Goal: Task Accomplishment & Management: Use online tool/utility

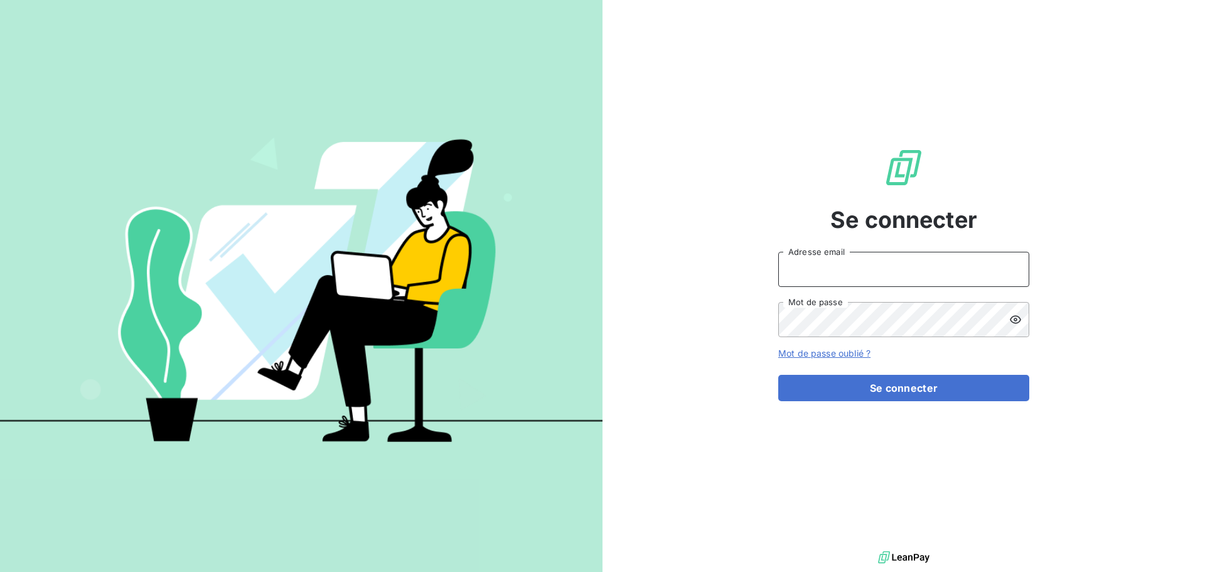
click at [902, 252] on input "Adresse email" at bounding box center [903, 269] width 251 height 35
type input "[PERSON_NAME][EMAIL_ADDRESS][DOMAIN_NAME]"
click at [778, 375] on button "Se connecter" at bounding box center [903, 388] width 251 height 26
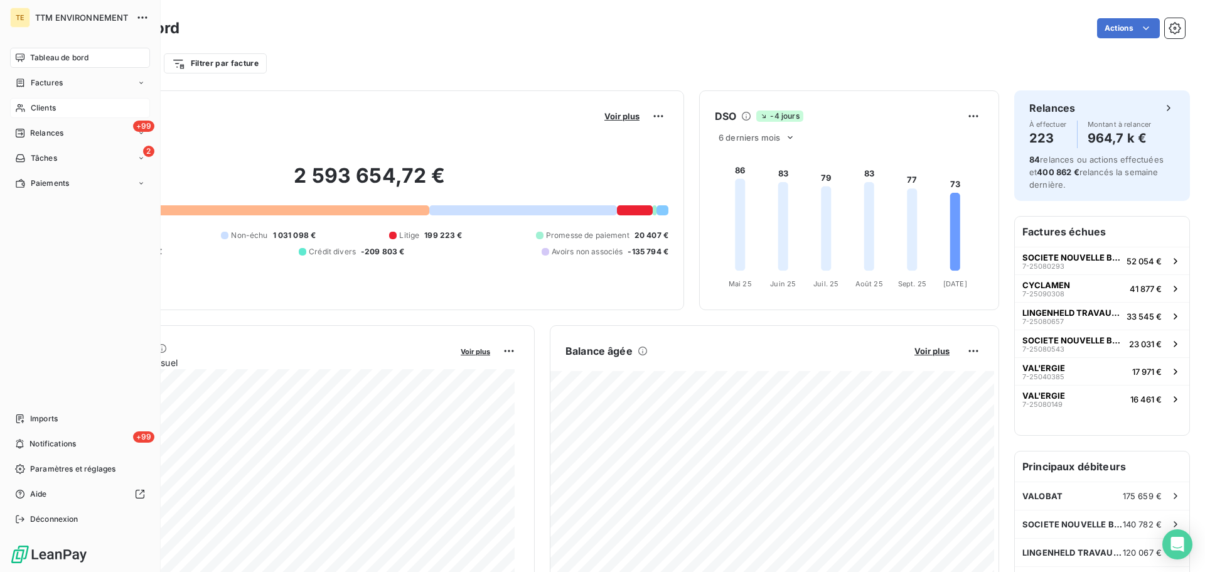
click at [41, 105] on span "Clients" at bounding box center [43, 107] width 25 height 11
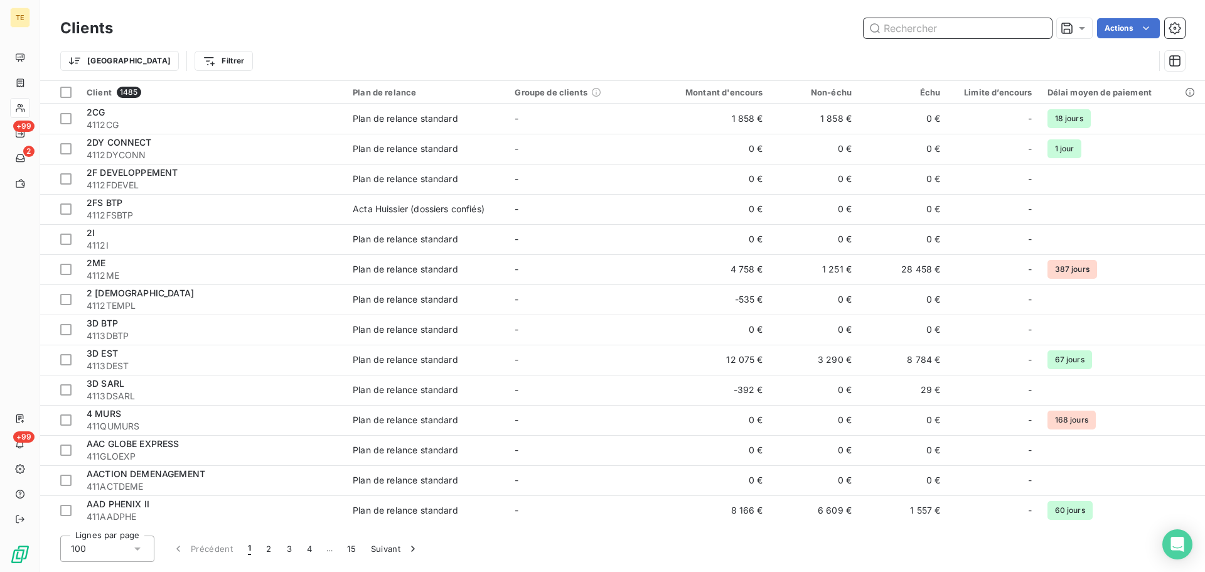
click at [935, 30] on input "text" at bounding box center [957, 28] width 188 height 20
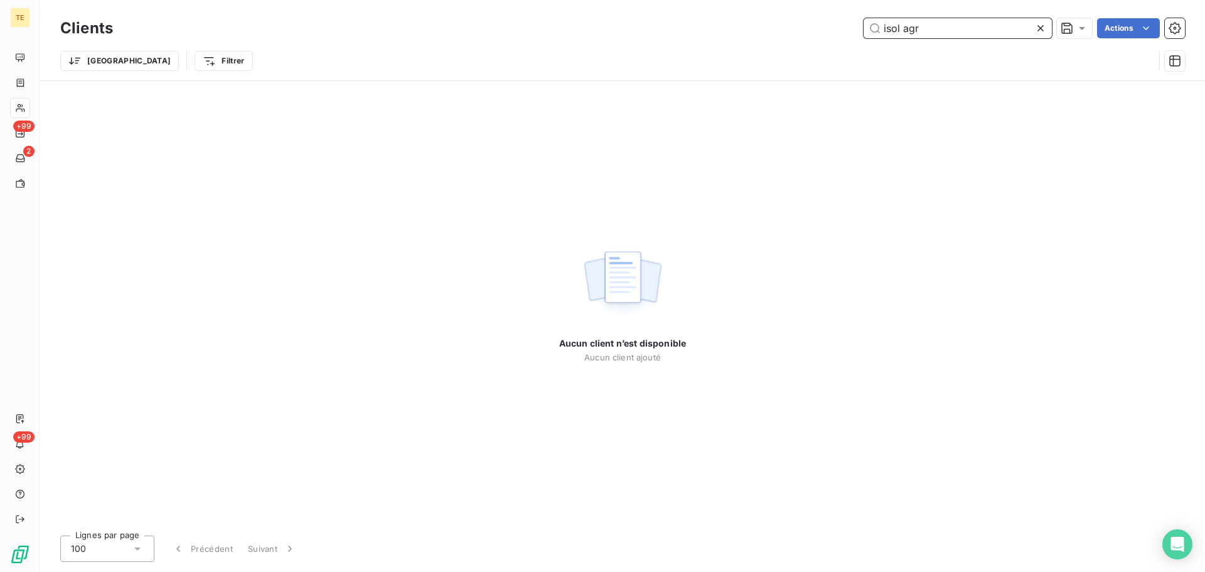
drag, startPoint x: 854, startPoint y: 30, endPoint x: 758, endPoint y: 29, distance: 96.0
click at [764, 28] on div "isol agr Actions" at bounding box center [656, 28] width 1057 height 20
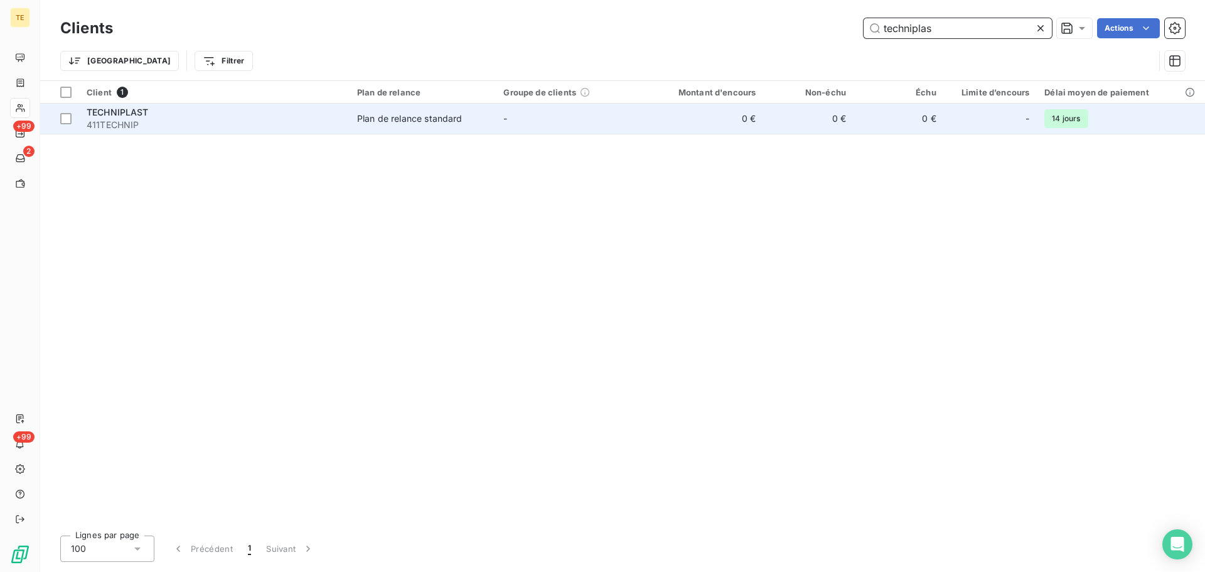
type input "techniplas"
click at [294, 117] on div "TECHNIPLAST" at bounding box center [214, 112] width 255 height 13
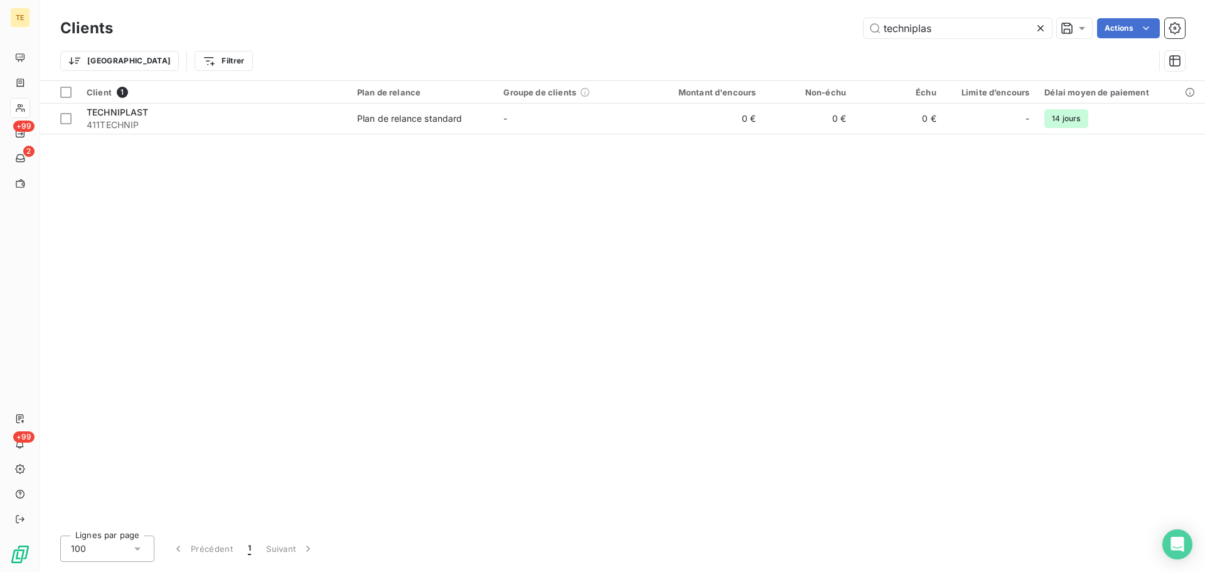
drag, startPoint x: 942, startPoint y: 29, endPoint x: 602, endPoint y: 25, distance: 339.5
click at [633, 26] on div "techniplas Actions" at bounding box center [656, 28] width 1057 height 20
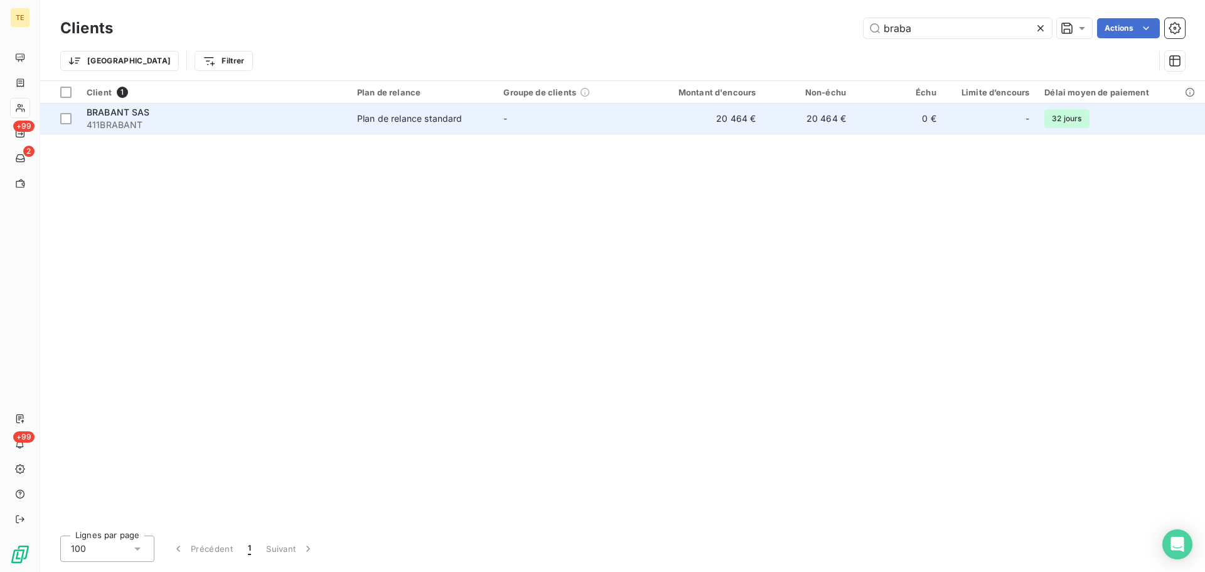
type input "braba"
click at [402, 123] on div "Plan de relance standard" at bounding box center [409, 118] width 105 height 13
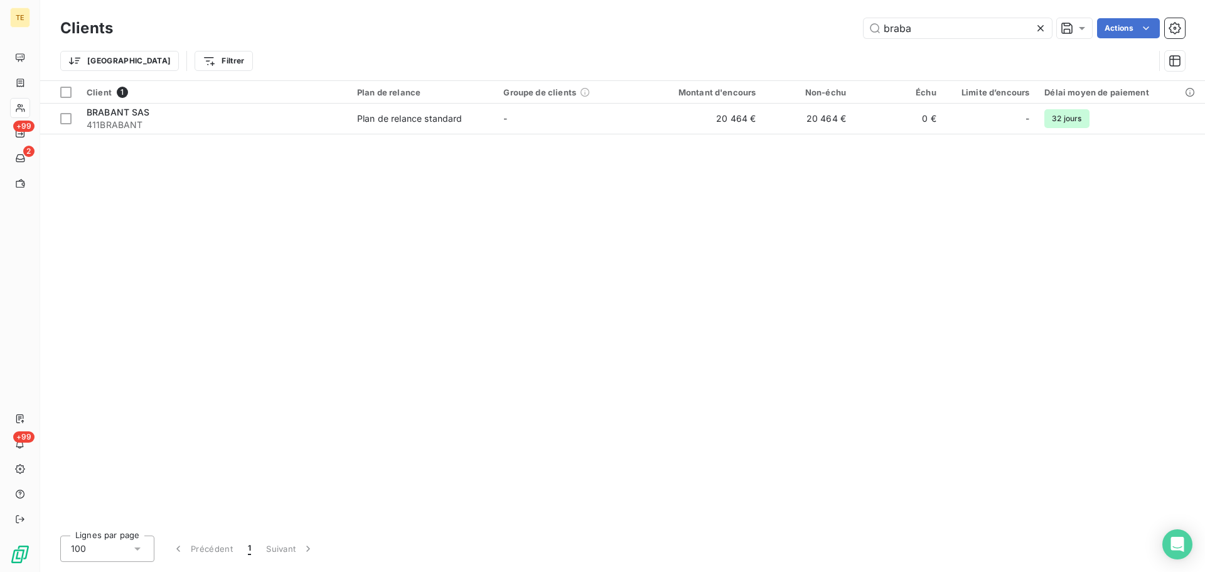
drag, startPoint x: 948, startPoint y: 26, endPoint x: 757, endPoint y: 12, distance: 191.3
click at [796, 21] on div "braba Actions" at bounding box center [656, 28] width 1057 height 20
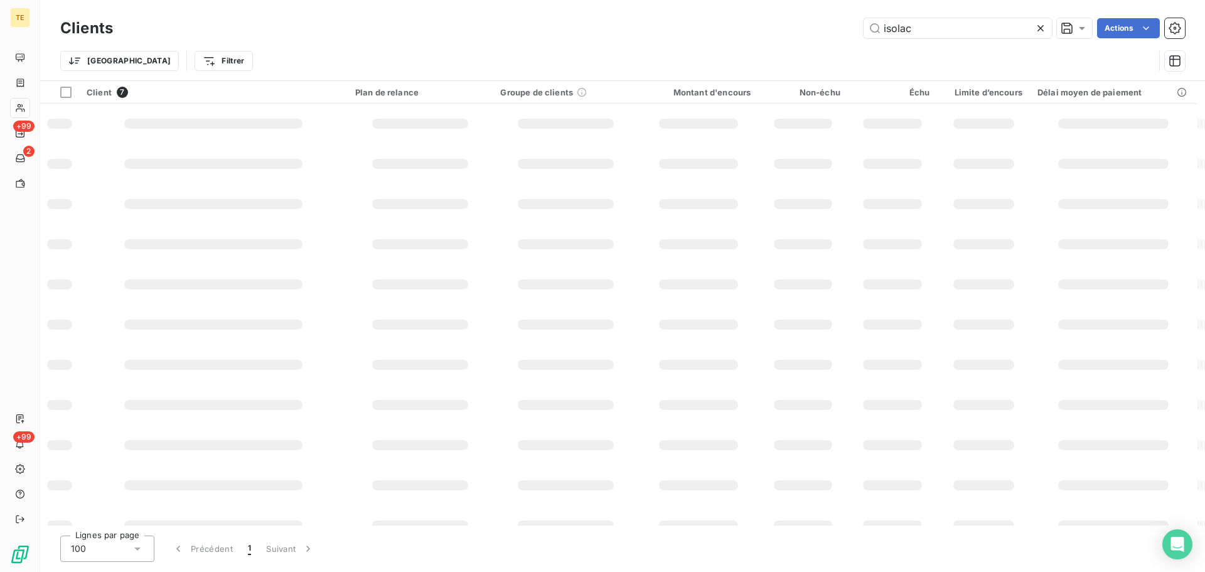
type input "isolac"
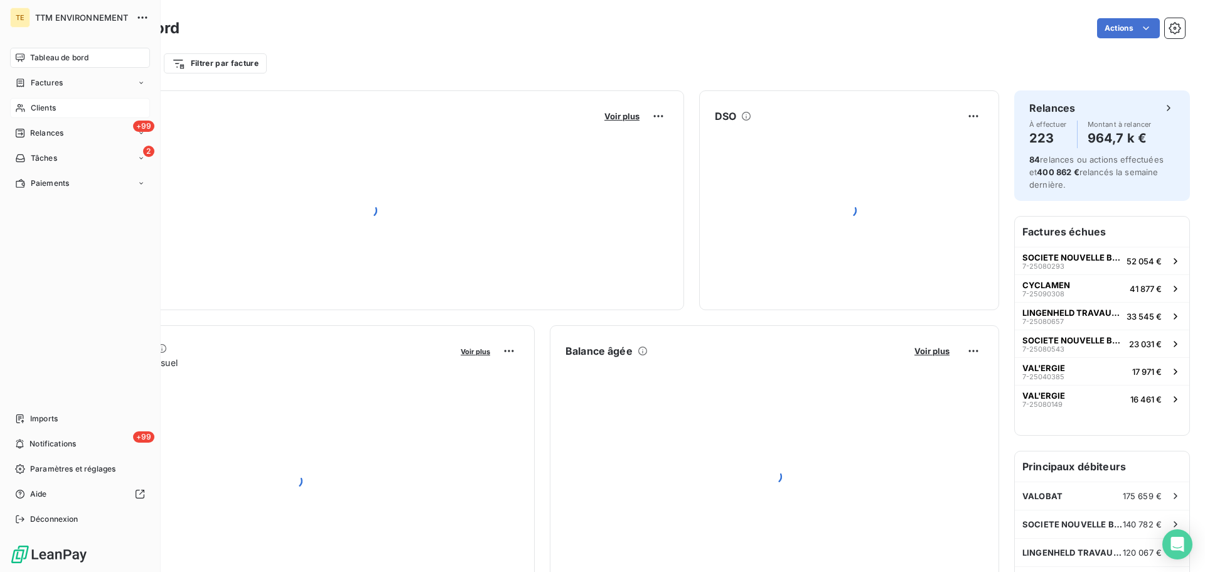
click at [42, 100] on div "Clients" at bounding box center [80, 108] width 140 height 20
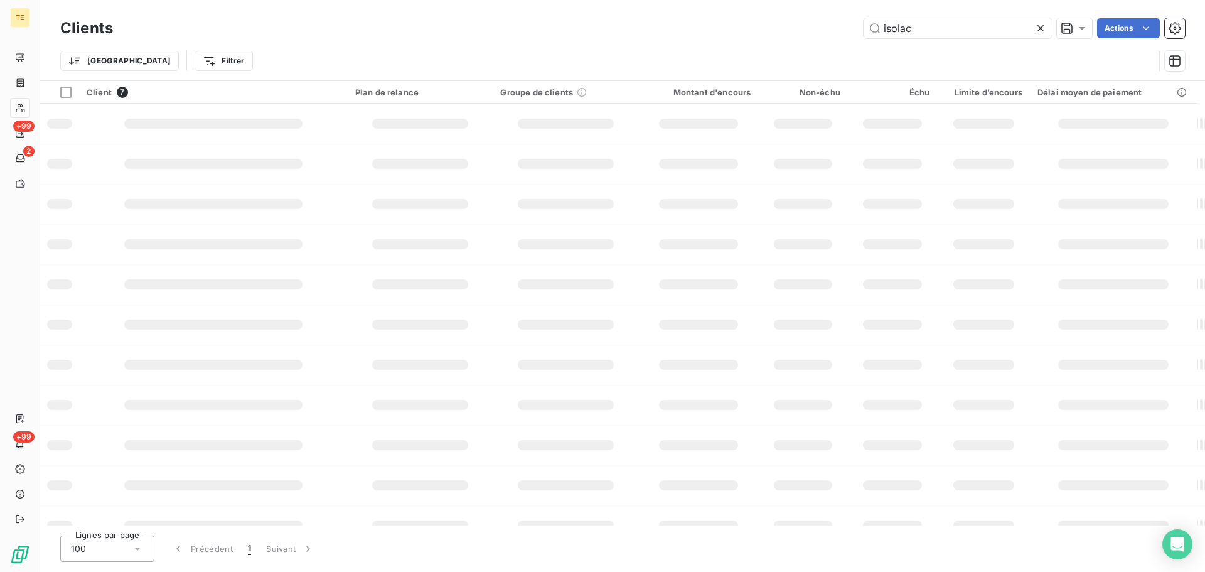
drag, startPoint x: 895, startPoint y: 28, endPoint x: 770, endPoint y: 26, distance: 124.9
click at [773, 26] on div "isolac Actions" at bounding box center [656, 28] width 1057 height 20
drag, startPoint x: 982, startPoint y: 21, endPoint x: 592, endPoint y: 14, distance: 390.4
click at [675, 17] on div "Clients lorrain amen Actions" at bounding box center [622, 28] width 1125 height 26
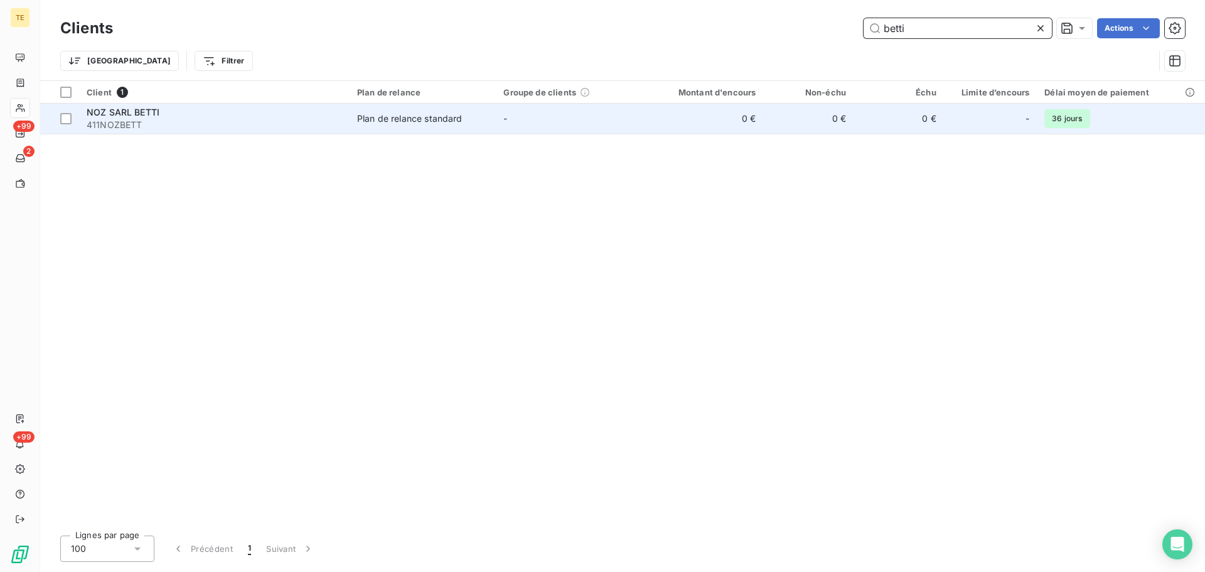
type input "betti"
click at [188, 119] on span "411NOZBETT" at bounding box center [214, 125] width 255 height 13
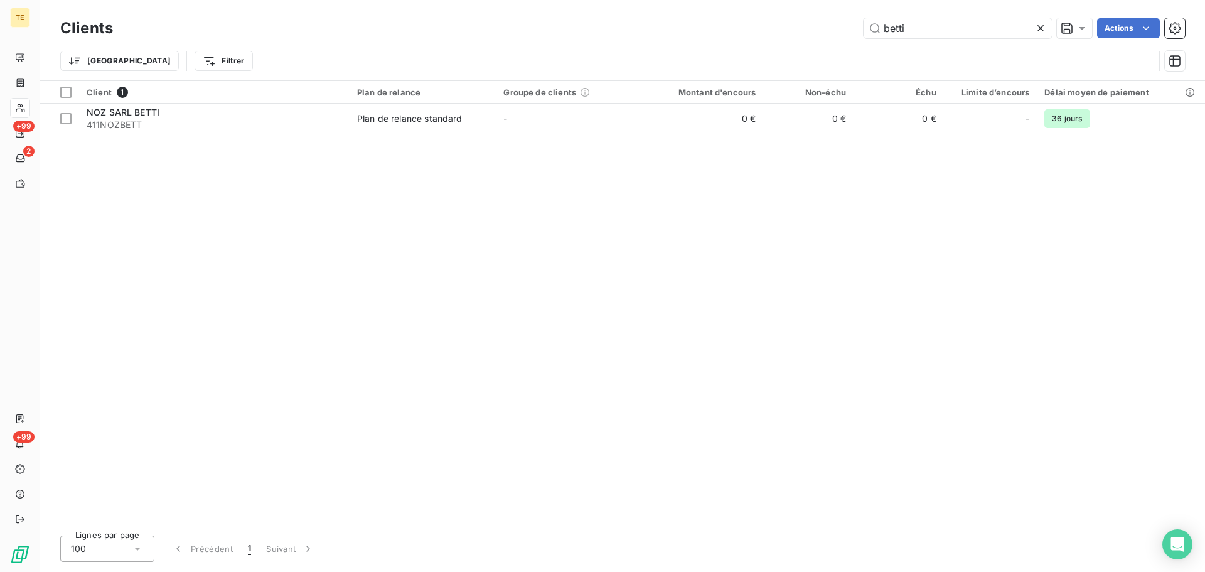
drag, startPoint x: 929, startPoint y: 29, endPoint x: 823, endPoint y: 28, distance: 106.7
click at [824, 28] on div "betti Actions" at bounding box center [656, 28] width 1057 height 20
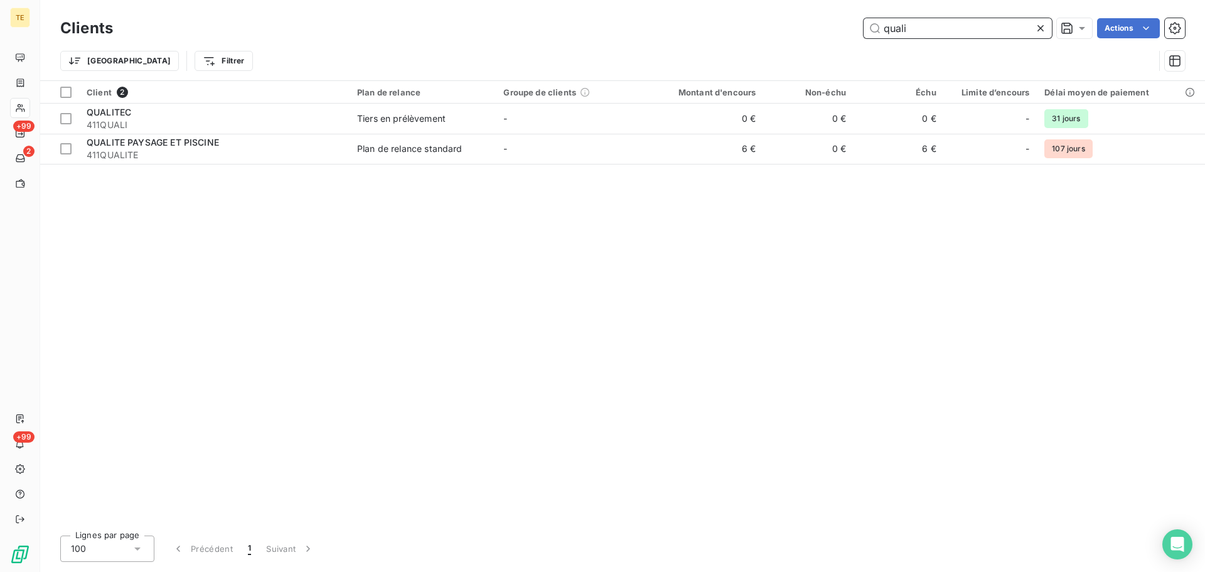
drag, startPoint x: 745, startPoint y: 29, endPoint x: 711, endPoint y: 29, distance: 33.9
click at [720, 29] on div "quali Actions" at bounding box center [656, 28] width 1057 height 20
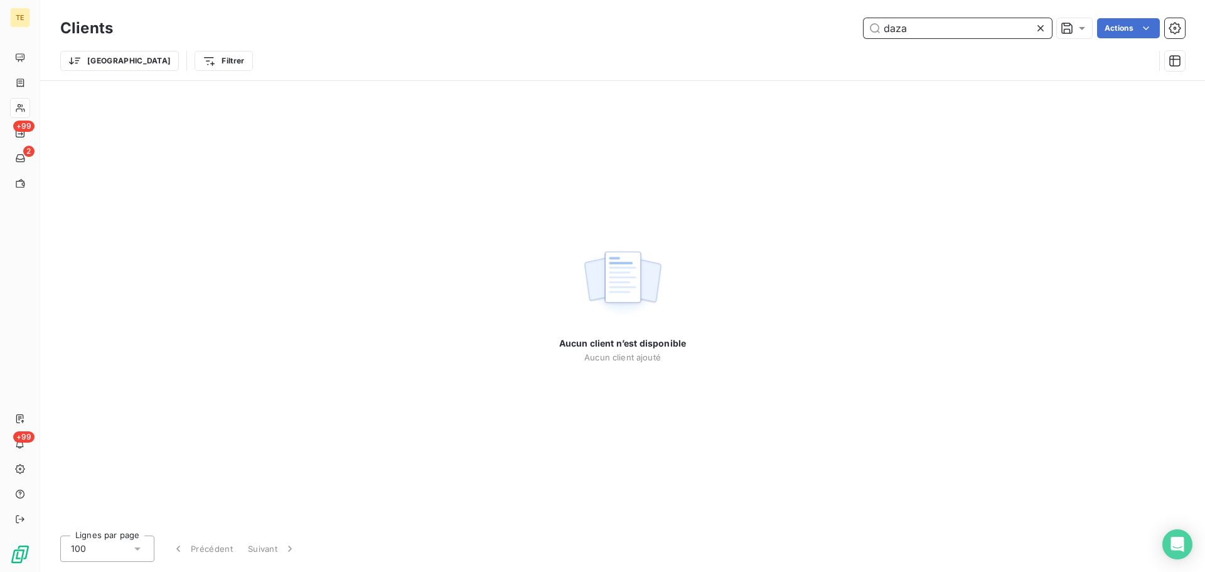
drag, startPoint x: 928, startPoint y: 30, endPoint x: 735, endPoint y: 28, distance: 193.3
click at [776, 30] on div "daza Actions" at bounding box center [656, 28] width 1057 height 20
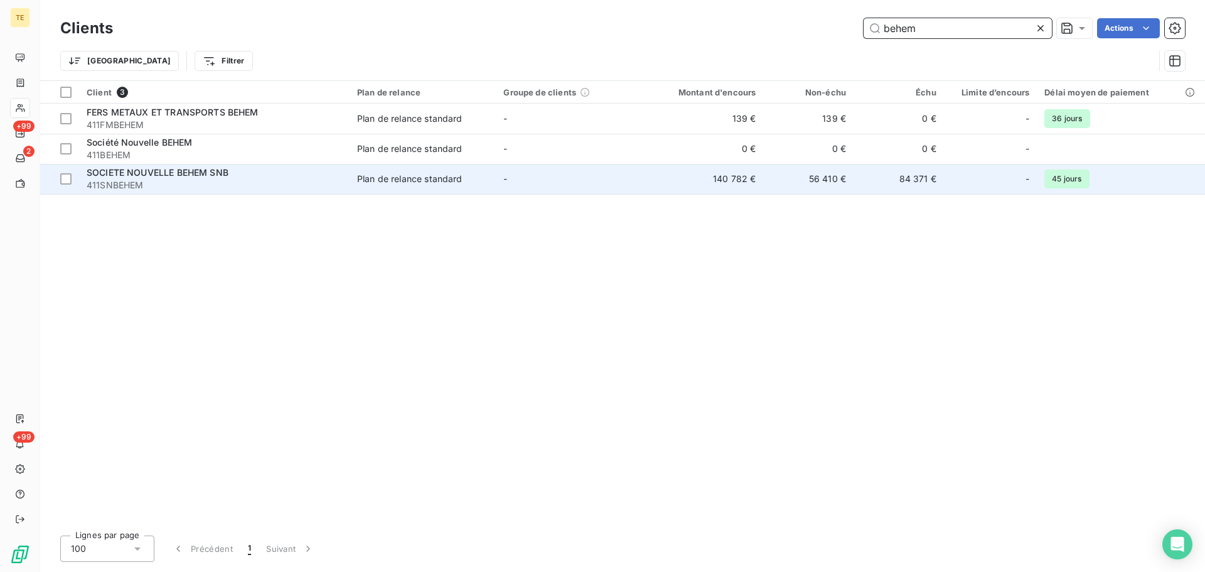
type input "behem"
click at [203, 179] on span "411SNBEHEM" at bounding box center [214, 185] width 255 height 13
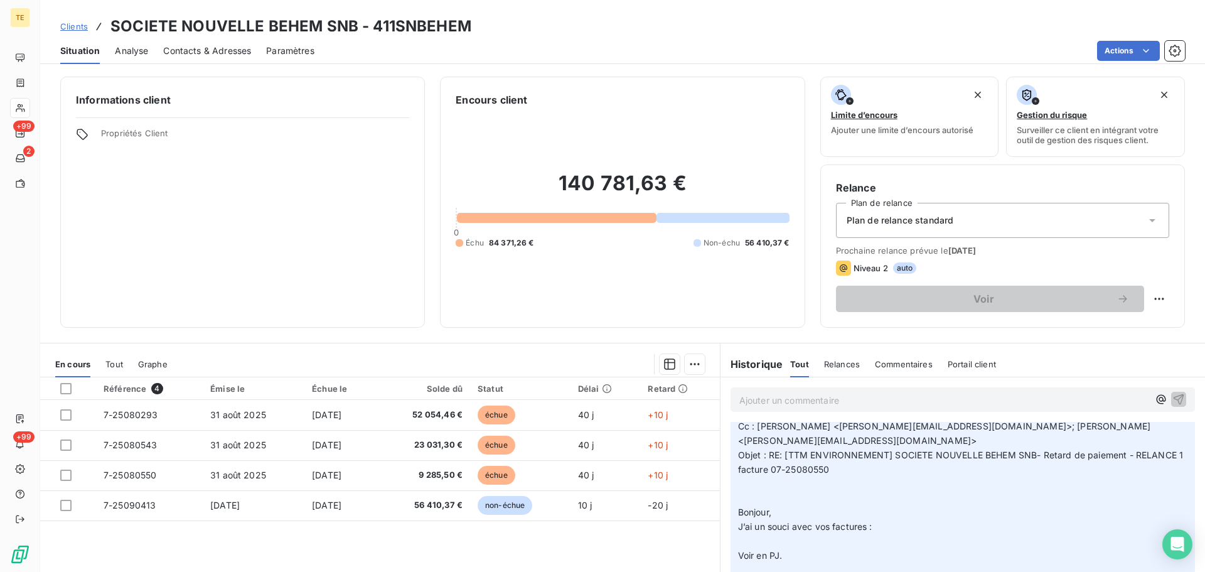
scroll to position [188, 0]
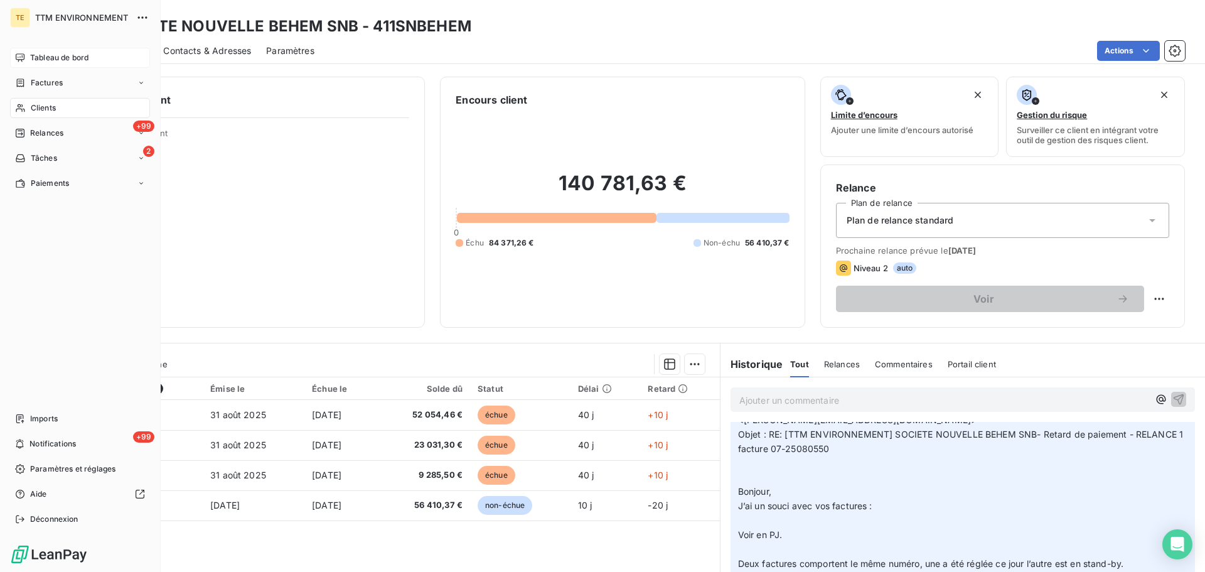
click at [40, 55] on span "Tableau de bord" at bounding box center [59, 57] width 58 height 11
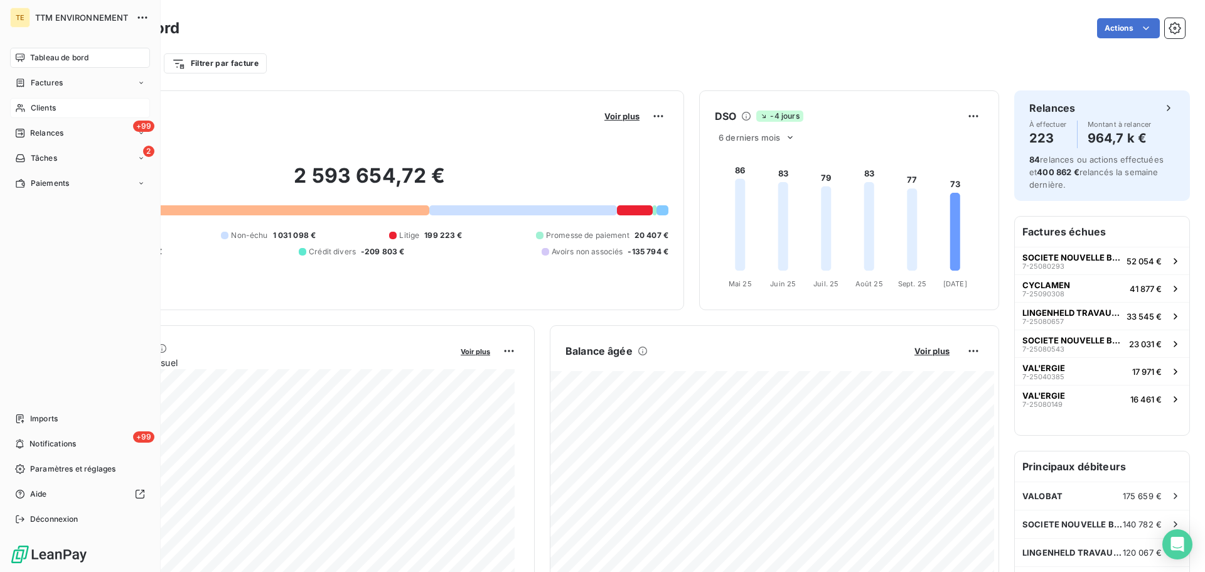
click at [49, 104] on span "Clients" at bounding box center [43, 107] width 25 height 11
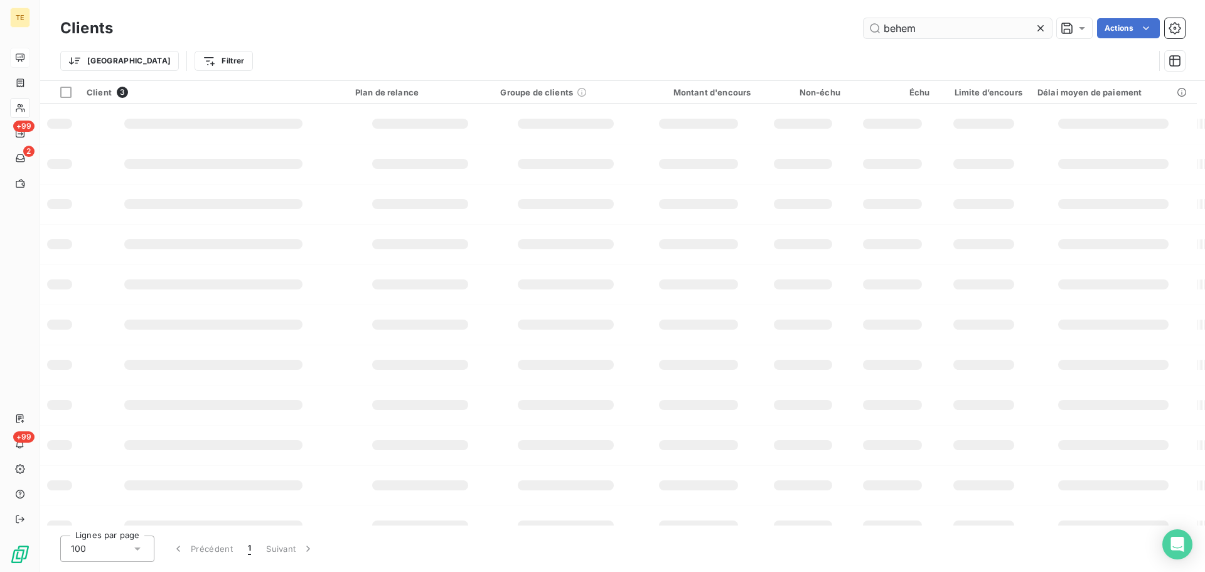
click at [966, 34] on input "behem" at bounding box center [957, 28] width 188 height 20
click at [907, 29] on input "behem" at bounding box center [957, 28] width 188 height 20
type input "behem"
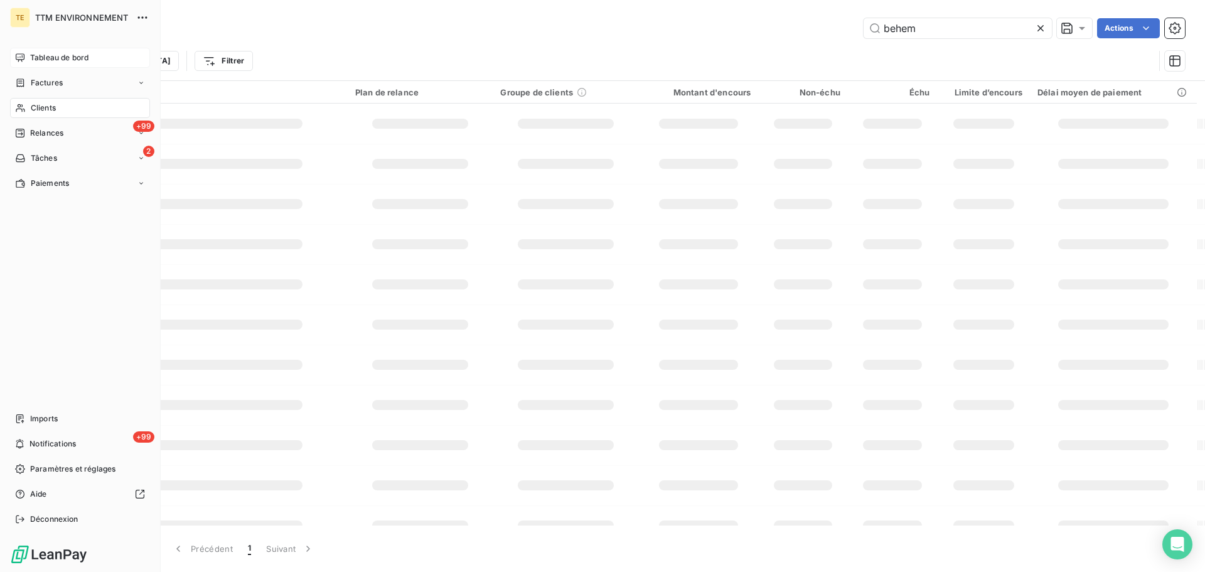
click at [41, 107] on span "Clients" at bounding box center [43, 107] width 25 height 11
click at [60, 134] on span "Relances" at bounding box center [46, 132] width 33 height 11
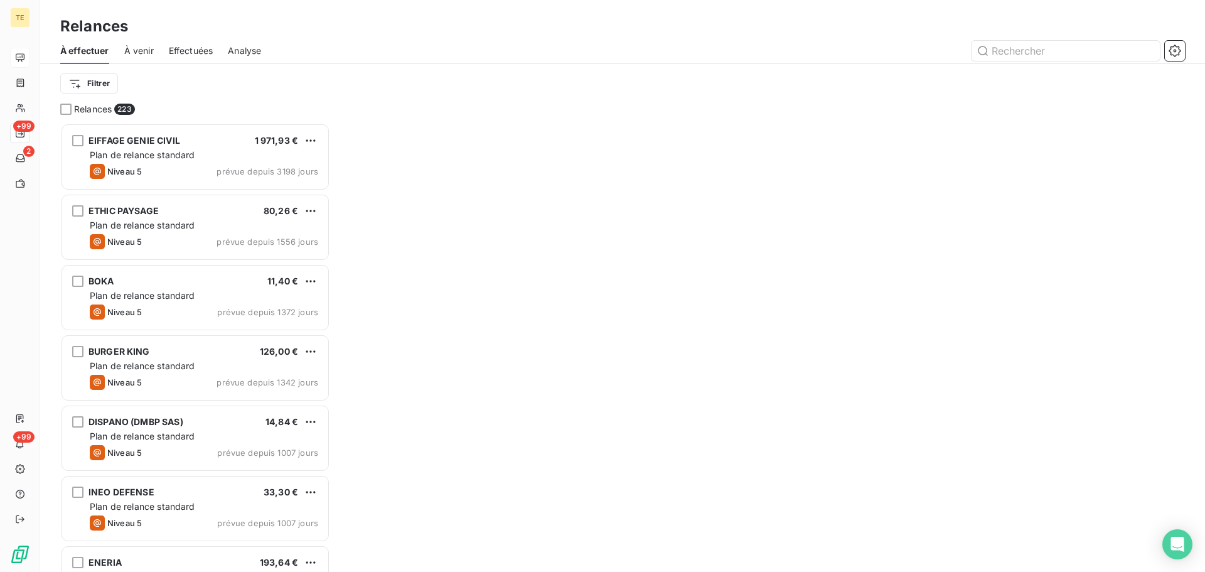
scroll to position [439, 260]
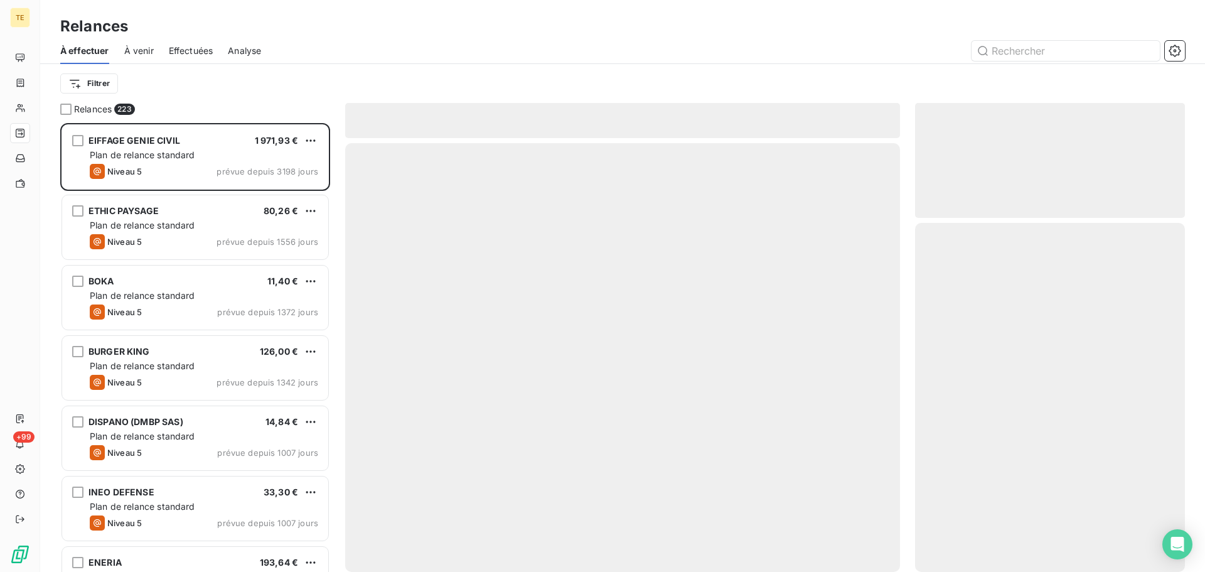
scroll to position [439, 260]
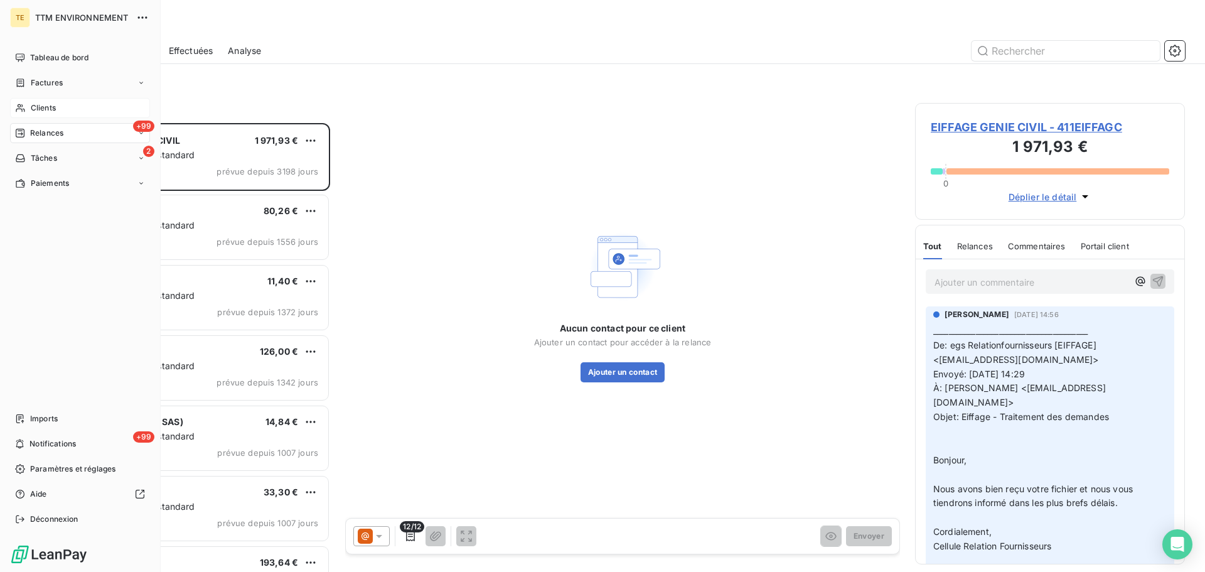
drag, startPoint x: 28, startPoint y: 104, endPoint x: 37, endPoint y: 102, distance: 9.1
click at [29, 104] on div "Clients" at bounding box center [80, 108] width 140 height 20
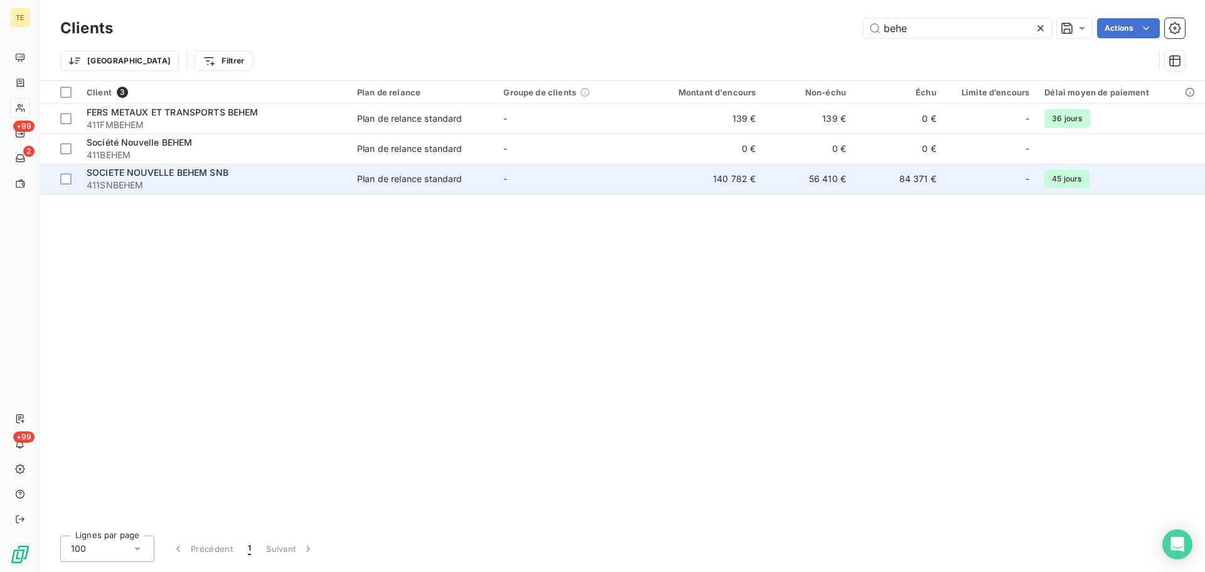
type input "behe"
click at [146, 183] on span "411SNBEHEM" at bounding box center [214, 185] width 255 height 13
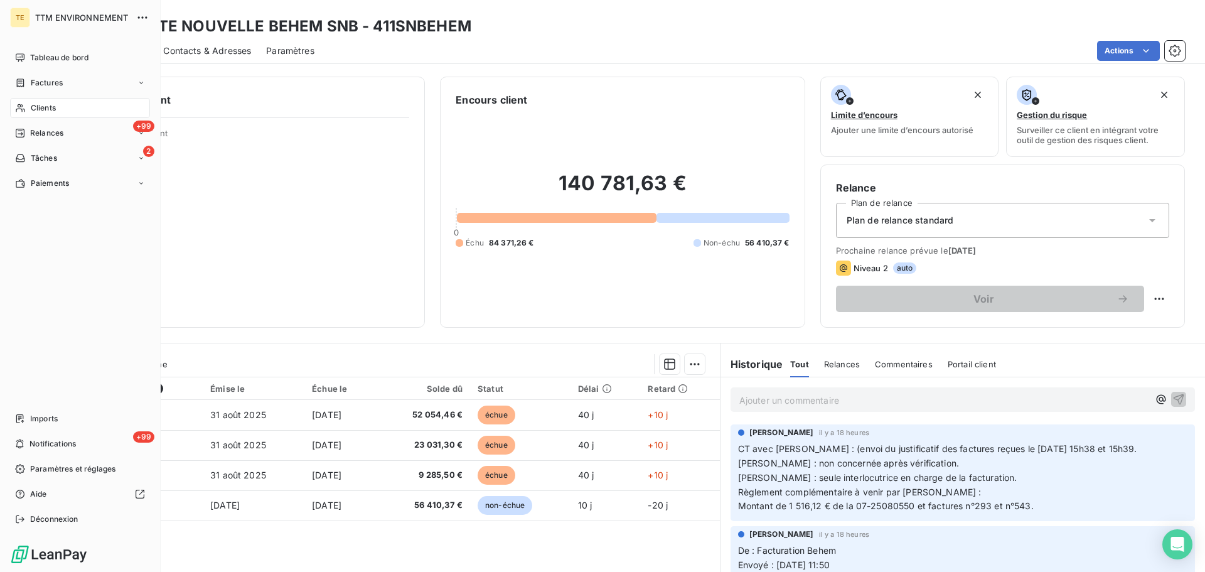
click at [42, 107] on span "Clients" at bounding box center [43, 107] width 25 height 11
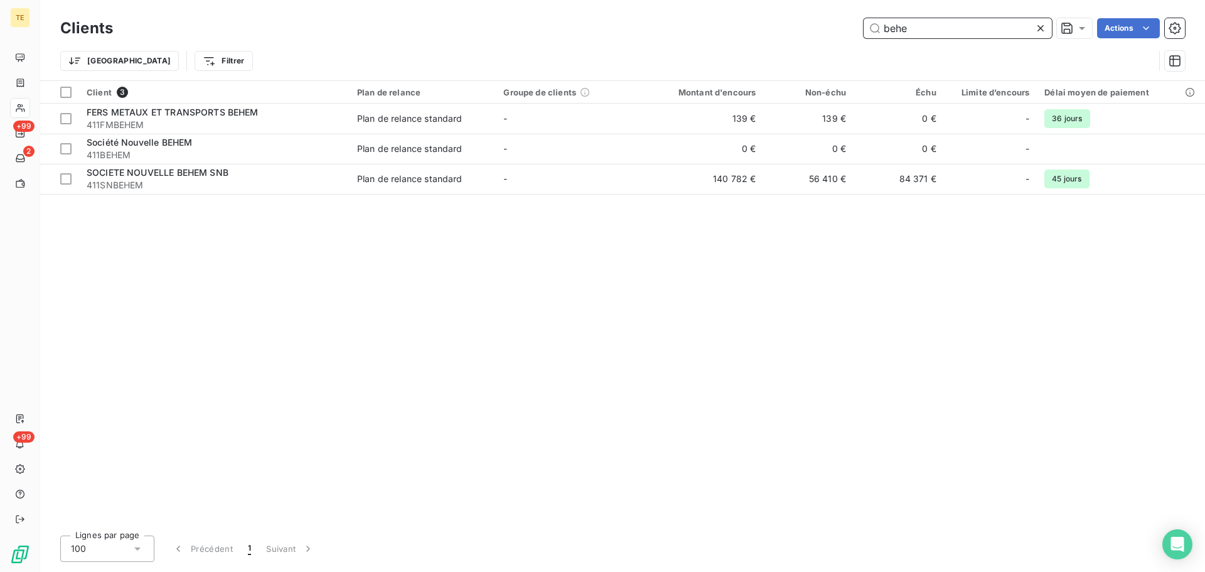
drag, startPoint x: 916, startPoint y: 24, endPoint x: 692, endPoint y: 27, distance: 224.7
click at [696, 27] on div "behe Actions" at bounding box center [656, 28] width 1057 height 20
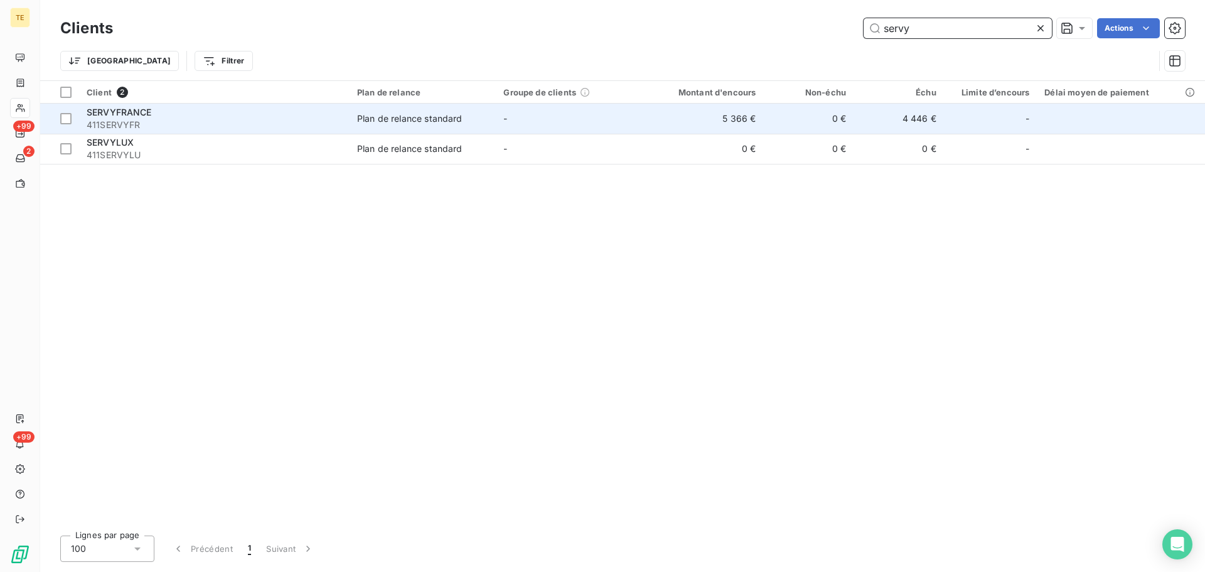
type input "servy"
click at [409, 115] on div "Plan de relance standard" at bounding box center [409, 118] width 105 height 13
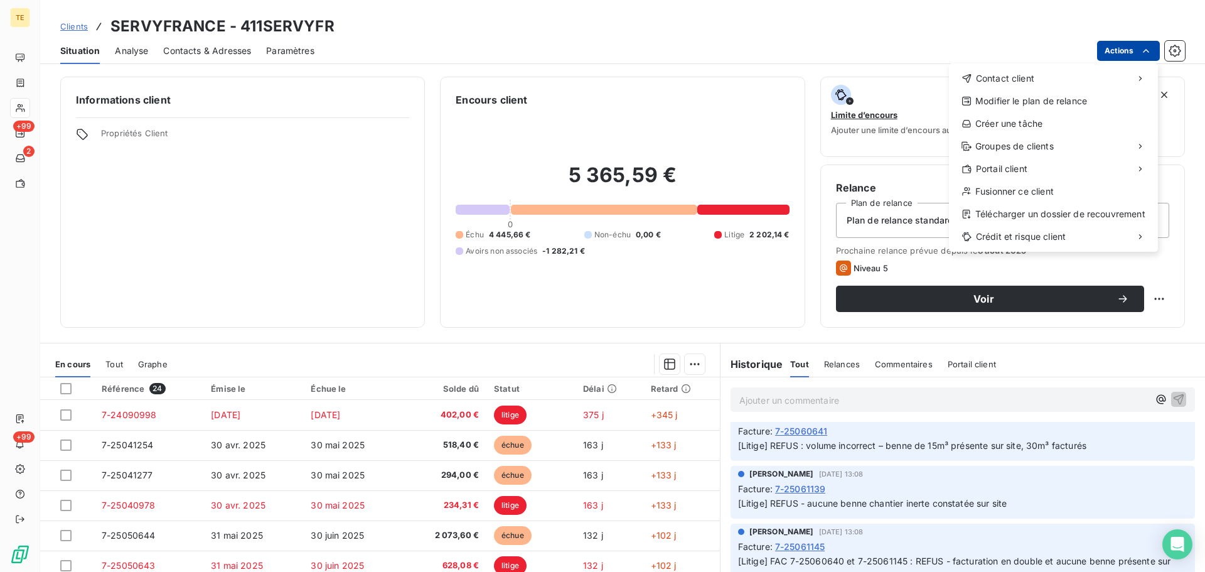
click at [1134, 50] on html "TE +99 2 +99 Clients SERVYFRANCE - 411SERVYFR Situation Analyse Contacts & Adre…" at bounding box center [602, 286] width 1205 height 572
click at [892, 81] on div "Envoyer un email" at bounding box center [855, 83] width 168 height 20
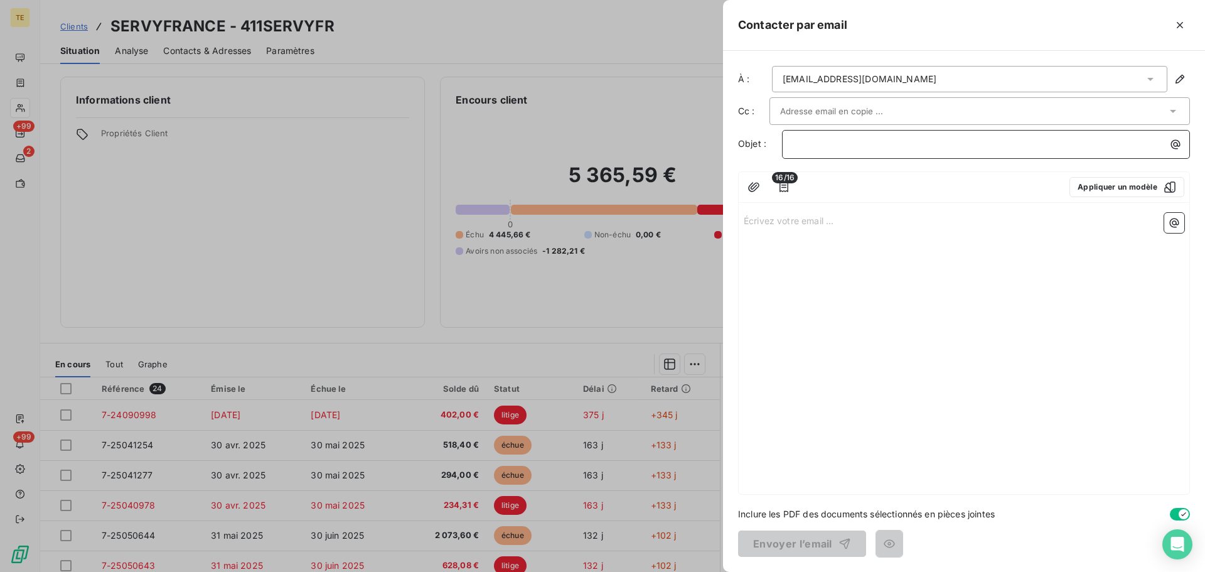
click at [862, 141] on p "﻿" at bounding box center [989, 144] width 393 height 14
click at [781, 184] on icon "button" at bounding box center [783, 187] width 13 height 13
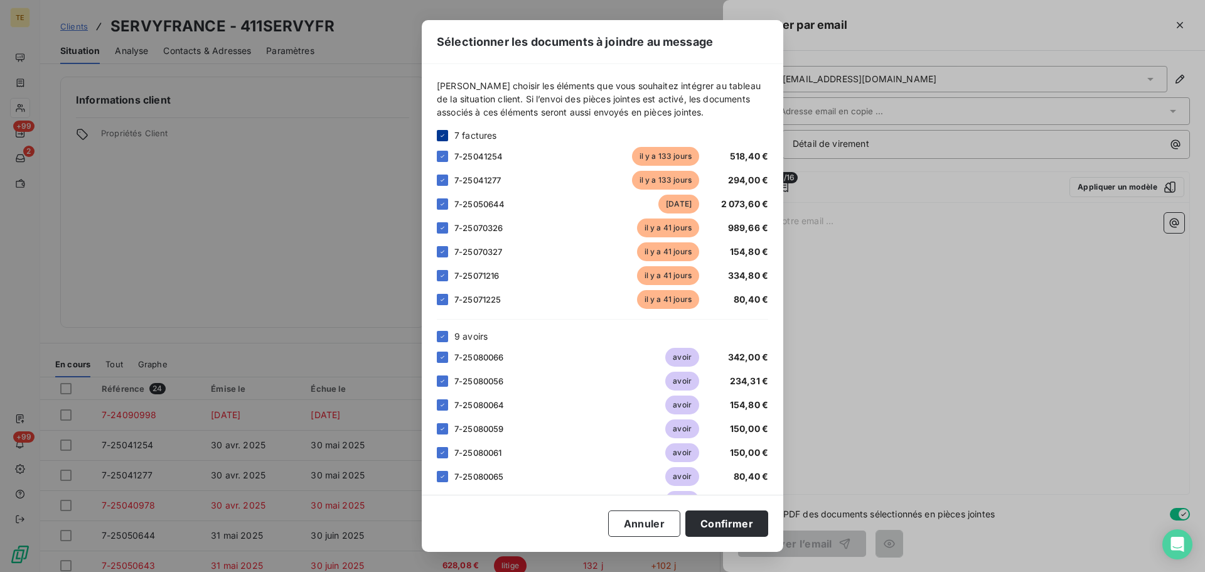
click at [439, 137] on icon at bounding box center [443, 136] width 8 height 8
click at [444, 338] on icon at bounding box center [443, 337] width 8 height 8
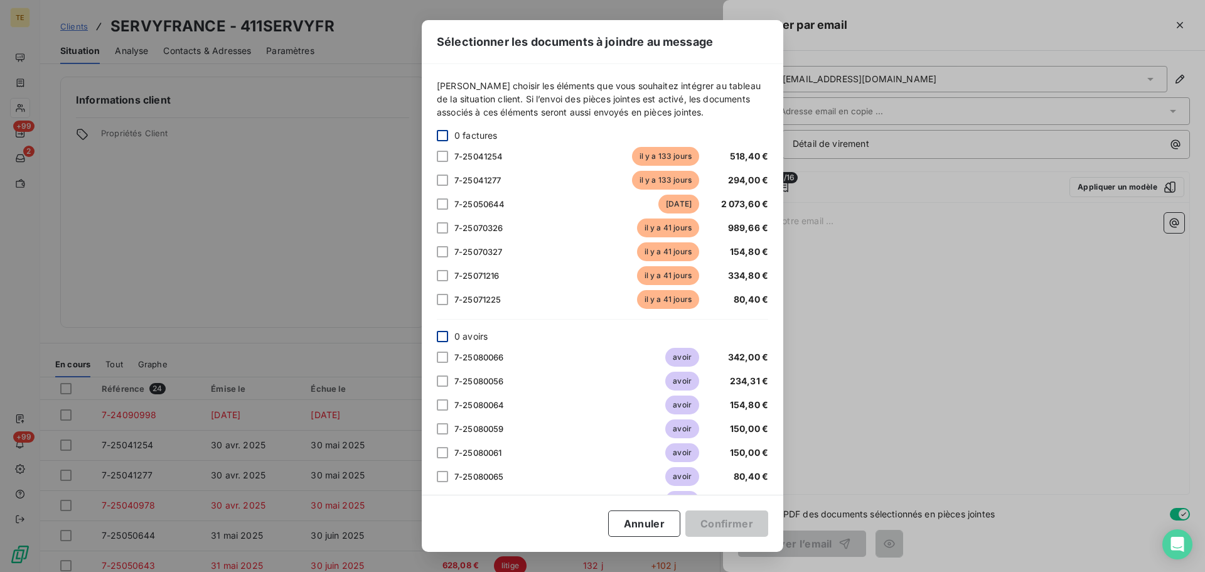
scroll to position [78, 0]
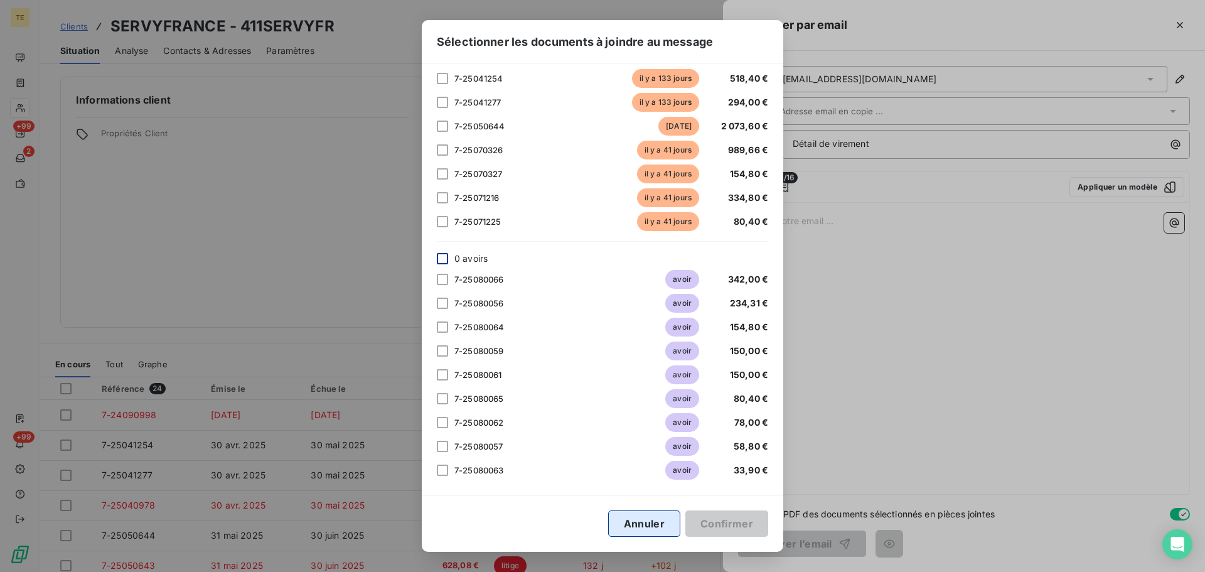
click at [657, 530] on button "Annuler" at bounding box center [644, 523] width 72 height 26
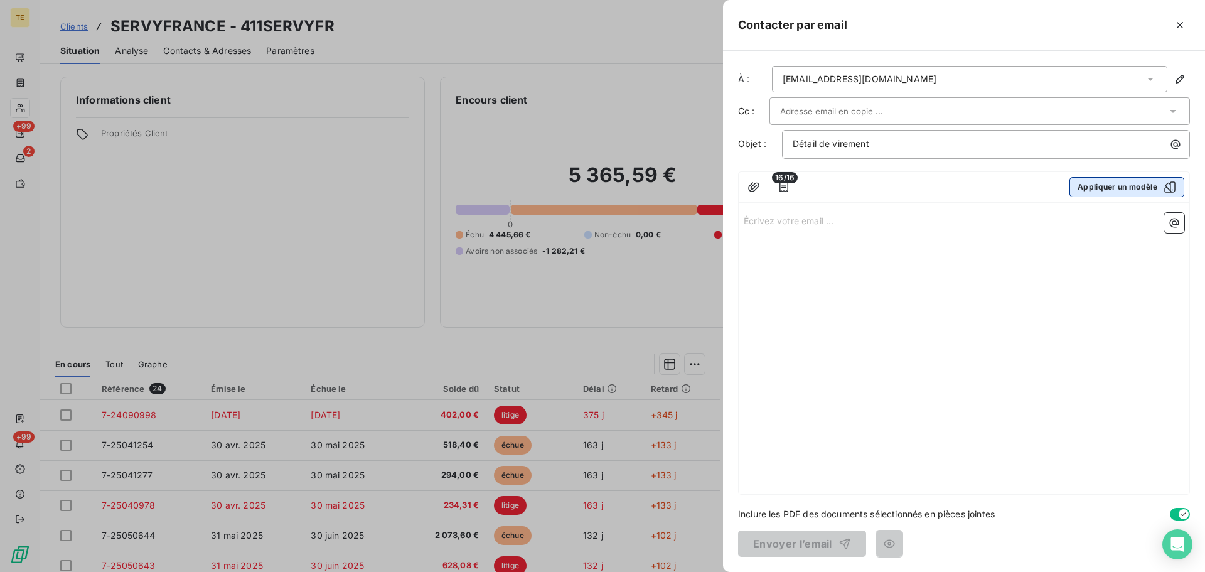
click at [1081, 185] on button "Appliquer un modèle" at bounding box center [1126, 187] width 115 height 20
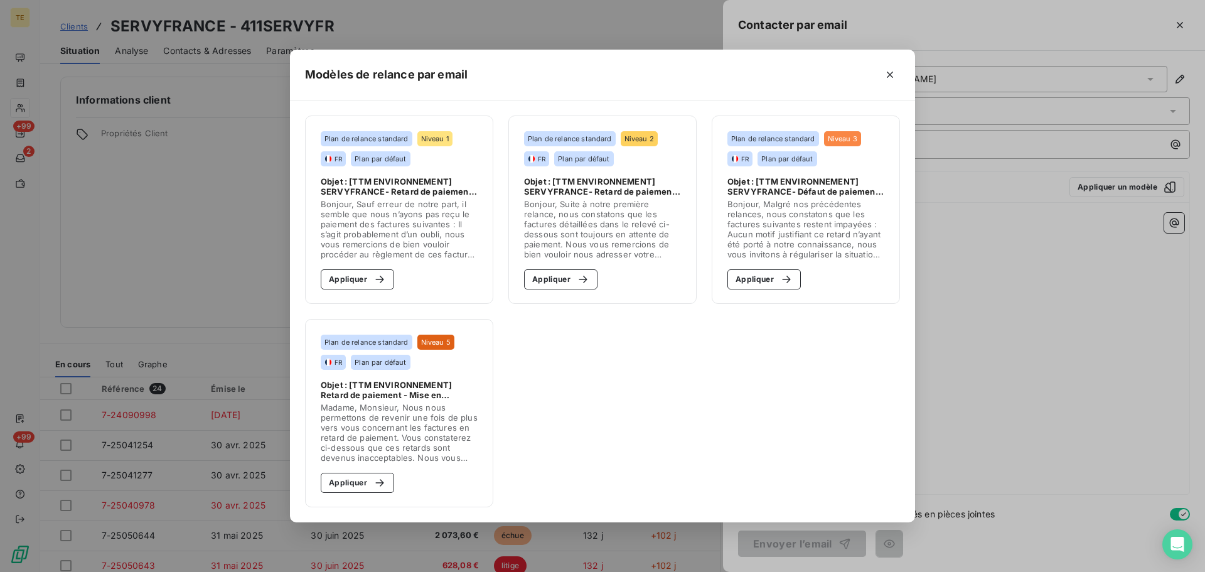
drag, startPoint x: 895, startPoint y: 76, endPoint x: 898, endPoint y: 96, distance: 20.3
click at [895, 77] on icon "button" at bounding box center [890, 74] width 13 height 13
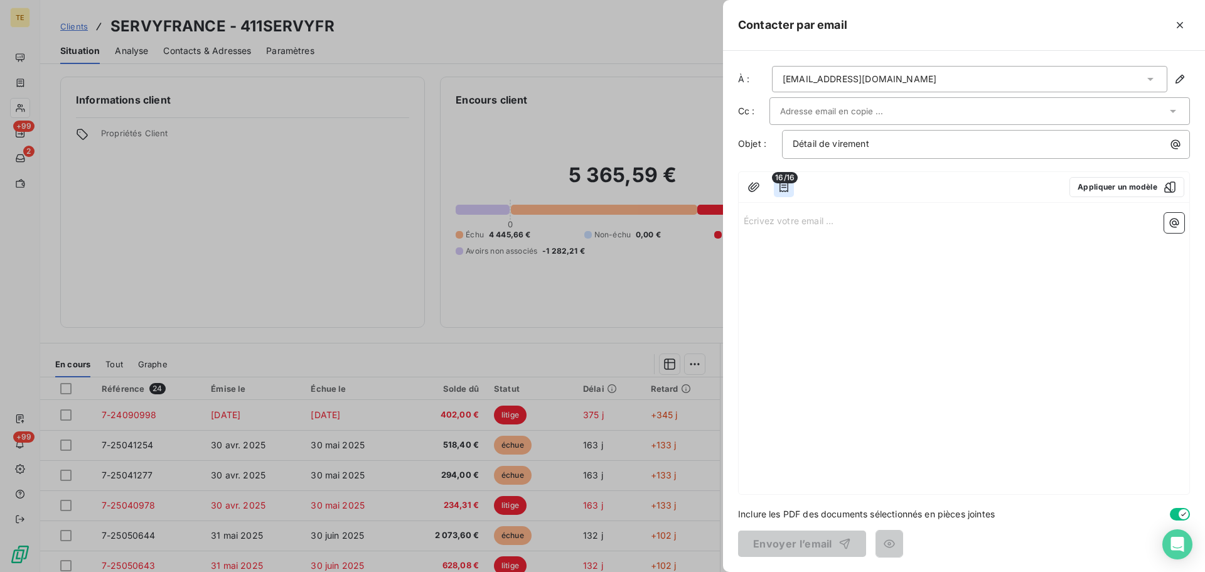
click at [784, 184] on icon "button" at bounding box center [783, 187] width 9 height 10
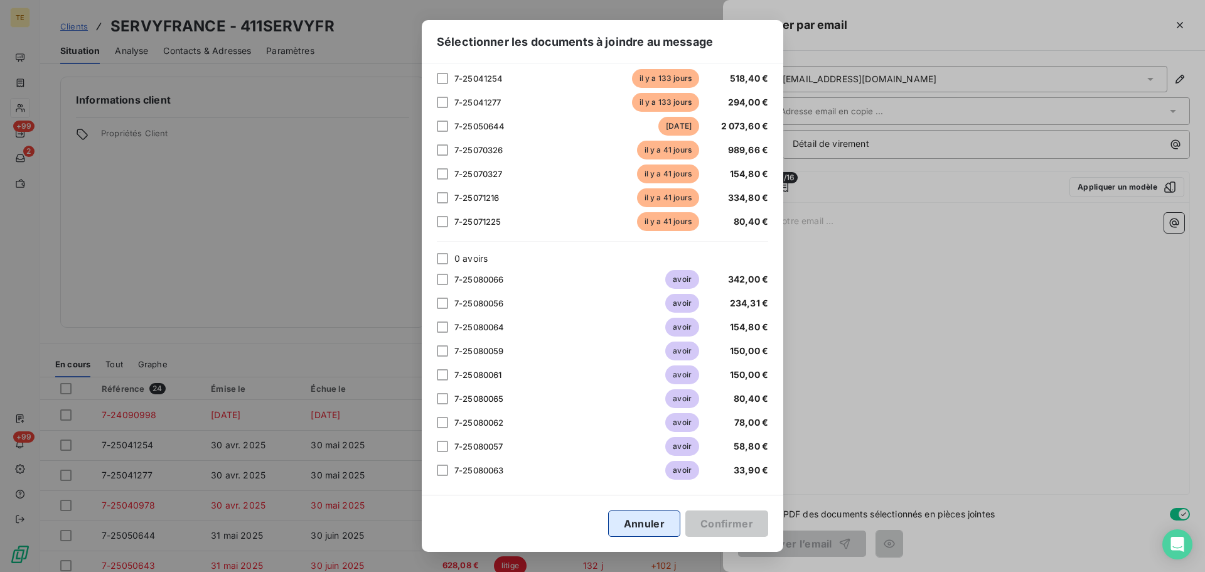
click at [649, 523] on button "Annuler" at bounding box center [644, 523] width 72 height 26
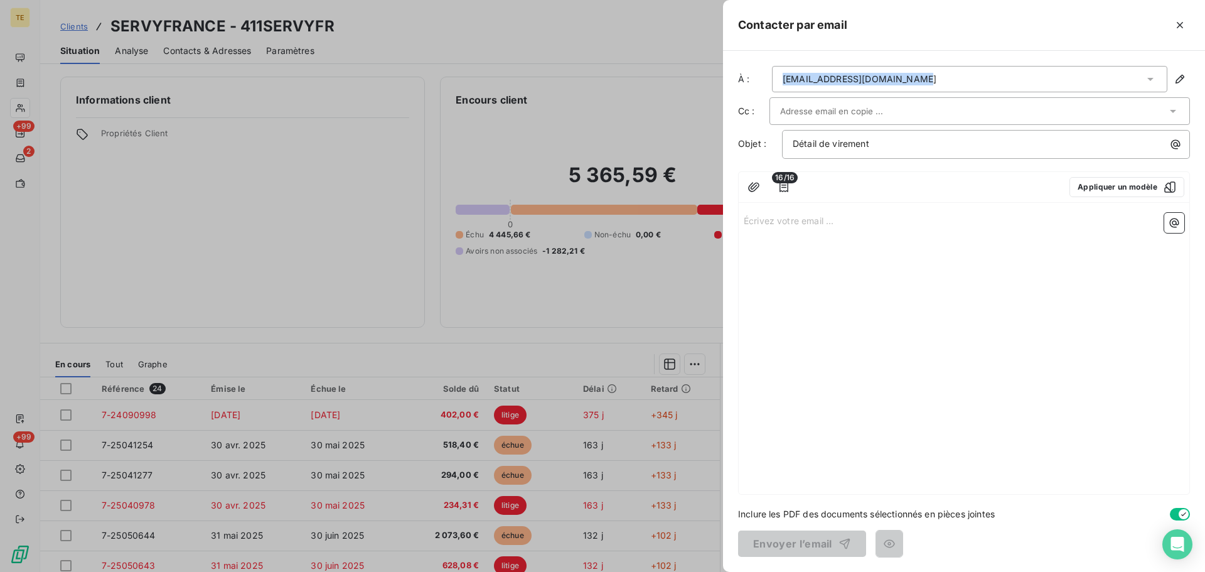
drag, startPoint x: 857, startPoint y: 75, endPoint x: 640, endPoint y: 68, distance: 216.6
click at [653, 571] on div "Contacter par email À : secretariat@servyfrance.com Cc : Objet : Détail de vire…" at bounding box center [602, 572] width 1205 height 0
click at [946, 73] on div "secretariat@servyfrance.com" at bounding box center [969, 79] width 395 height 26
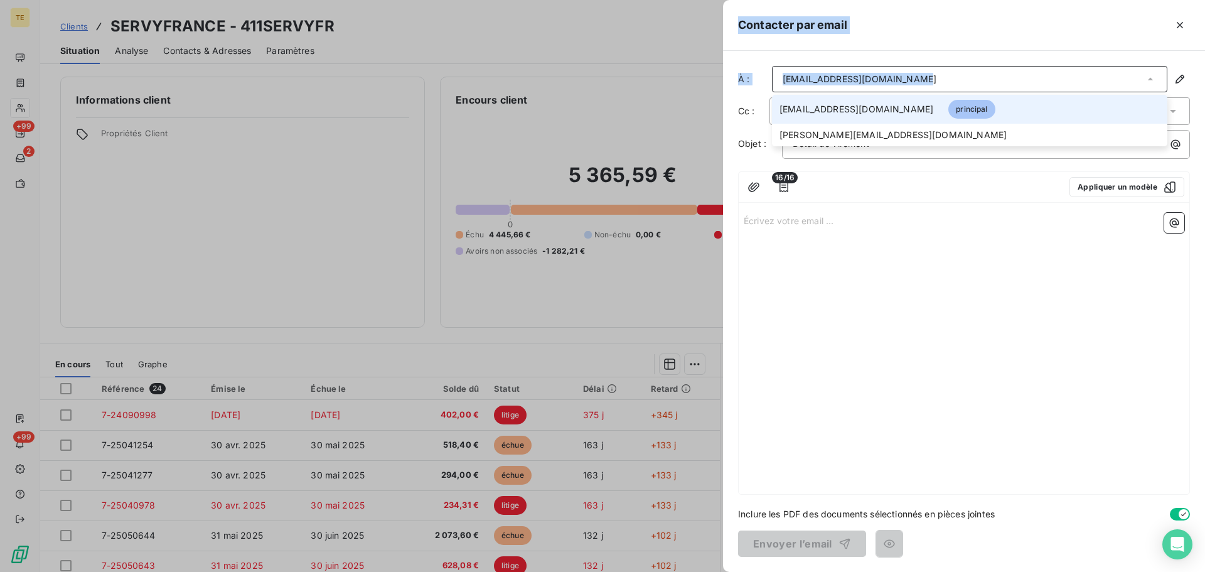
click at [921, 74] on div "secretariat@servyfrance.com" at bounding box center [969, 79] width 395 height 26
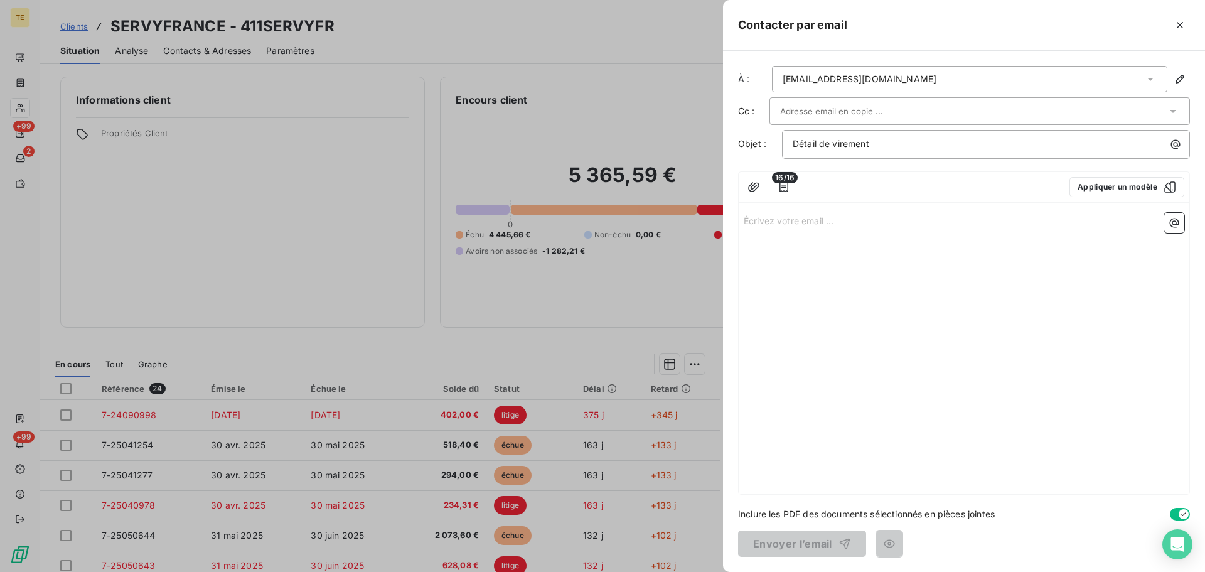
click at [921, 74] on div "secretariat@servyfrance.com" at bounding box center [969, 79] width 395 height 26
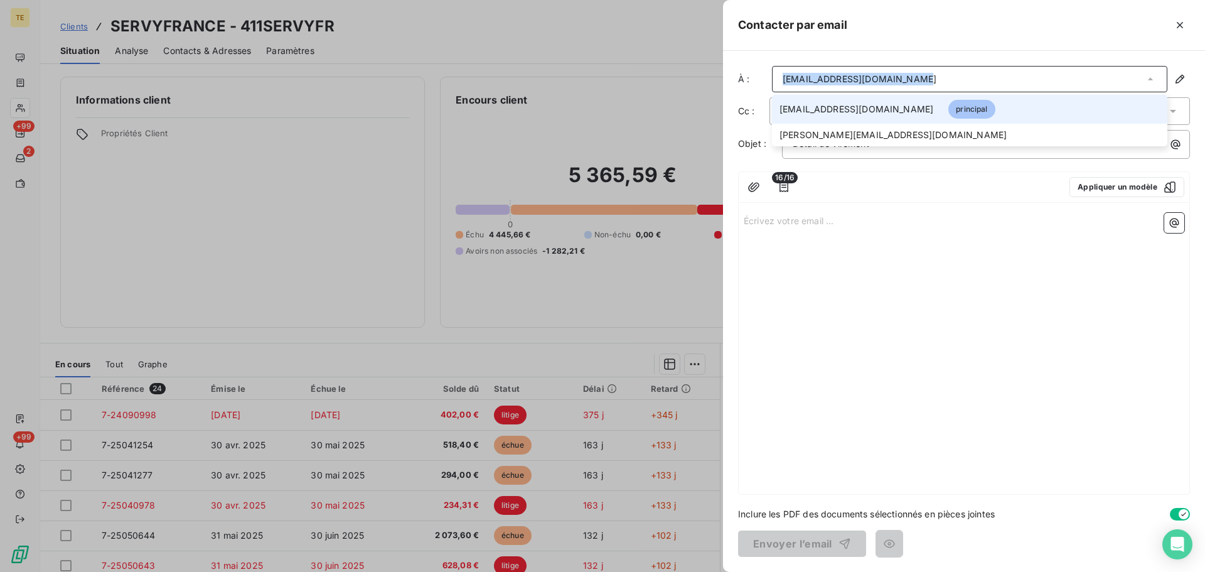
click at [921, 74] on div "secretariat@servyfrance.com" at bounding box center [969, 79] width 395 height 26
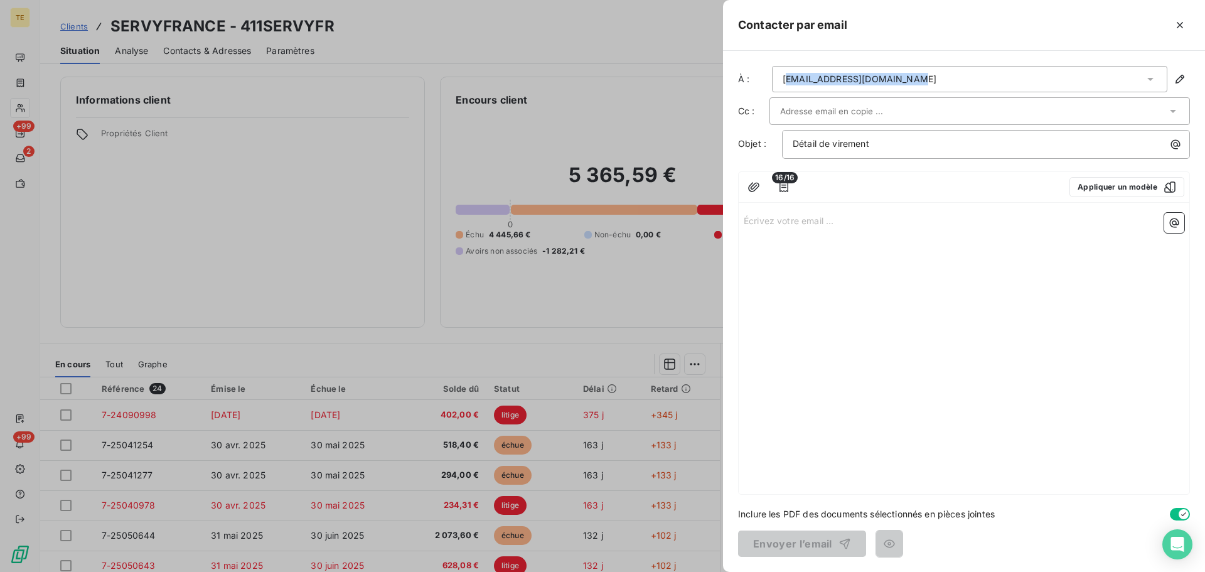
drag, startPoint x: 785, startPoint y: 77, endPoint x: 924, endPoint y: 78, distance: 139.3
click at [914, 78] on div "secretariat@servyfrance.com" at bounding box center [969, 79] width 395 height 26
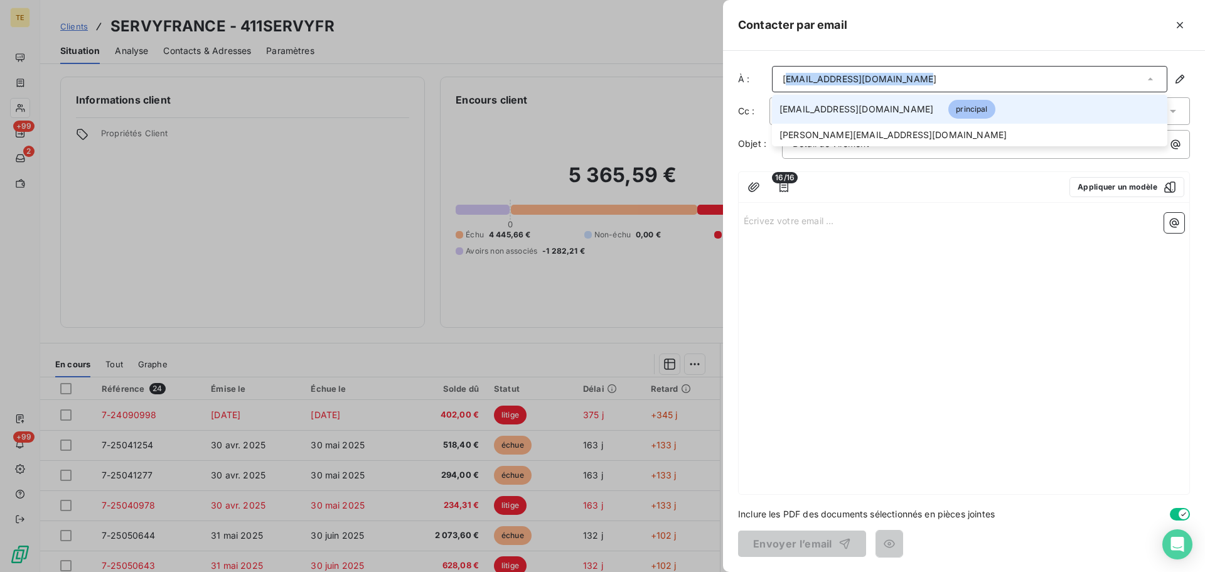
click at [925, 78] on div "secretariat@servyfrance.com" at bounding box center [969, 79] width 395 height 26
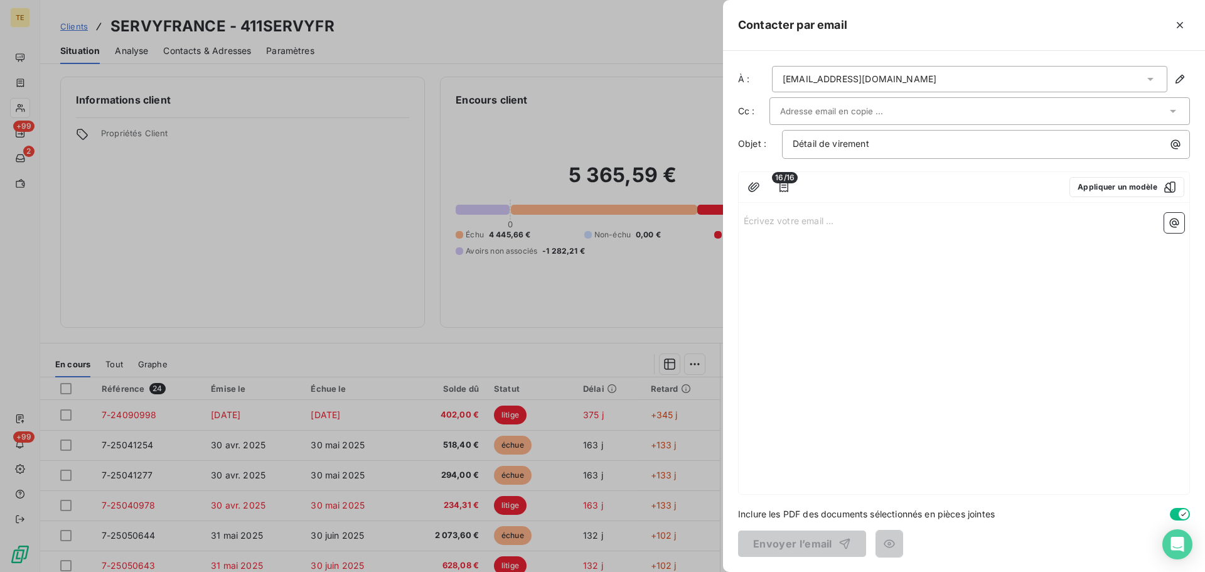
click at [777, 81] on div "secretariat@servyfrance.com" at bounding box center [969, 79] width 395 height 26
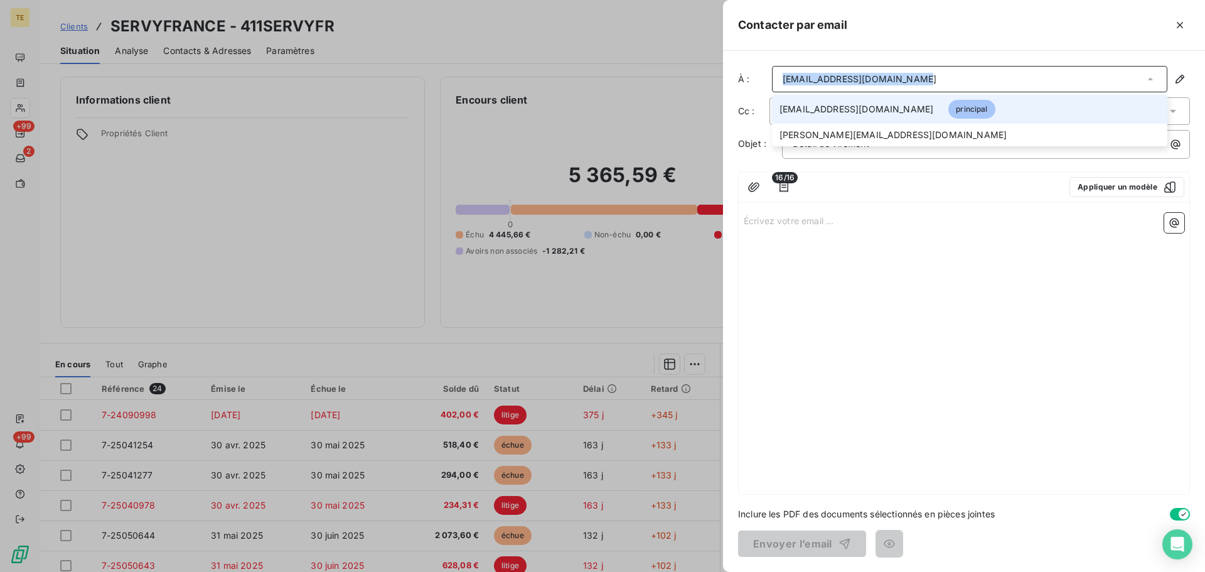
drag, startPoint x: 778, startPoint y: 80, endPoint x: 920, endPoint y: 81, distance: 141.8
click at [920, 81] on div "secretariat@servyfrance.com" at bounding box center [969, 79] width 395 height 26
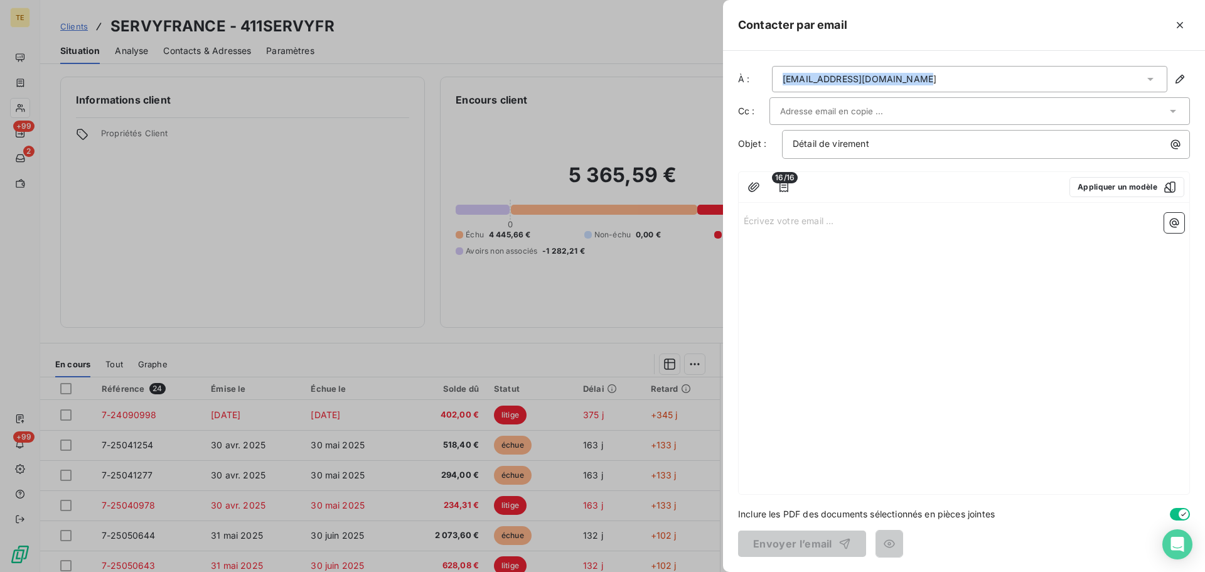
copy div "secretariat@servyfrance.com"
click at [1169, 25] on div at bounding box center [1018, 25] width 343 height 20
click at [1178, 23] on icon "button" at bounding box center [1179, 25] width 13 height 13
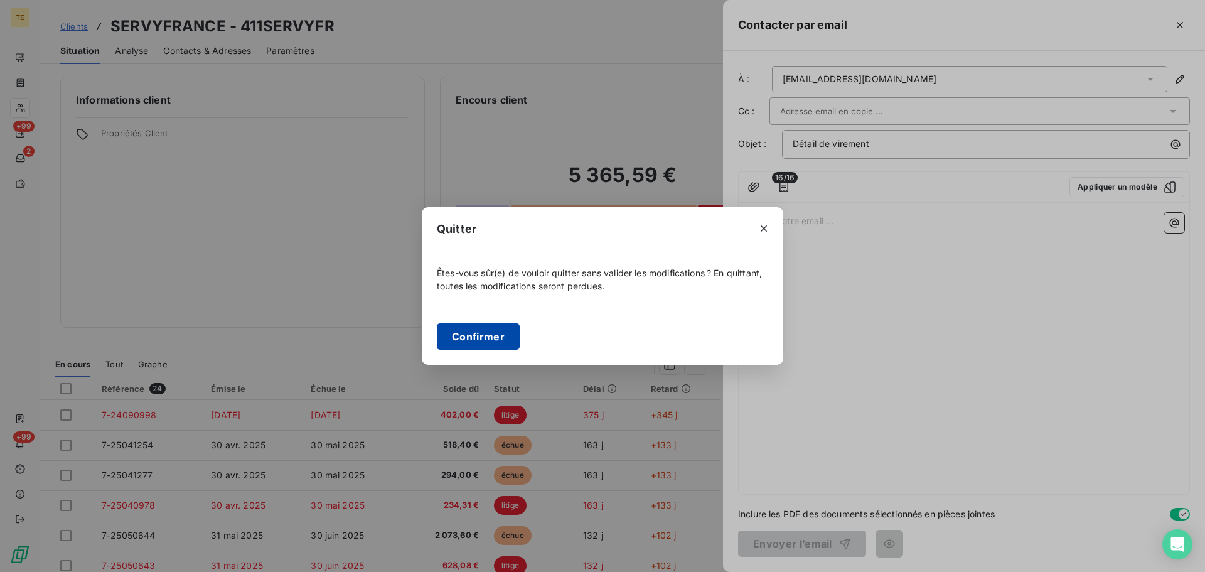
click at [484, 336] on button "Confirmer" at bounding box center [478, 336] width 83 height 26
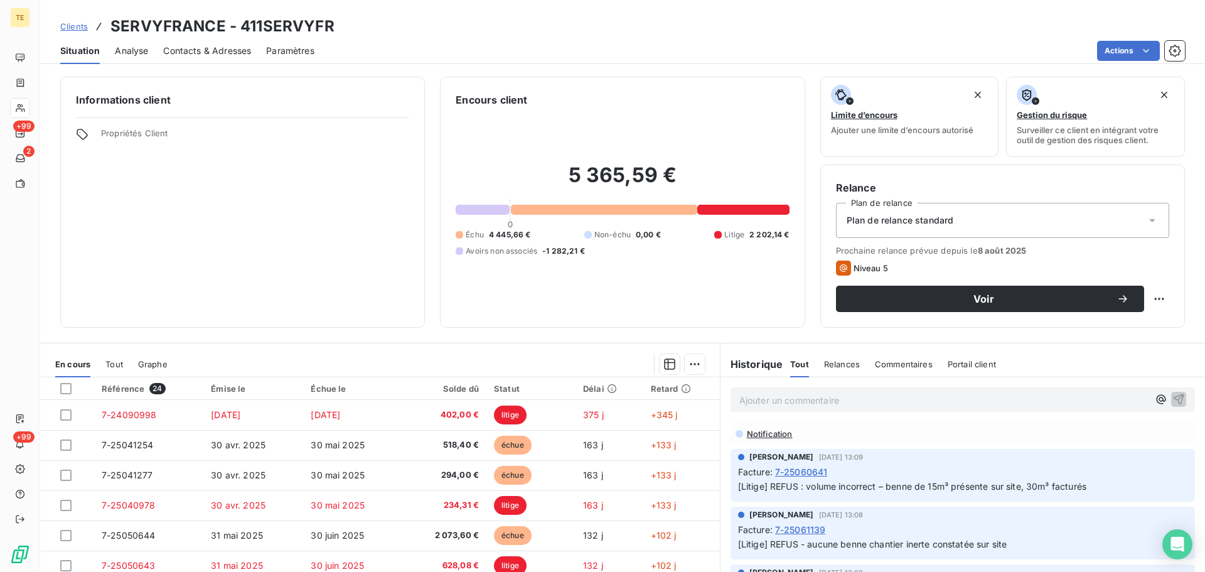
scroll to position [0, 0]
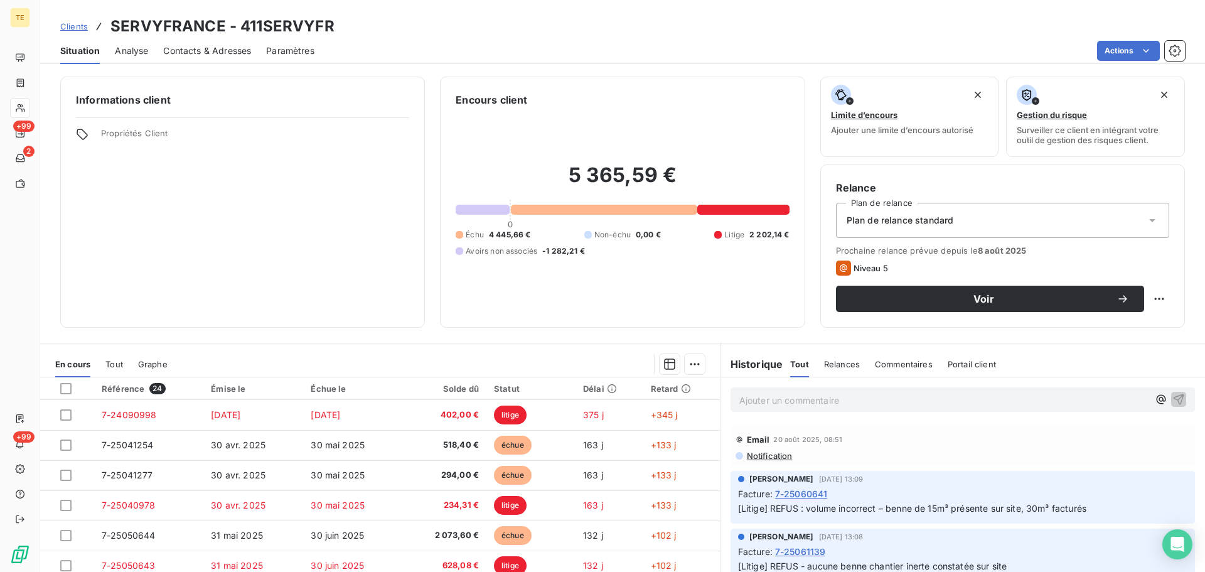
click at [799, 402] on p "Ajouter un commentaire ﻿" at bounding box center [943, 400] width 409 height 16
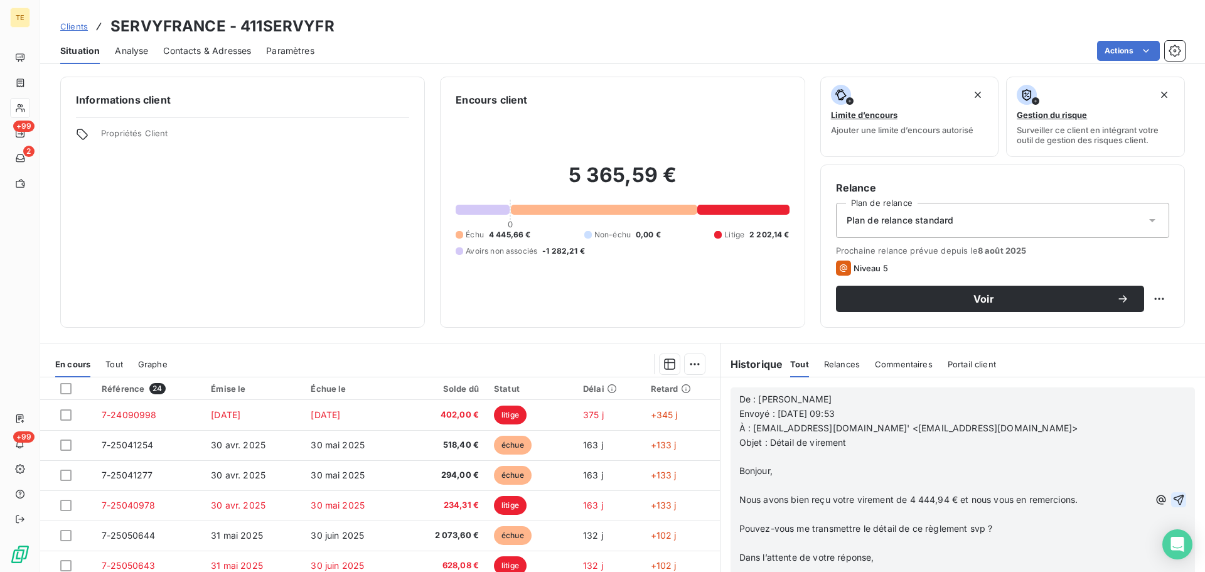
click at [1173, 497] on icon "button" at bounding box center [1178, 499] width 11 height 11
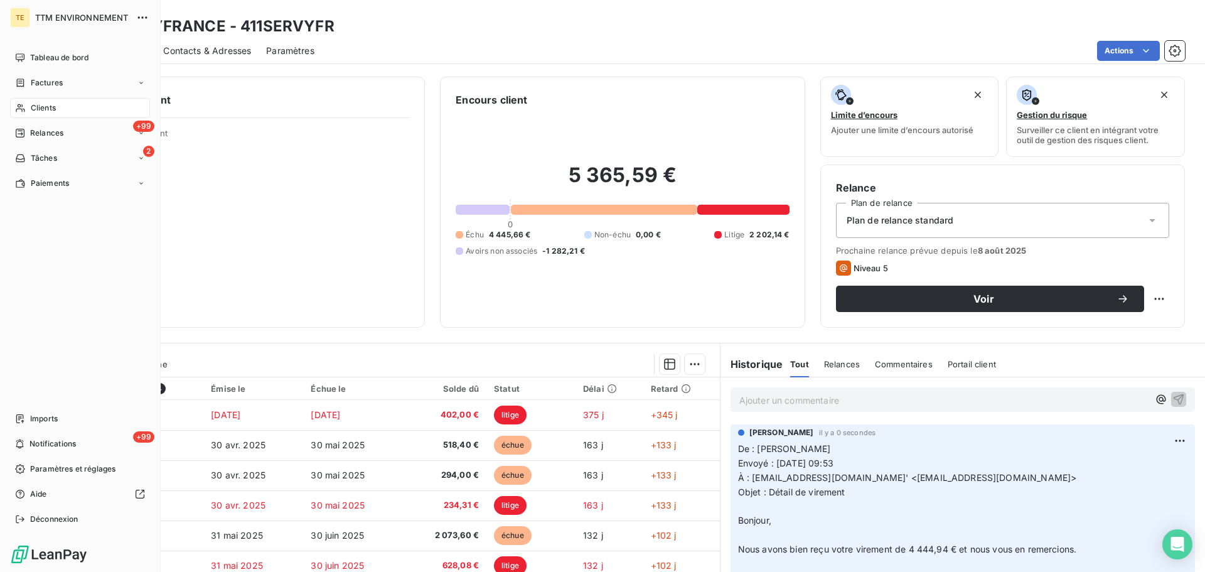
click at [35, 111] on span "Clients" at bounding box center [43, 107] width 25 height 11
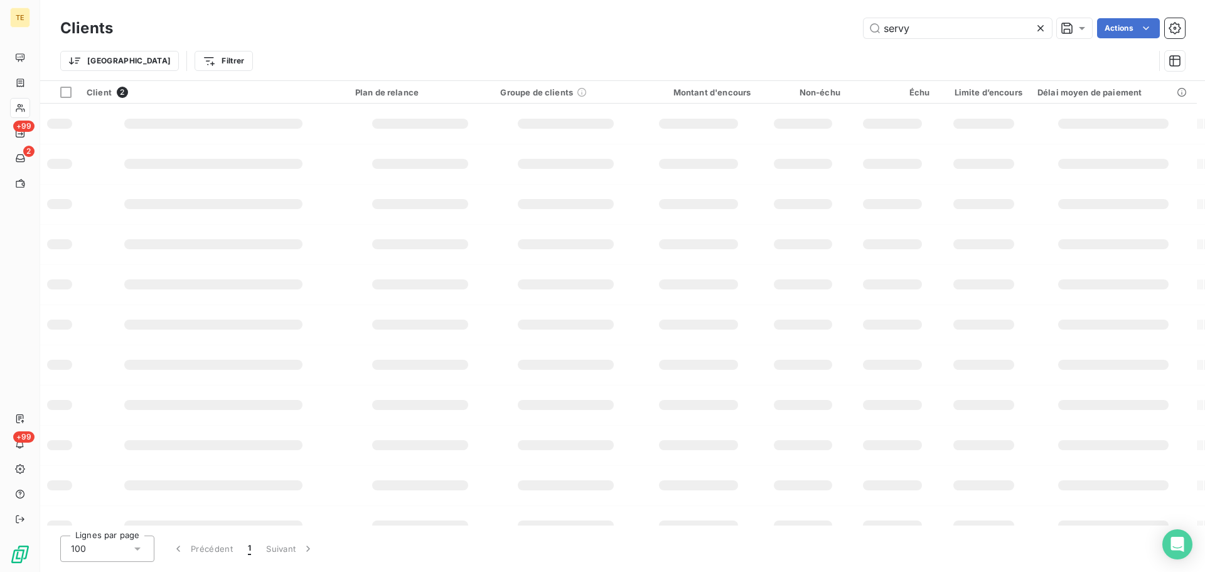
drag, startPoint x: 959, startPoint y: 21, endPoint x: 790, endPoint y: 30, distance: 169.1
click at [756, 32] on div "servy Actions" at bounding box center [656, 28] width 1057 height 20
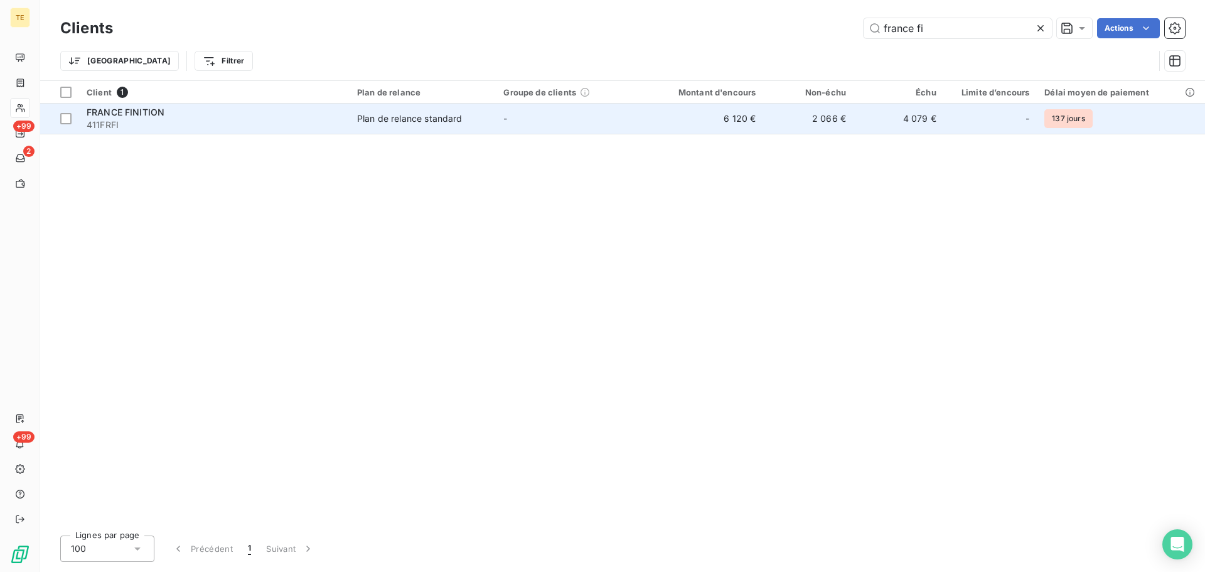
type input "france fi"
click at [434, 110] on td "Plan de relance standard" at bounding box center [423, 119] width 146 height 30
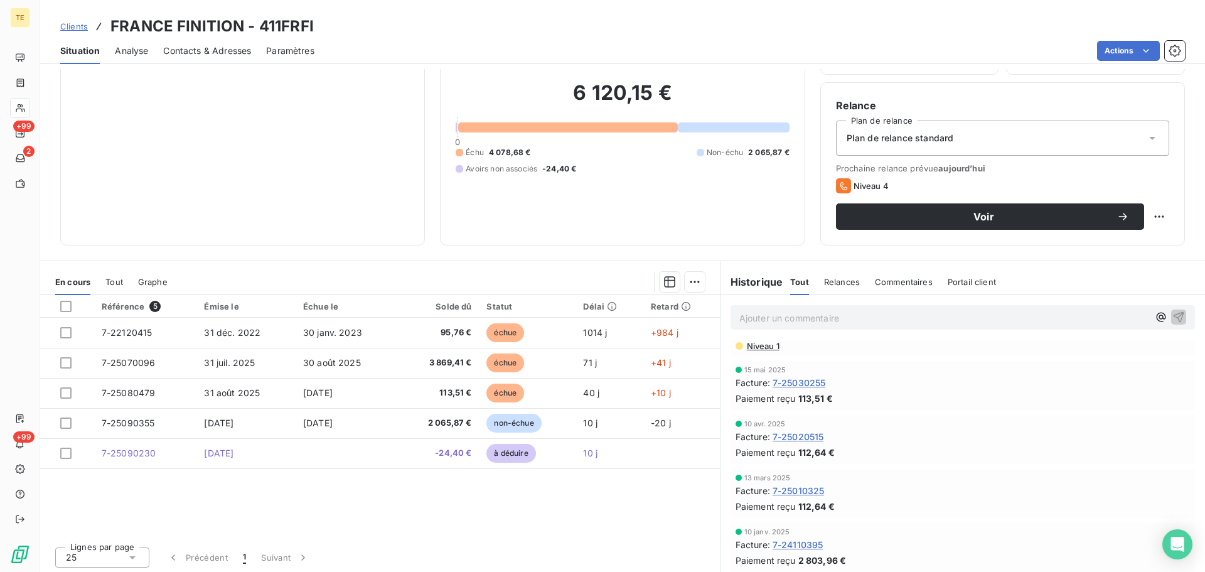
scroll to position [85, 0]
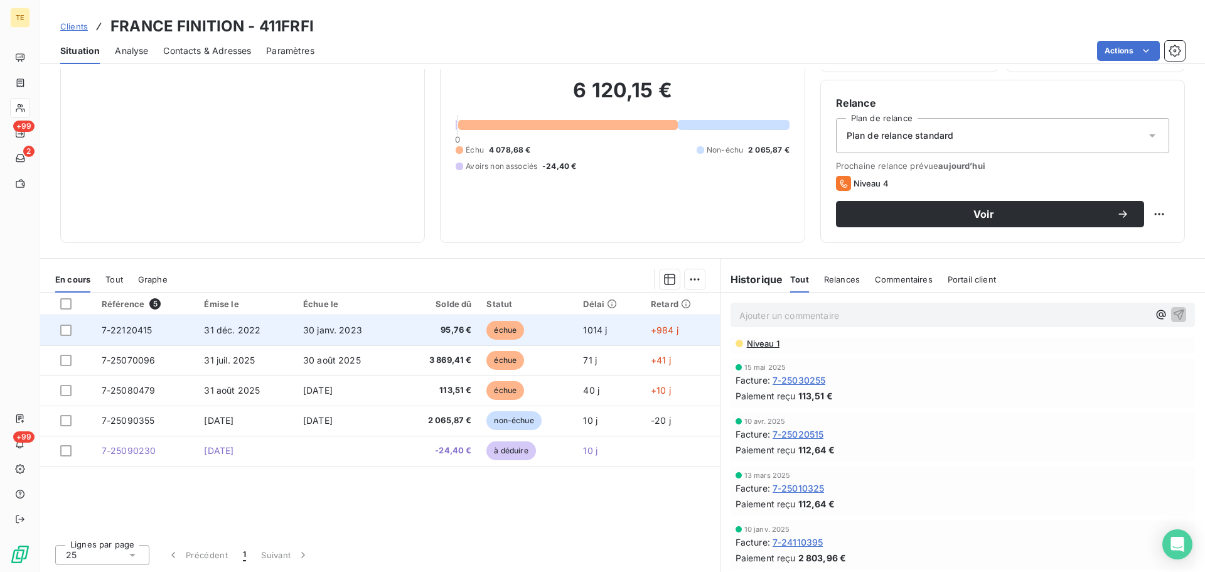
click at [240, 329] on span "31 déc. 2022" at bounding box center [232, 329] width 56 height 11
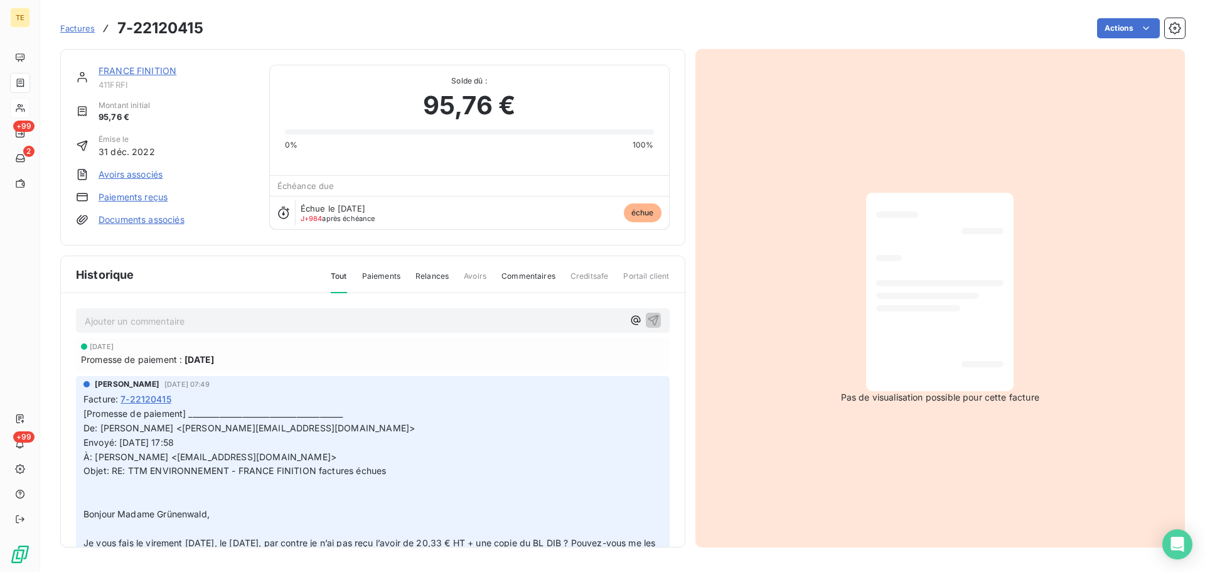
click at [443, 280] on span "Relances" at bounding box center [431, 280] width 33 height 21
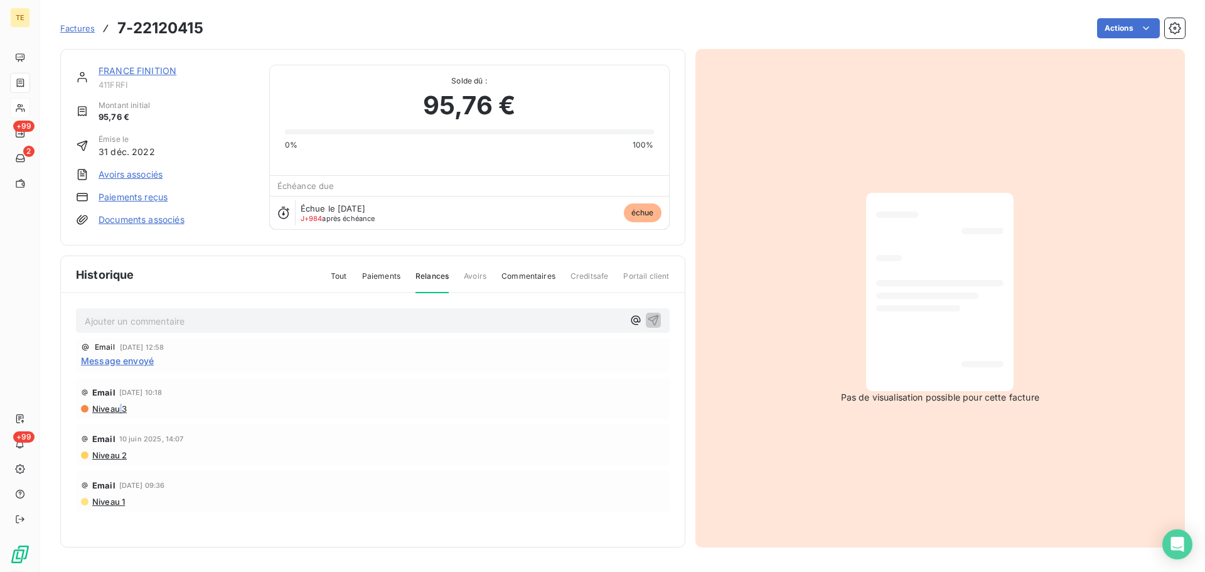
click at [122, 411] on span "Niveau 3" at bounding box center [109, 408] width 36 height 10
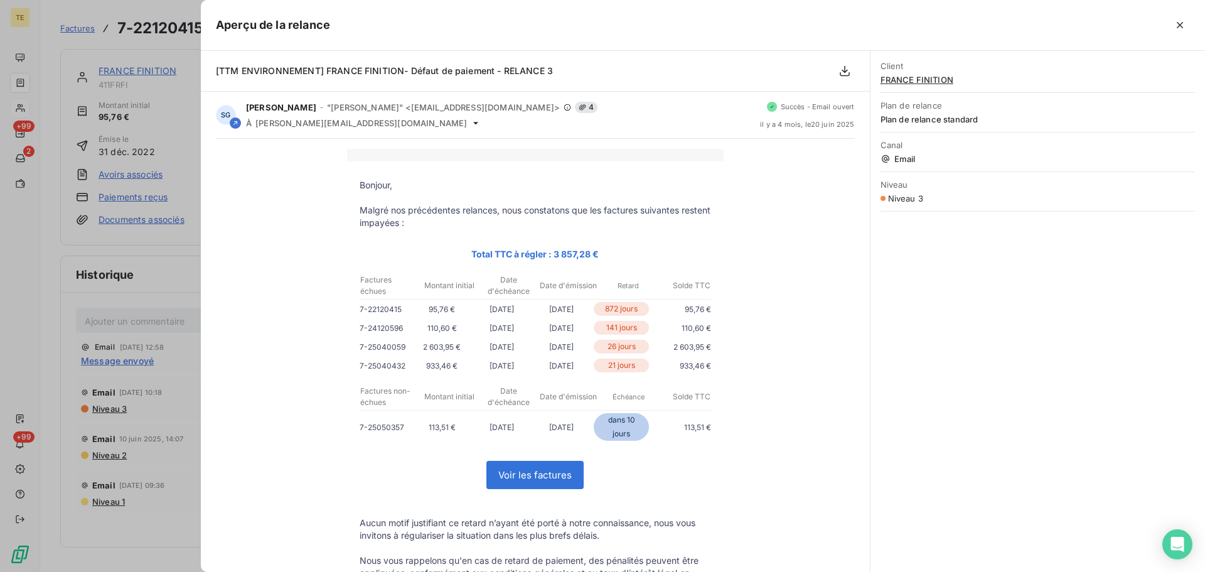
click at [141, 422] on div at bounding box center [602, 286] width 1205 height 572
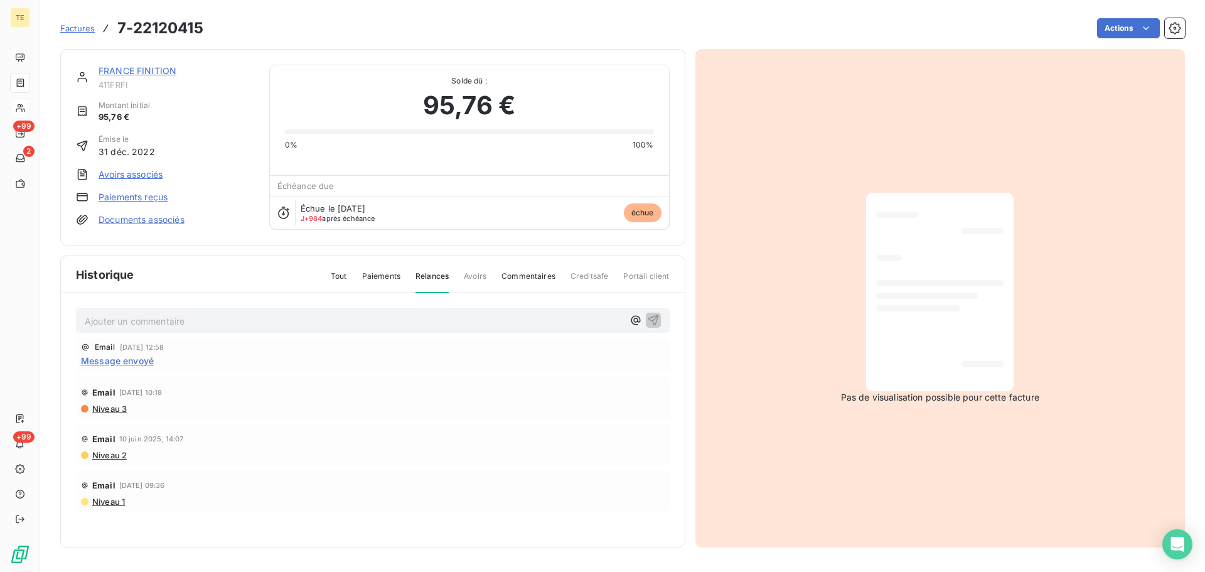
click at [109, 460] on div "Email 10 juin 2025, 14:07 Niveau 2" at bounding box center [373, 444] width 594 height 41
click at [112, 454] on span "Niveau 2" at bounding box center [109, 455] width 36 height 10
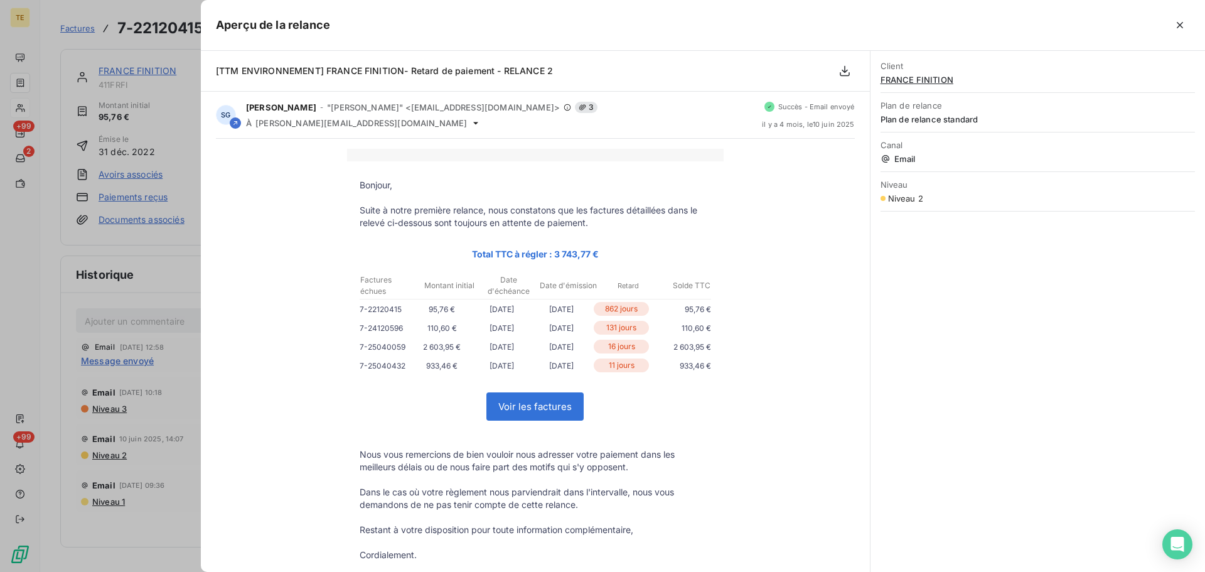
click at [124, 454] on div at bounding box center [602, 286] width 1205 height 572
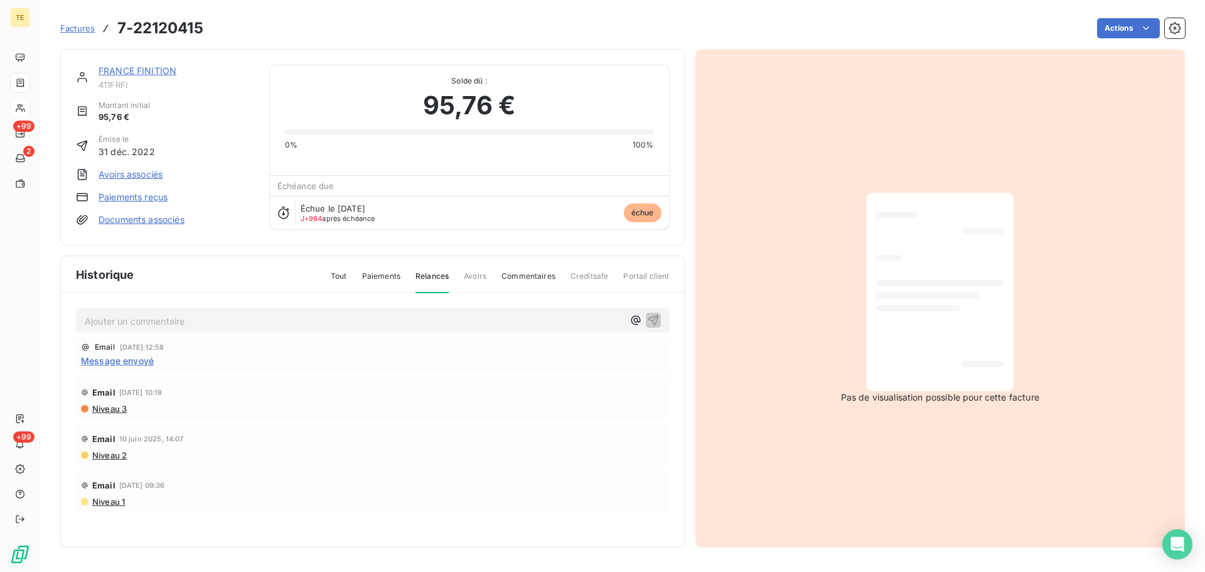
click at [107, 498] on span "Niveau 1" at bounding box center [108, 501] width 34 height 10
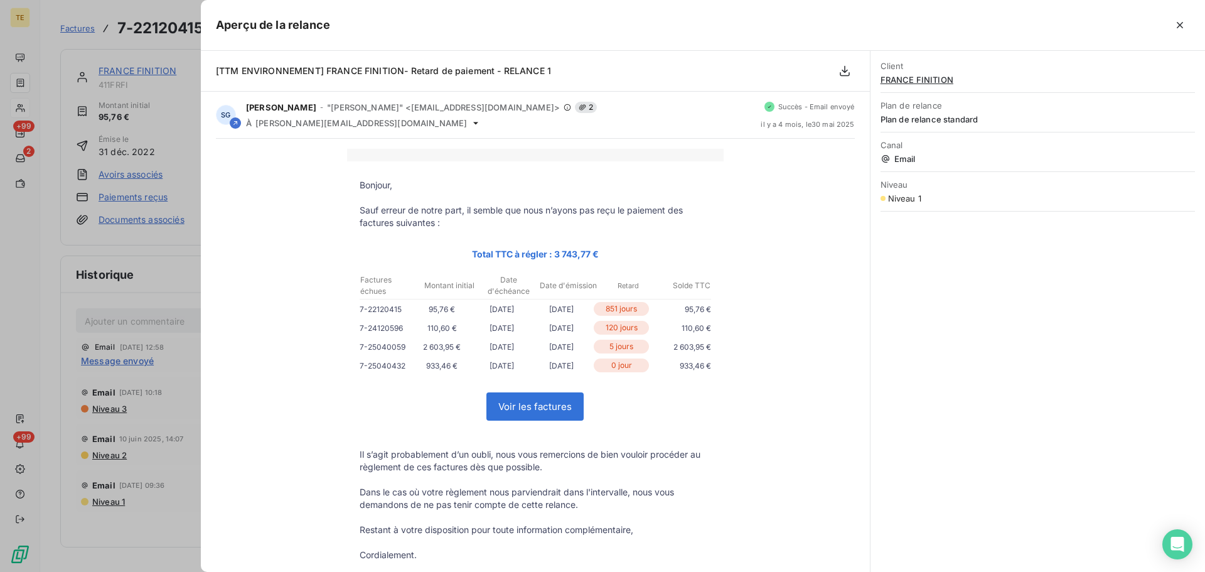
click at [129, 489] on div at bounding box center [602, 286] width 1205 height 572
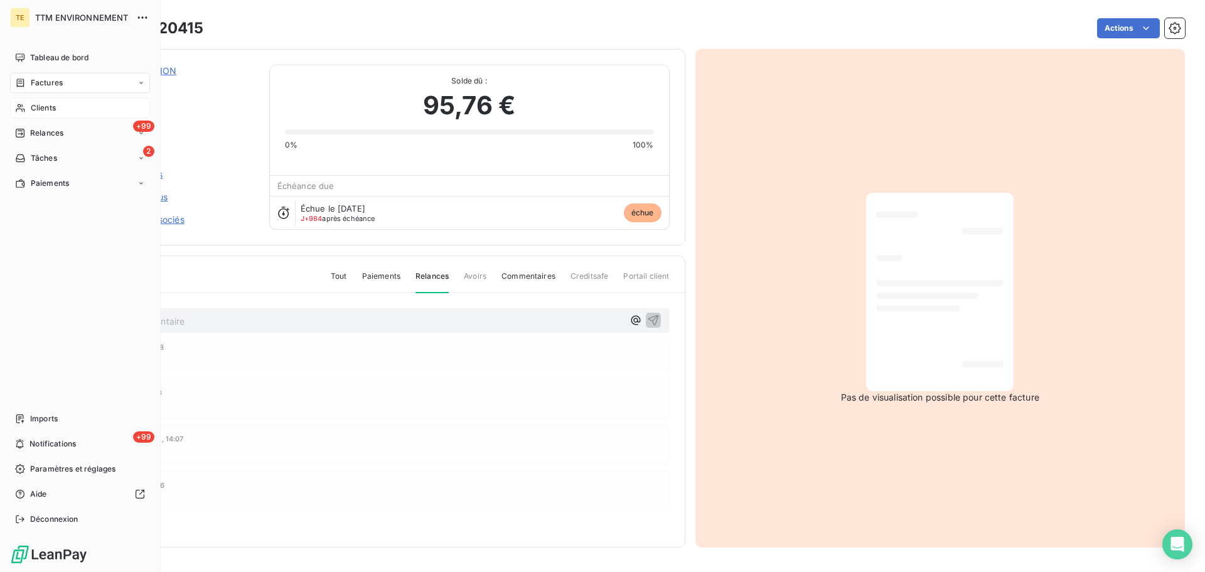
click at [51, 83] on span "Factures" at bounding box center [47, 82] width 32 height 11
click at [44, 48] on div "Tableau de bord" at bounding box center [80, 58] width 140 height 20
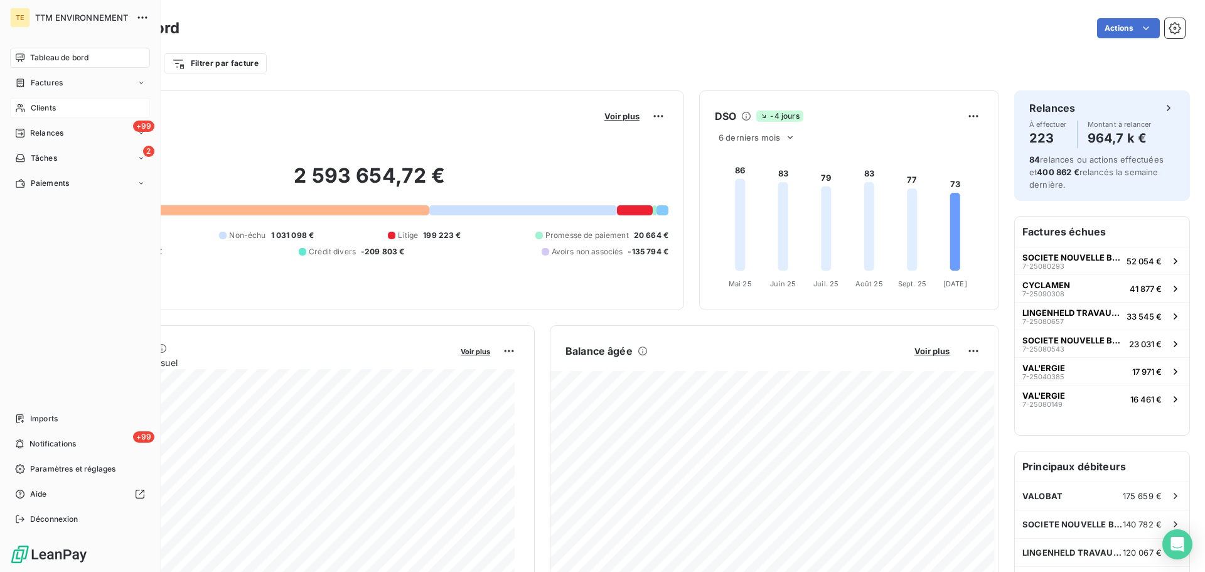
drag, startPoint x: 50, startPoint y: 113, endPoint x: 100, endPoint y: 101, distance: 51.0
click at [51, 113] on span "Clients" at bounding box center [43, 107] width 25 height 11
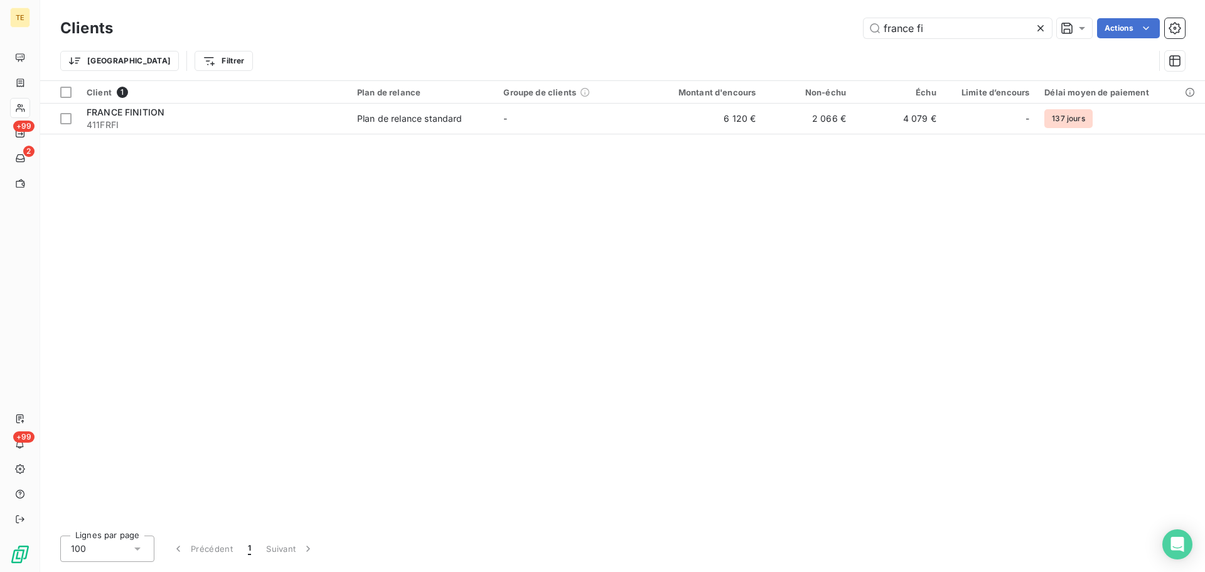
drag, startPoint x: 906, startPoint y: 33, endPoint x: 734, endPoint y: 28, distance: 172.6
click at [736, 29] on div "france fi Actions" at bounding box center [656, 28] width 1057 height 20
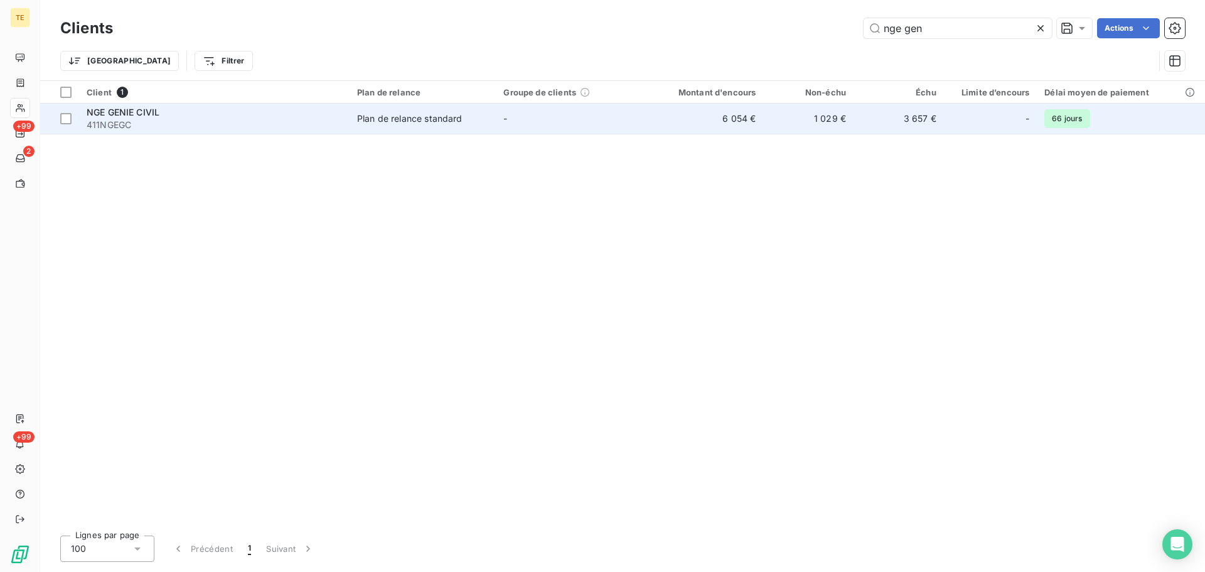
type input "nge gen"
click at [520, 112] on td "-" at bounding box center [569, 119] width 146 height 30
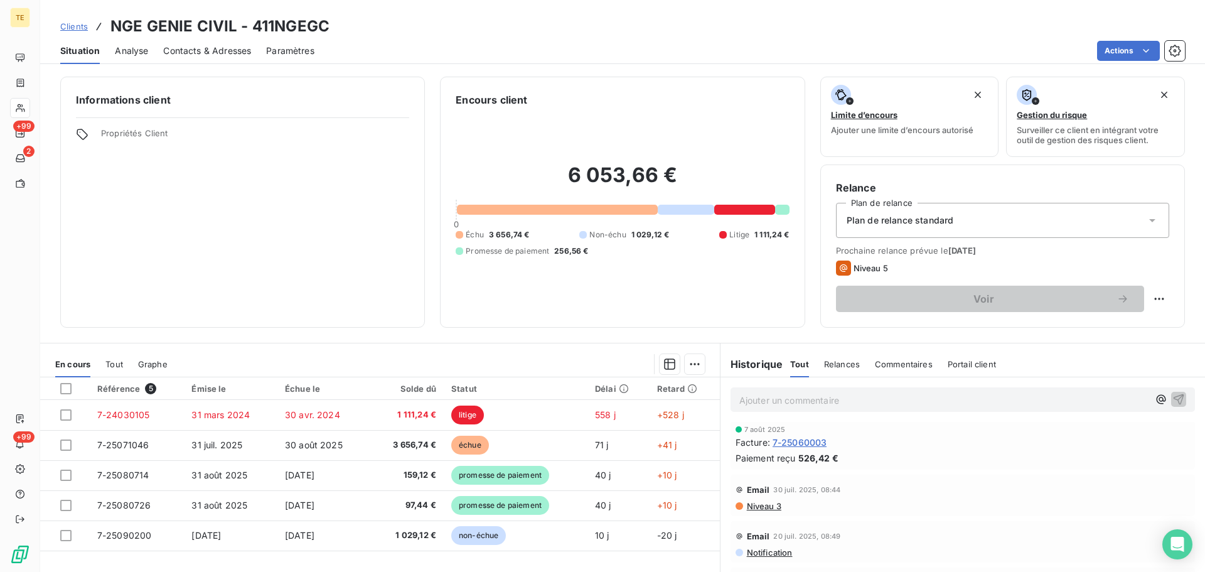
scroll to position [941, 0]
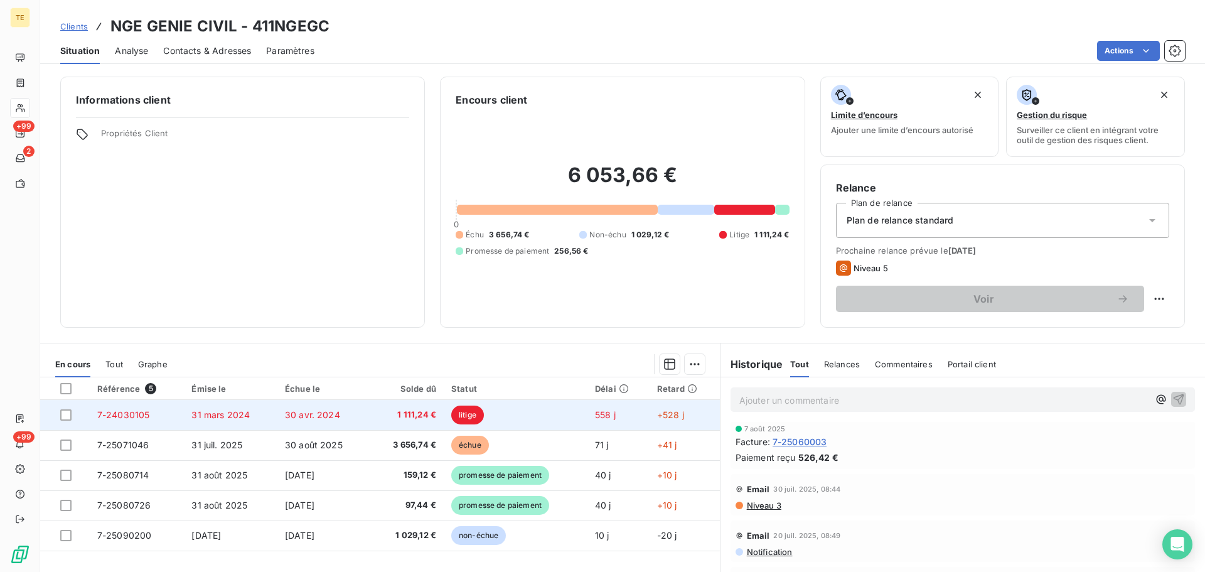
click at [184, 409] on td "31 mars 2024" at bounding box center [230, 415] width 93 height 30
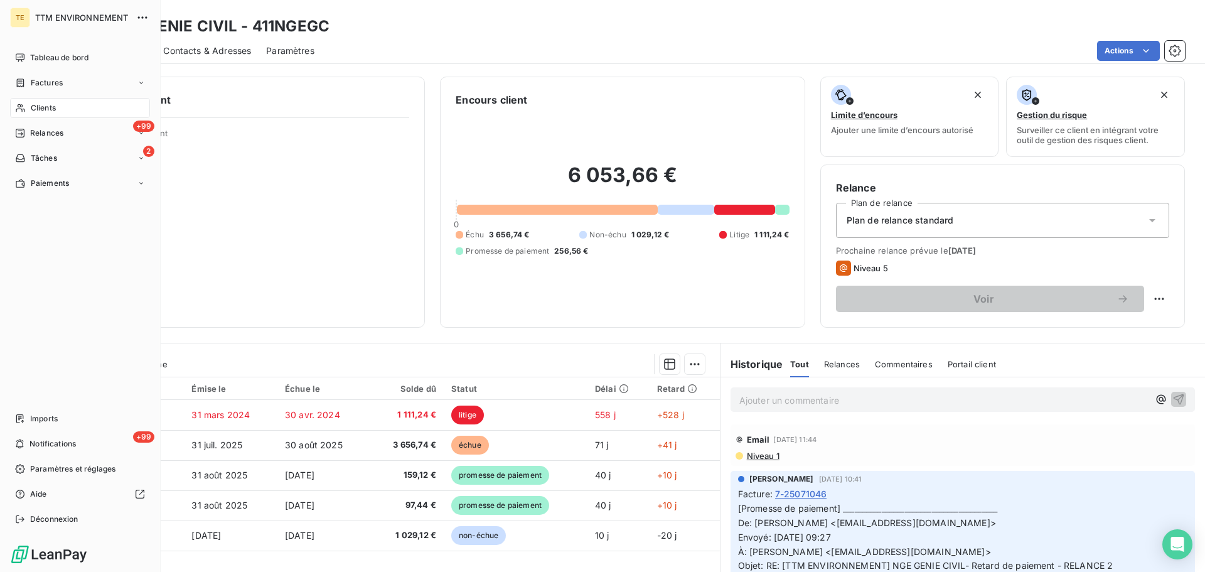
click at [46, 100] on div "Clients" at bounding box center [80, 108] width 140 height 20
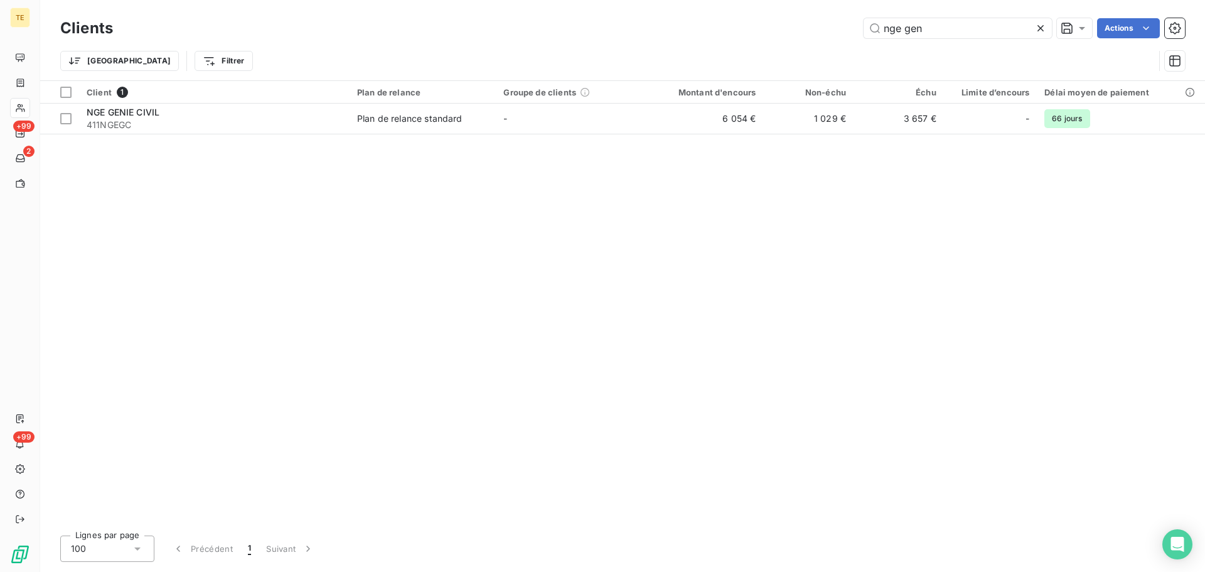
drag, startPoint x: 938, startPoint y: 28, endPoint x: 576, endPoint y: 21, distance: 361.5
click at [576, 21] on div "nge gen Actions" at bounding box center [656, 28] width 1057 height 20
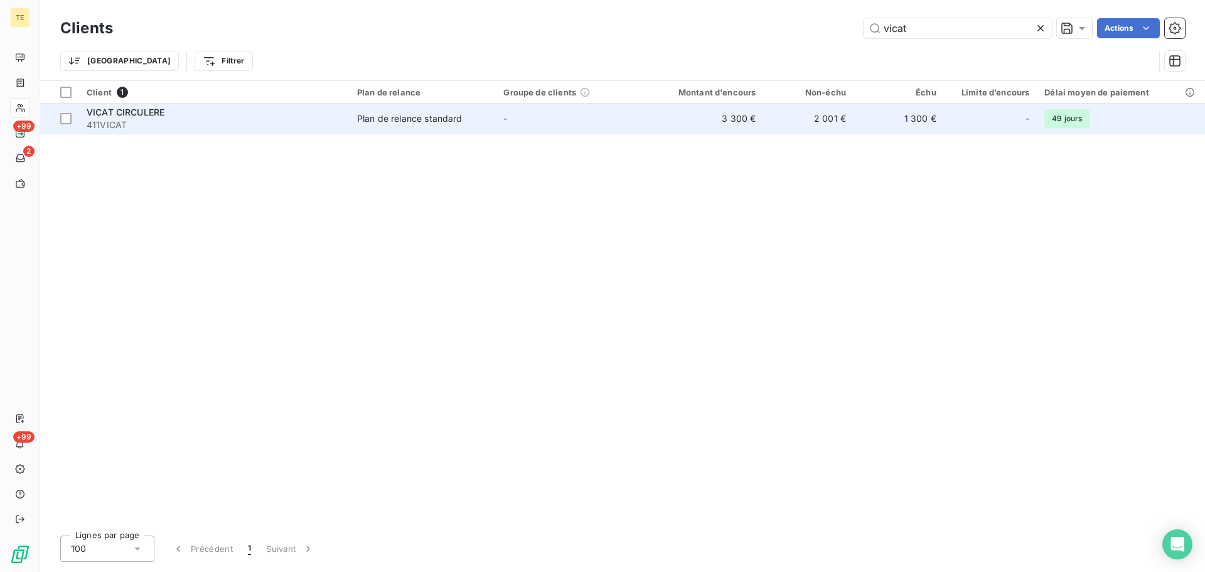
type input "vicat"
click at [218, 119] on span "411VICAT" at bounding box center [214, 125] width 255 height 13
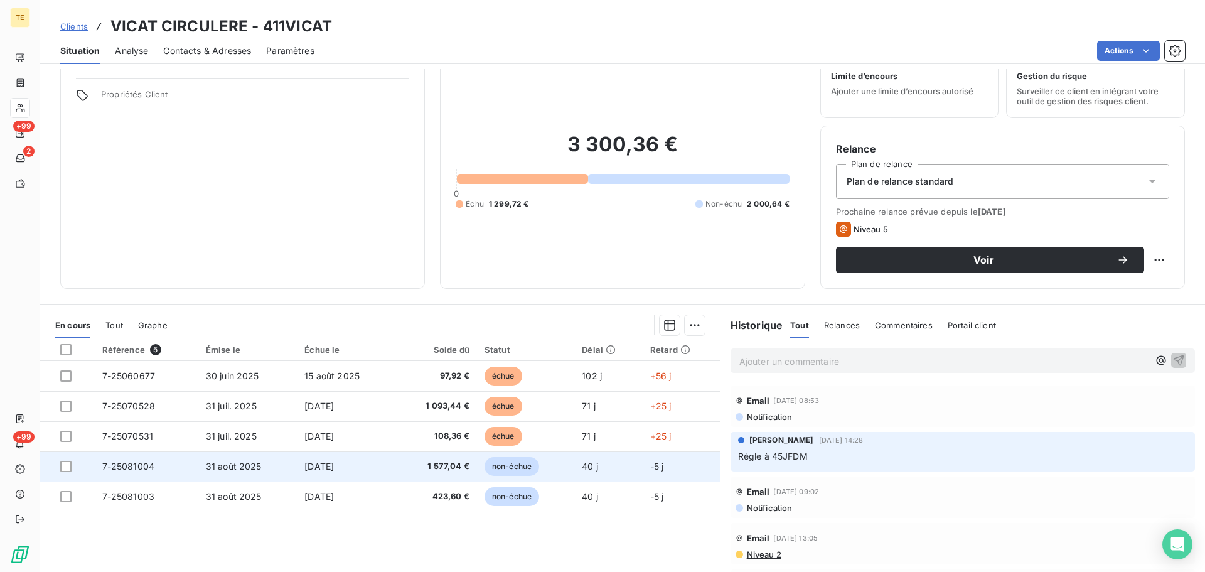
scroll to position [85, 0]
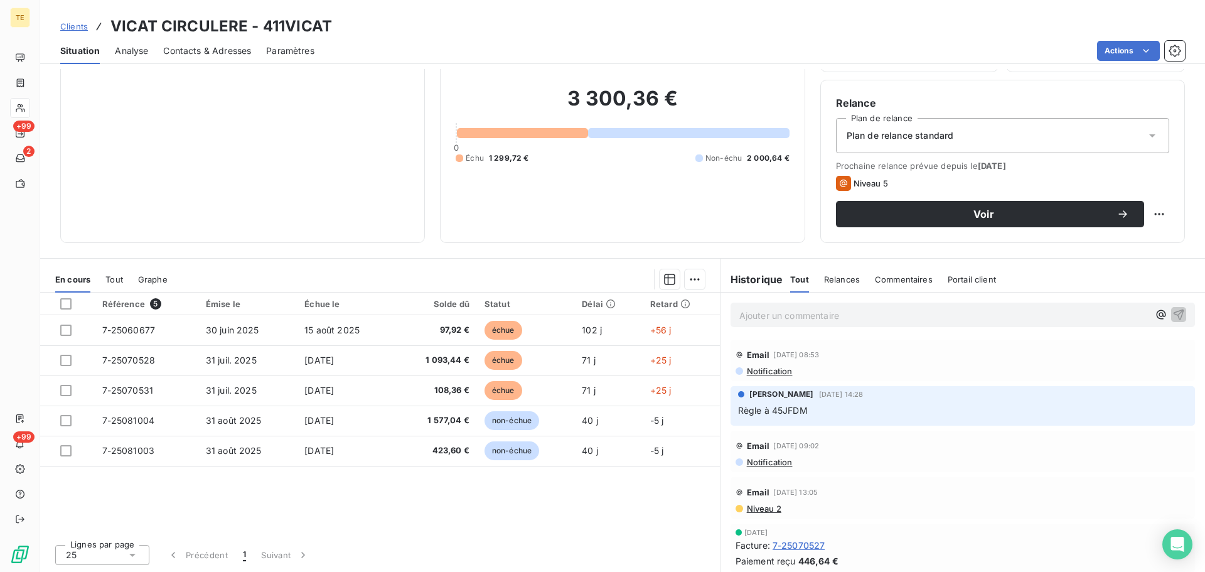
click at [759, 506] on span "Niveau 2" at bounding box center [763, 508] width 36 height 10
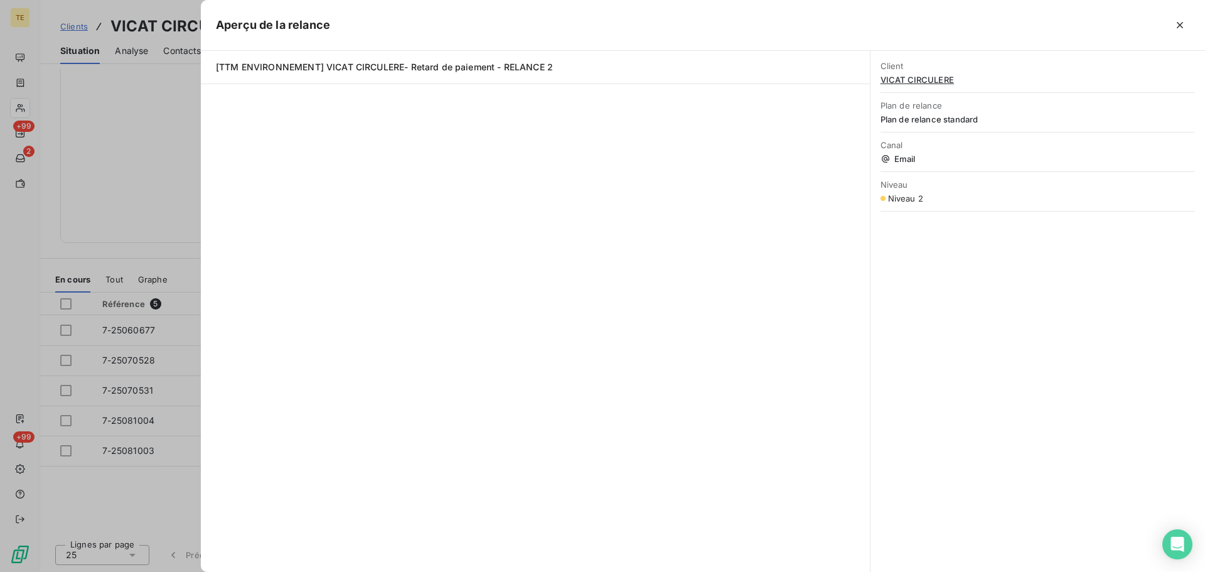
click at [205, 134] on div "[TTM ENVIRONNEMENT] VICAT CIRCULERE- Retard de paiement - RELANCE 2" at bounding box center [536, 311] width 670 height 521
click at [1175, 23] on icon "button" at bounding box center [1179, 25] width 13 height 13
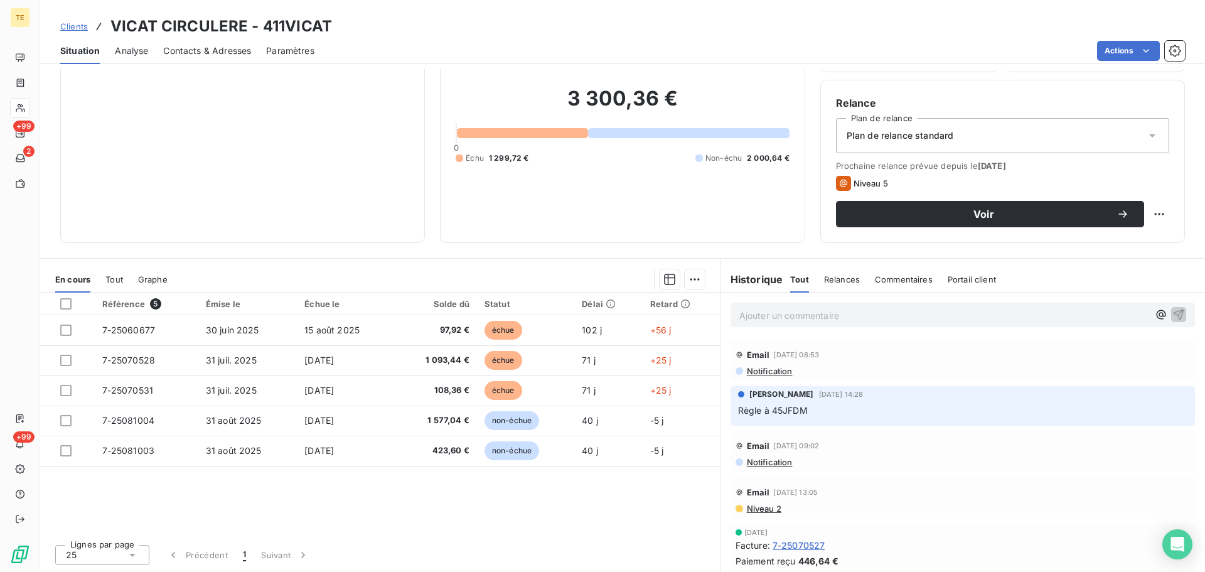
click at [772, 510] on span "Niveau 2" at bounding box center [763, 508] width 36 height 10
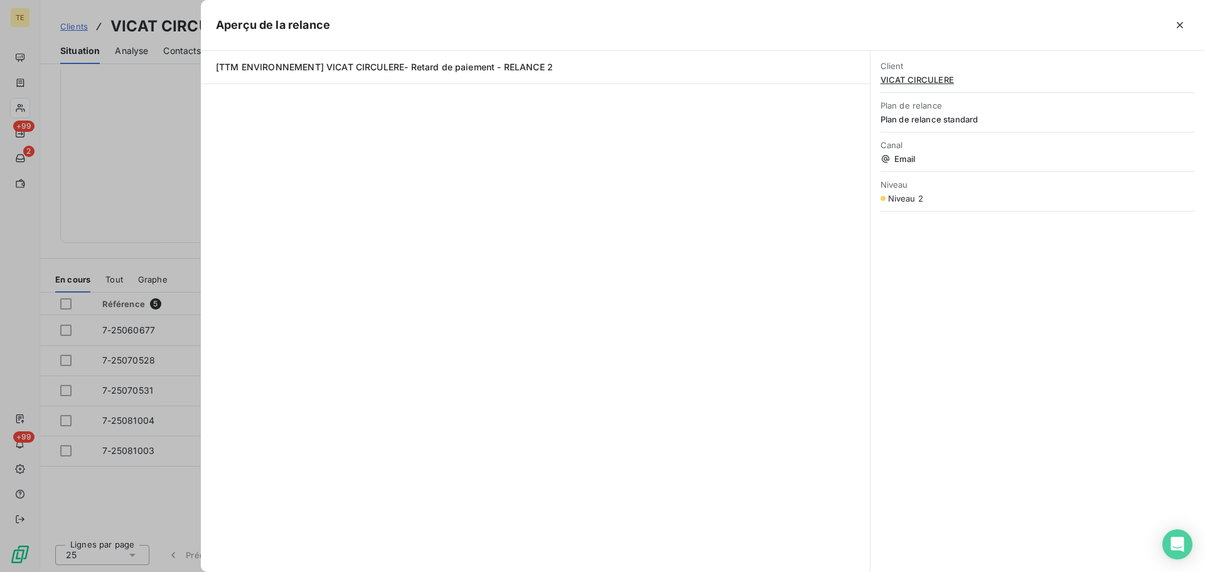
click at [430, 126] on div "[TTM ENVIRONNEMENT] VICAT CIRCULERE- Retard de paiement - RELANCE 2" at bounding box center [536, 311] width 670 height 521
click at [1177, 25] on icon "button" at bounding box center [1179, 25] width 13 height 13
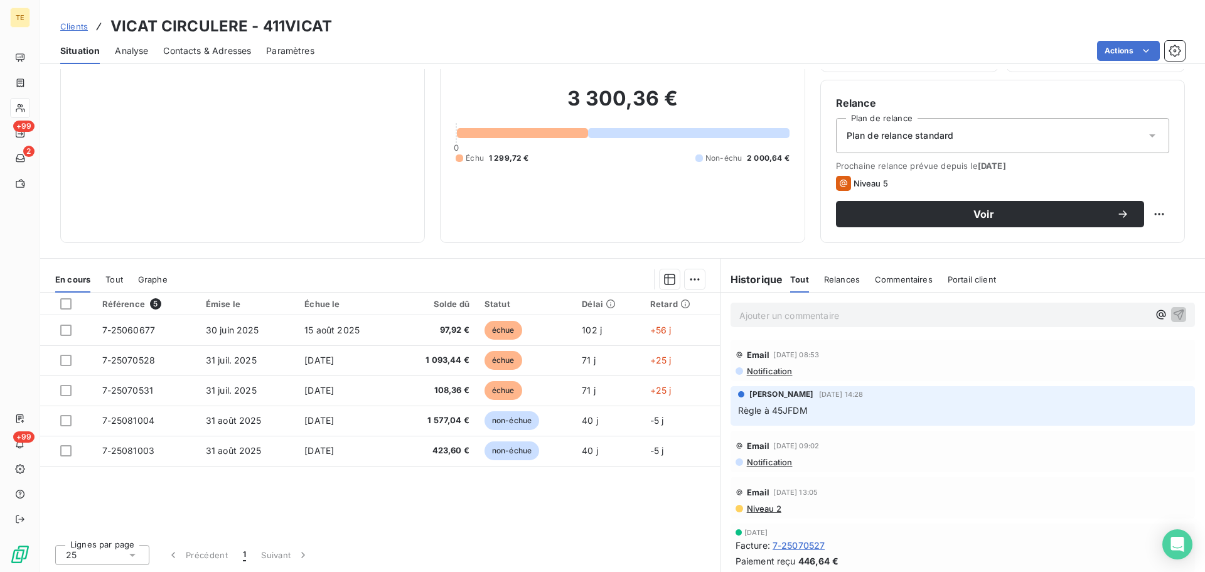
click at [781, 464] on span "Notification" at bounding box center [768, 462] width 47 height 10
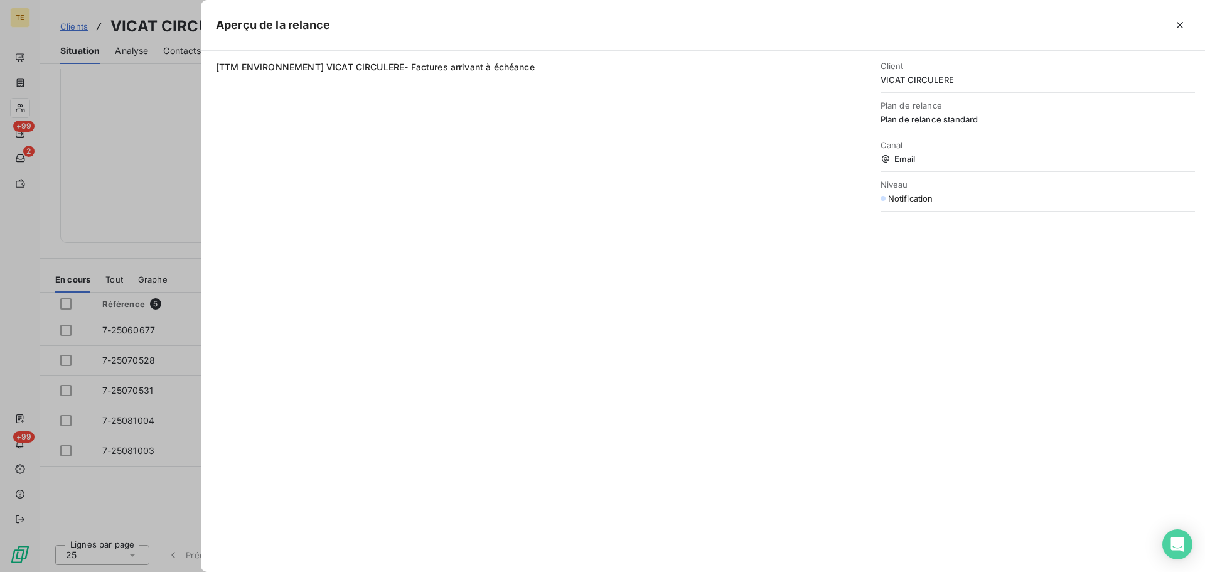
click at [1179, 25] on icon "button" at bounding box center [1179, 25] width 13 height 13
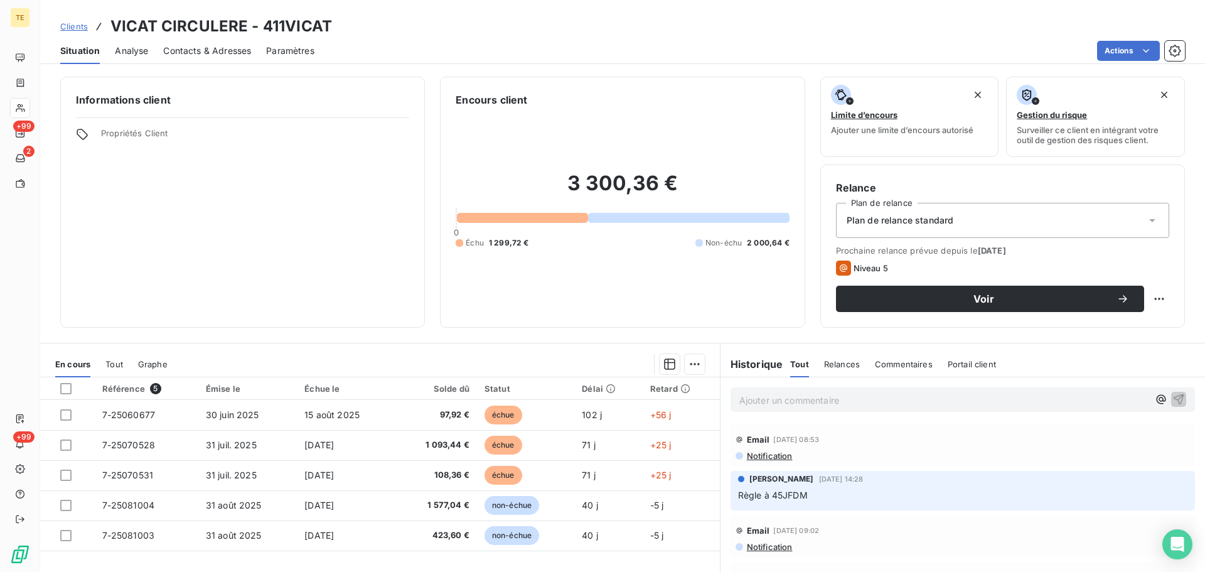
click at [766, 456] on span "Notification" at bounding box center [768, 456] width 47 height 10
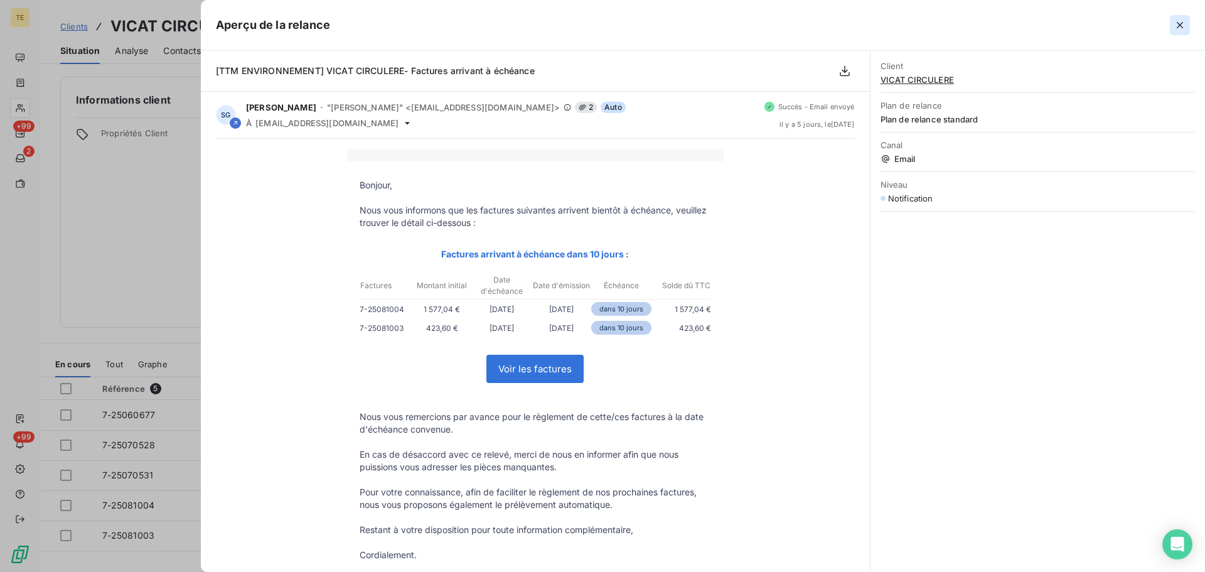
click at [1185, 28] on icon "button" at bounding box center [1179, 25] width 13 height 13
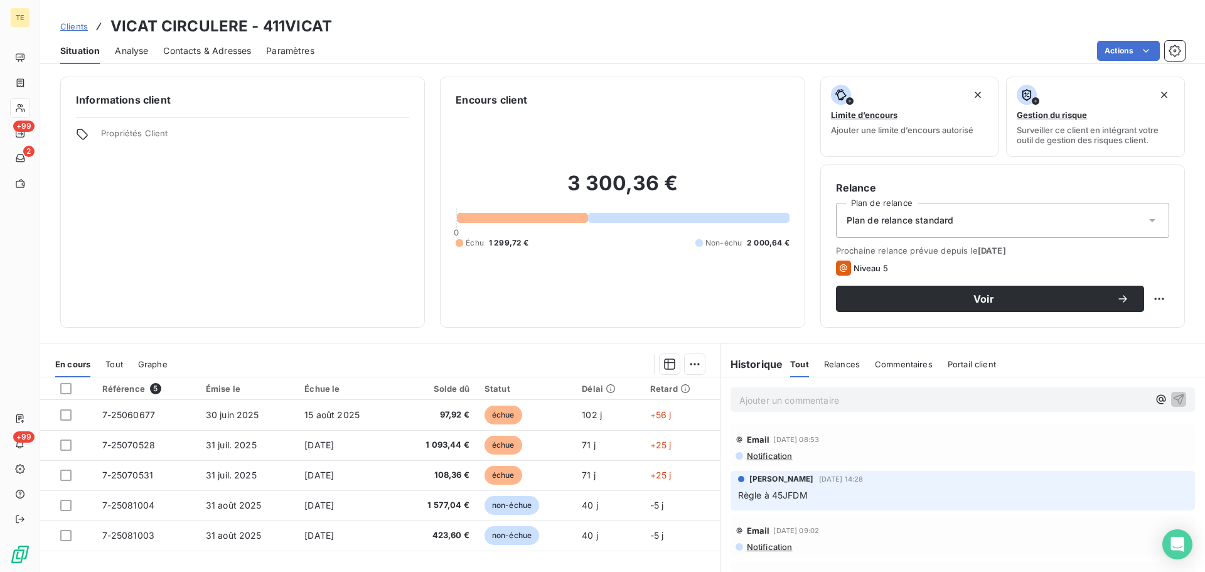
scroll to position [63, 0]
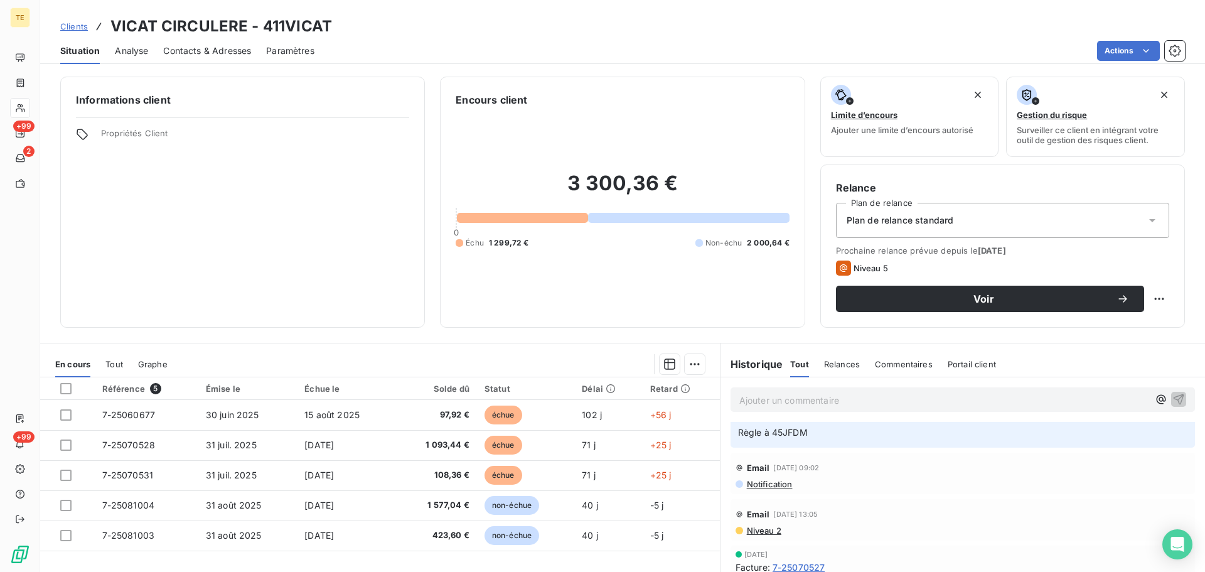
click at [755, 532] on span "Niveau 2" at bounding box center [763, 530] width 36 height 10
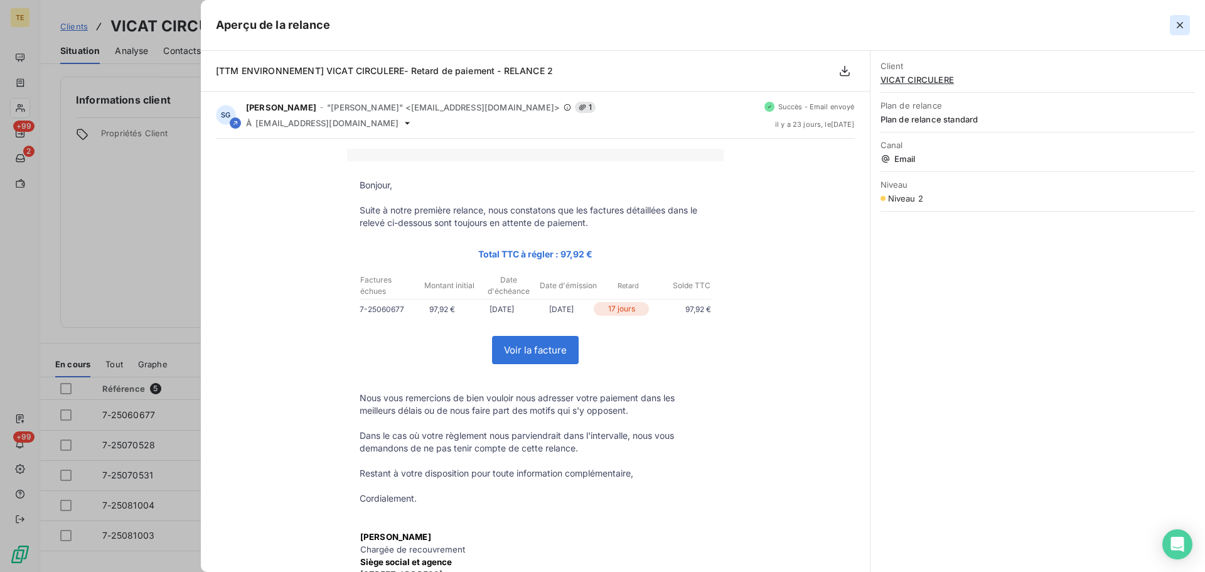
click at [1178, 24] on icon "button" at bounding box center [1179, 25] width 13 height 13
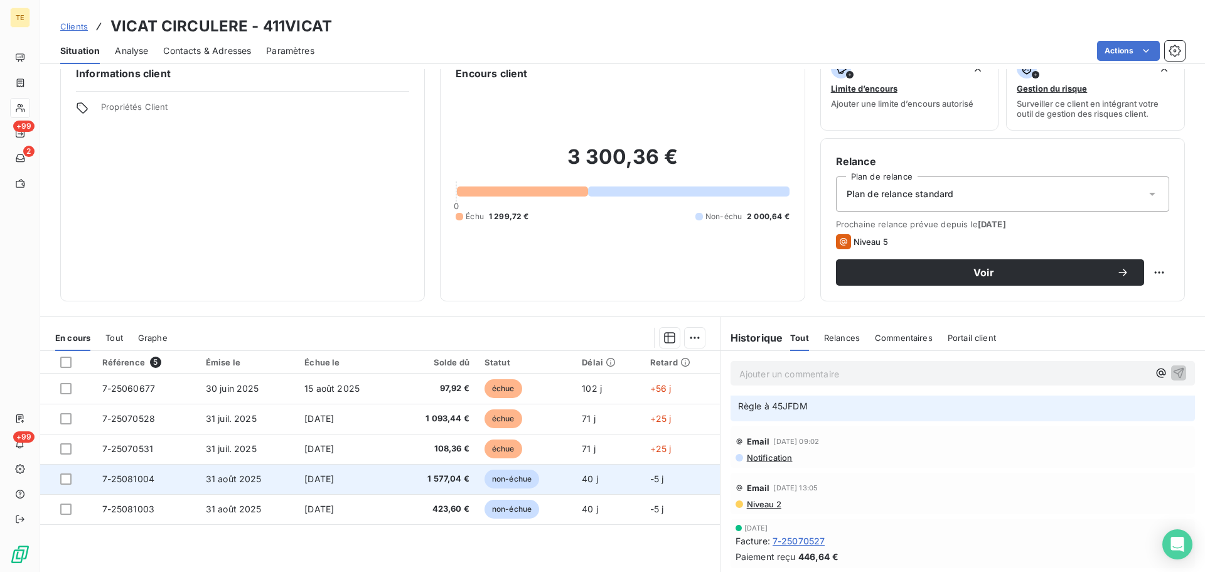
scroll to position [0, 0]
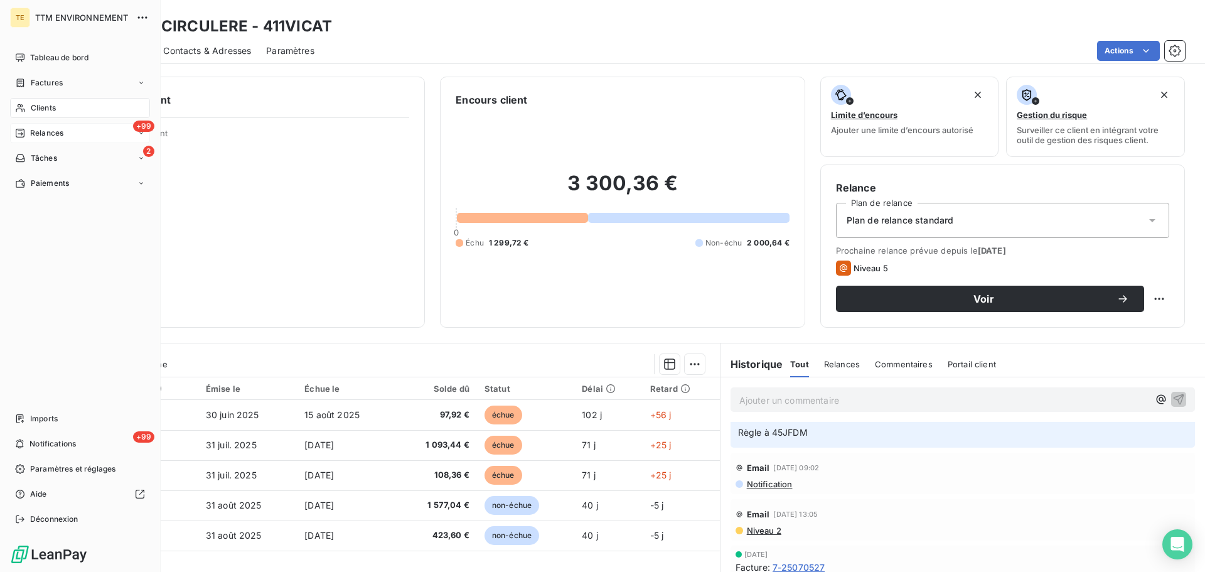
click at [38, 129] on span "Relances" at bounding box center [46, 132] width 33 height 11
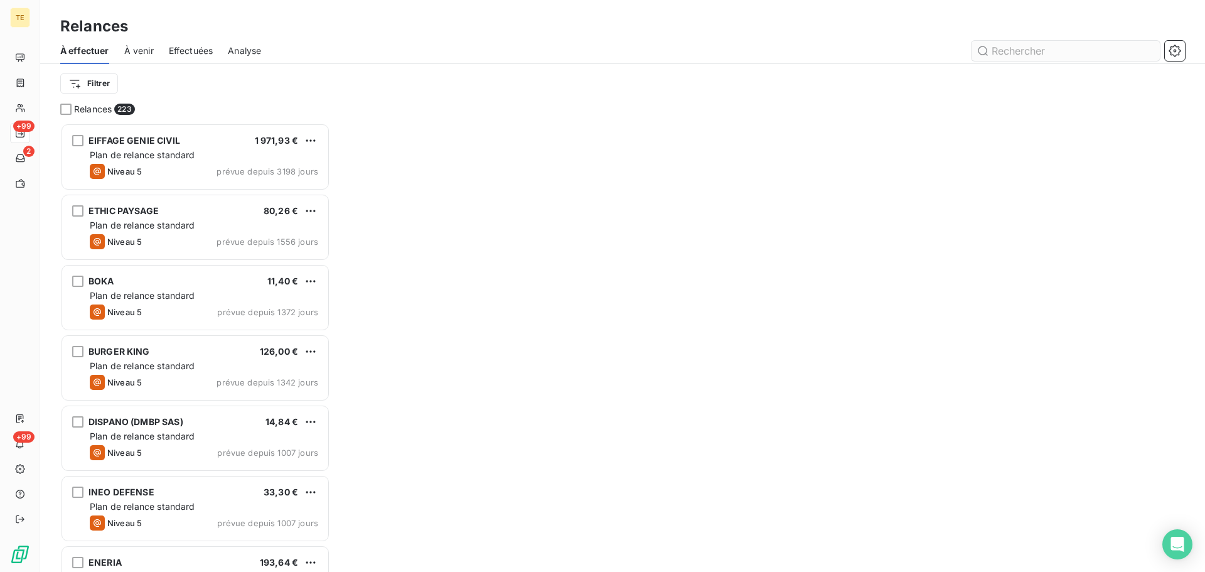
scroll to position [439, 260]
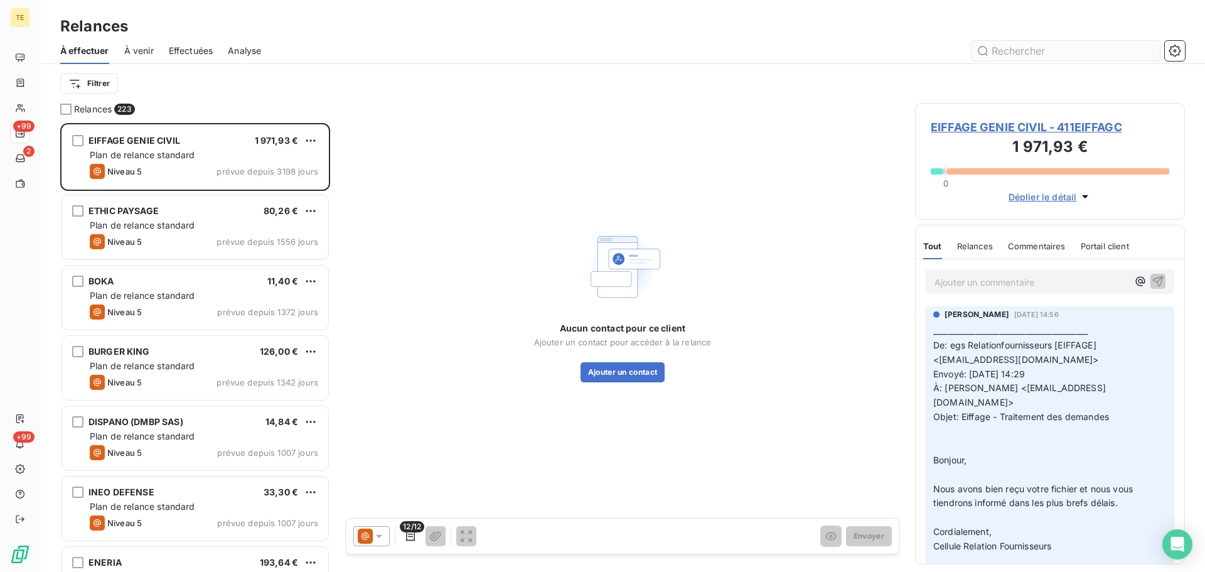
click at [1063, 53] on input "text" at bounding box center [1065, 51] width 188 height 20
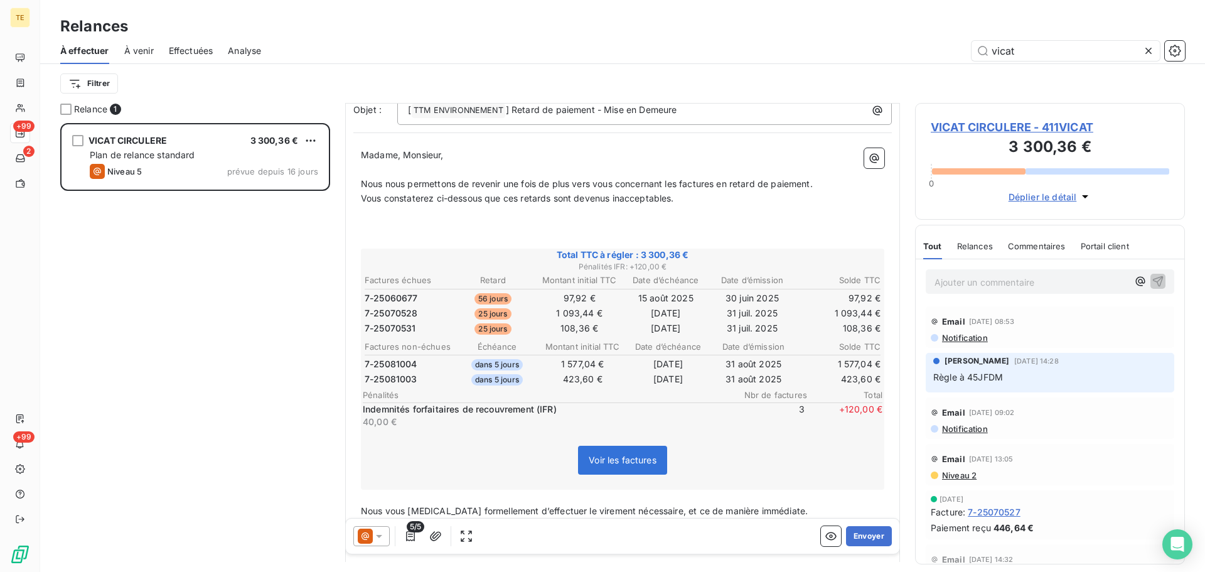
scroll to position [126, 0]
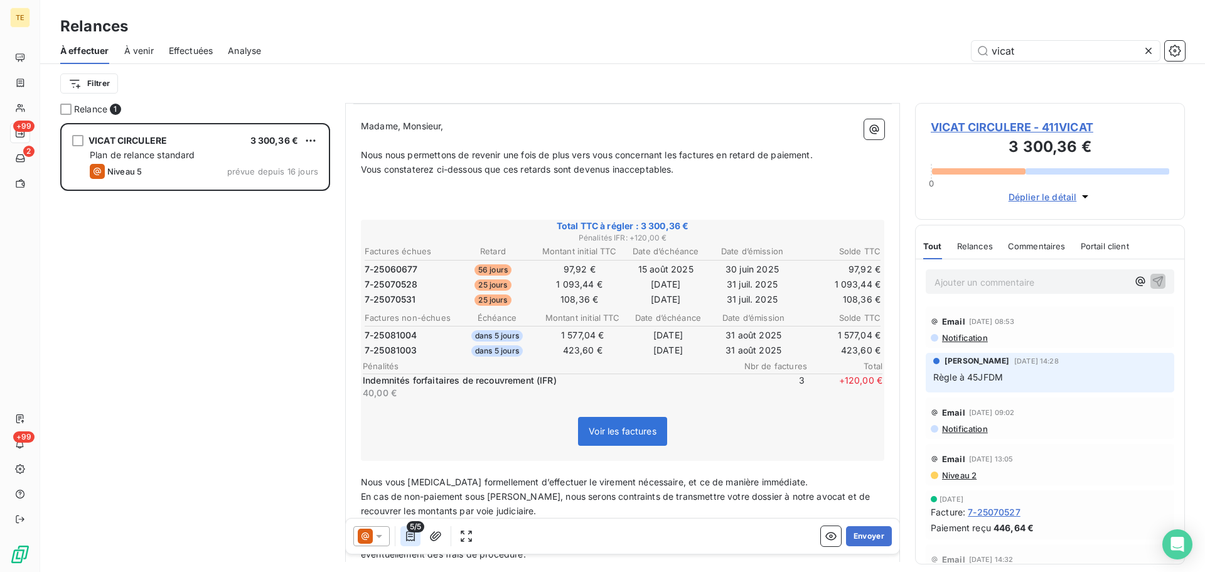
click at [413, 532] on icon "button" at bounding box center [410, 536] width 13 height 13
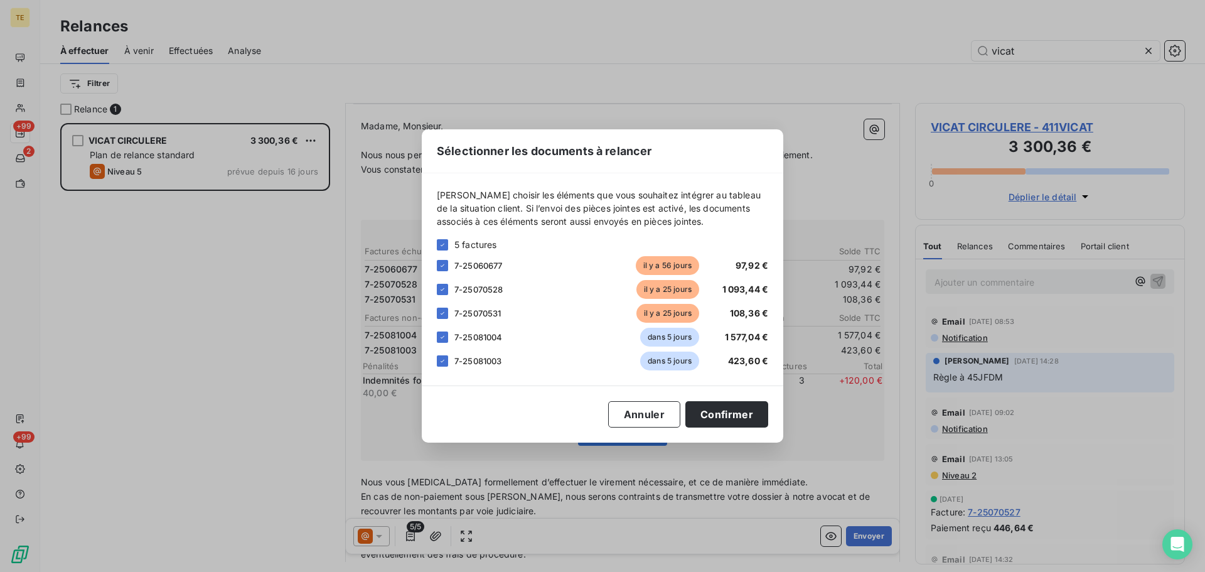
drag, startPoint x: 442, startPoint y: 287, endPoint x: 441, endPoint y: 299, distance: 11.3
click at [441, 291] on icon at bounding box center [443, 290] width 8 height 8
click at [441, 314] on icon at bounding box center [443, 313] width 4 height 3
click at [735, 423] on button "Confirmer" at bounding box center [726, 414] width 83 height 26
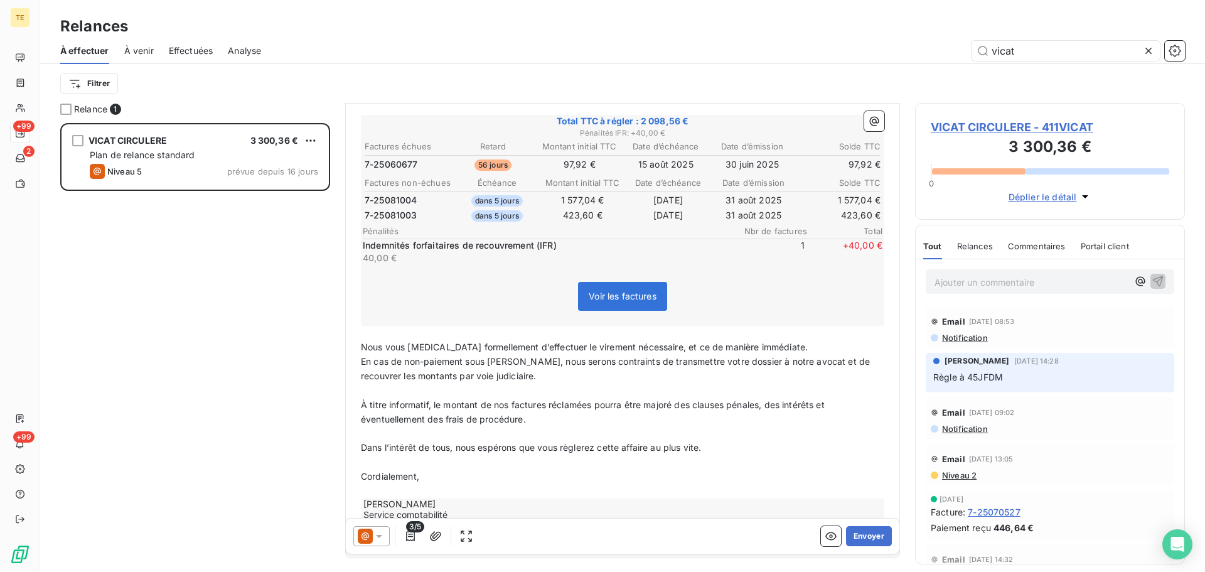
scroll to position [279, 0]
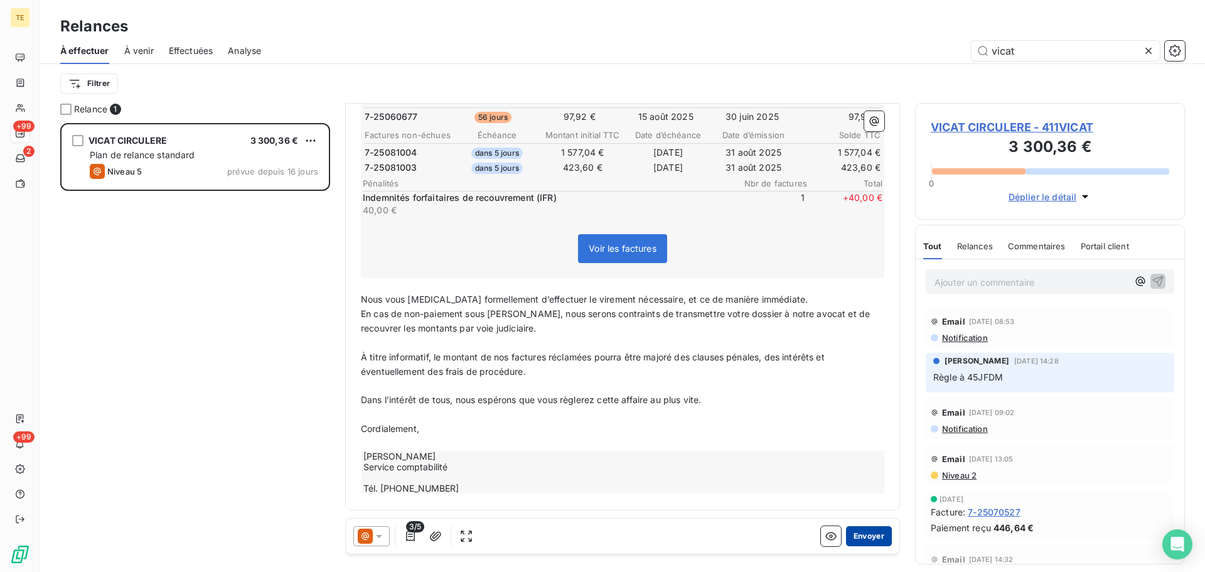
click at [860, 533] on button "Envoyer" at bounding box center [869, 536] width 46 height 20
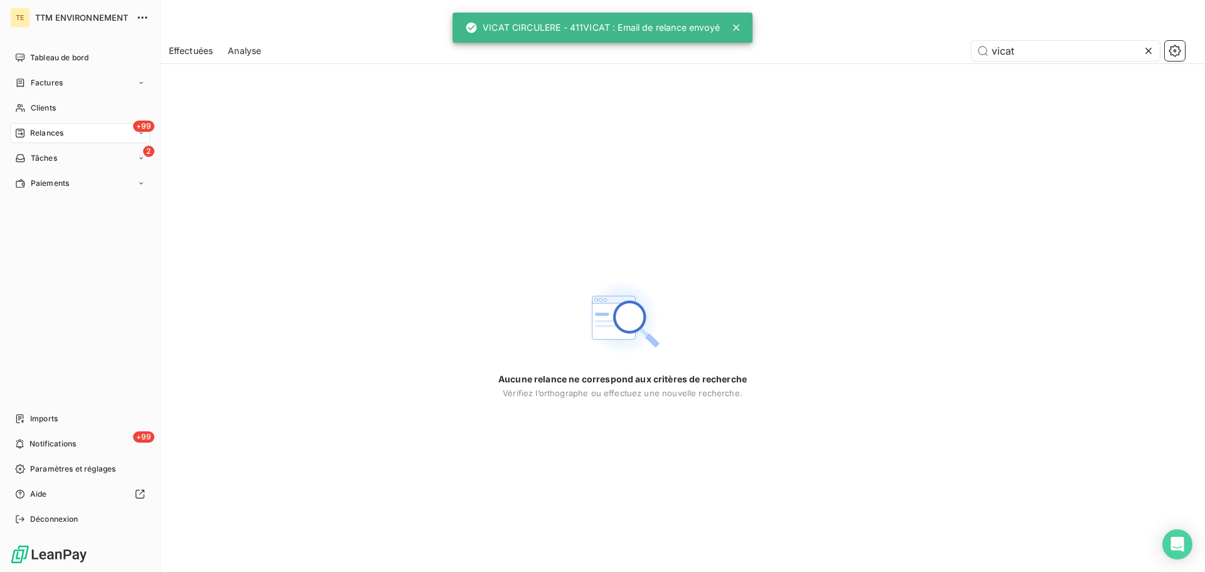
click at [38, 132] on span "Relances" at bounding box center [46, 132] width 33 height 11
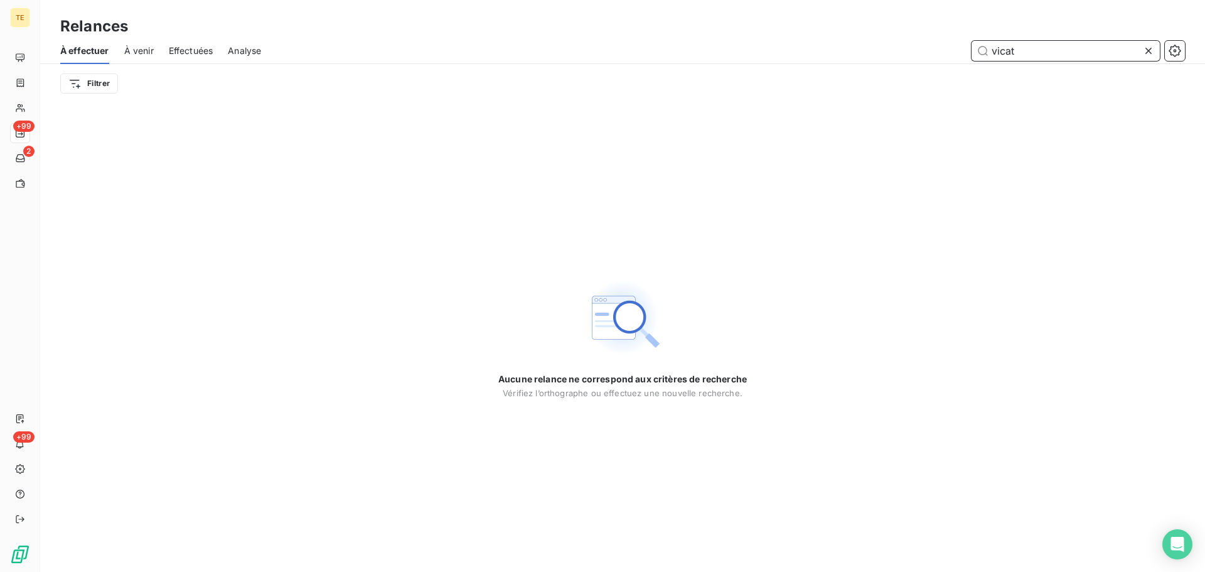
drag, startPoint x: 1032, startPoint y: 50, endPoint x: 856, endPoint y: 62, distance: 176.7
click at [867, 59] on div "vicat" at bounding box center [730, 51] width 909 height 20
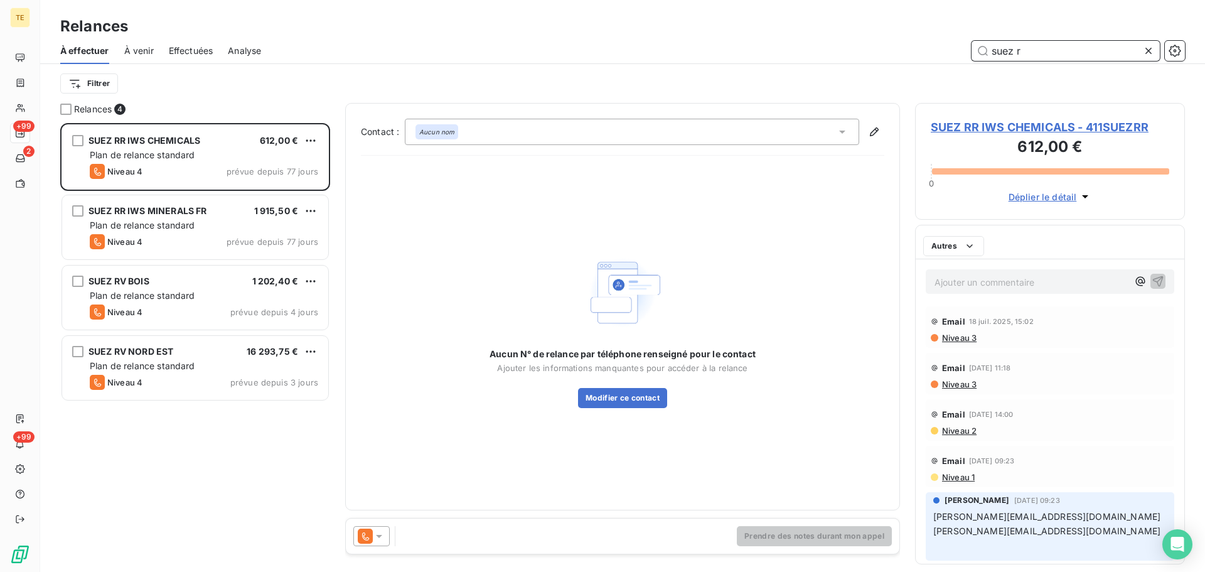
scroll to position [439, 260]
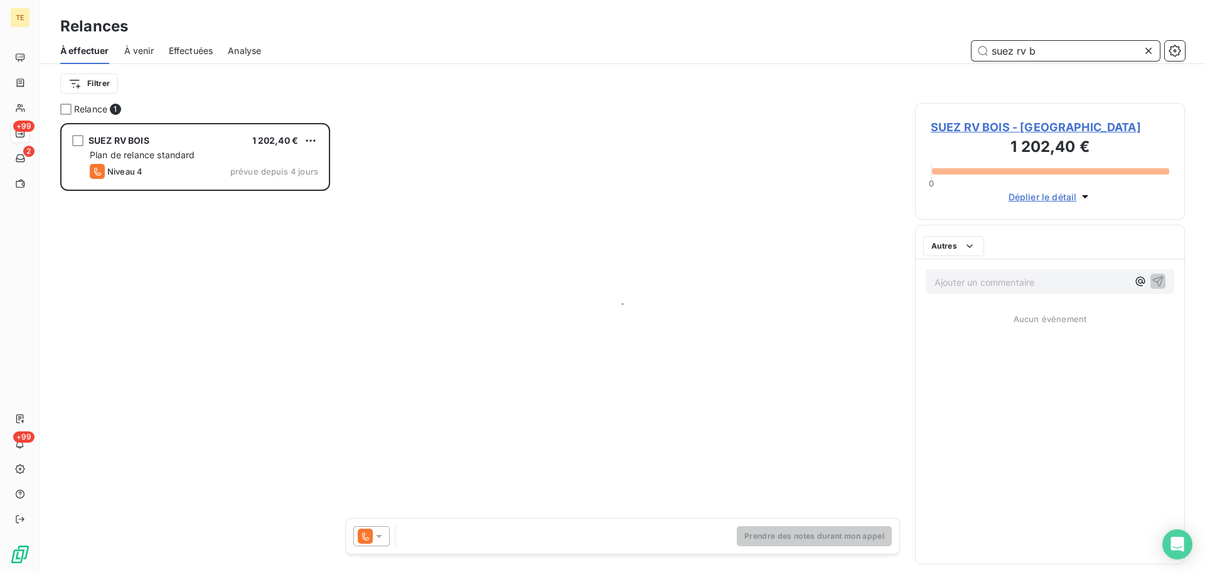
scroll to position [439, 260]
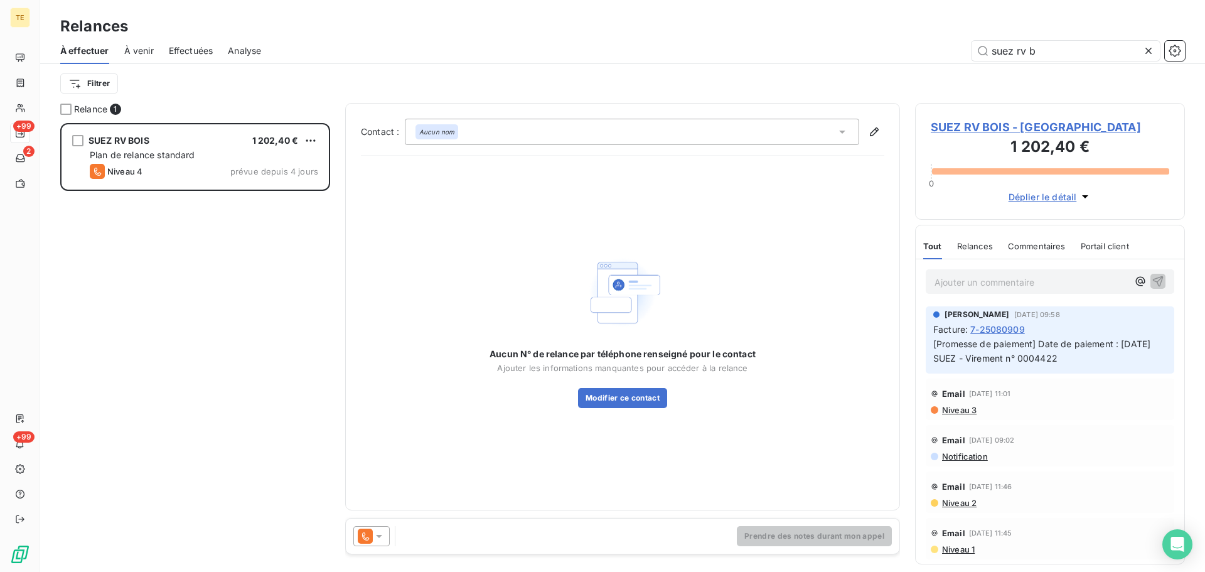
click at [968, 415] on span "Niveau 3" at bounding box center [959, 410] width 36 height 10
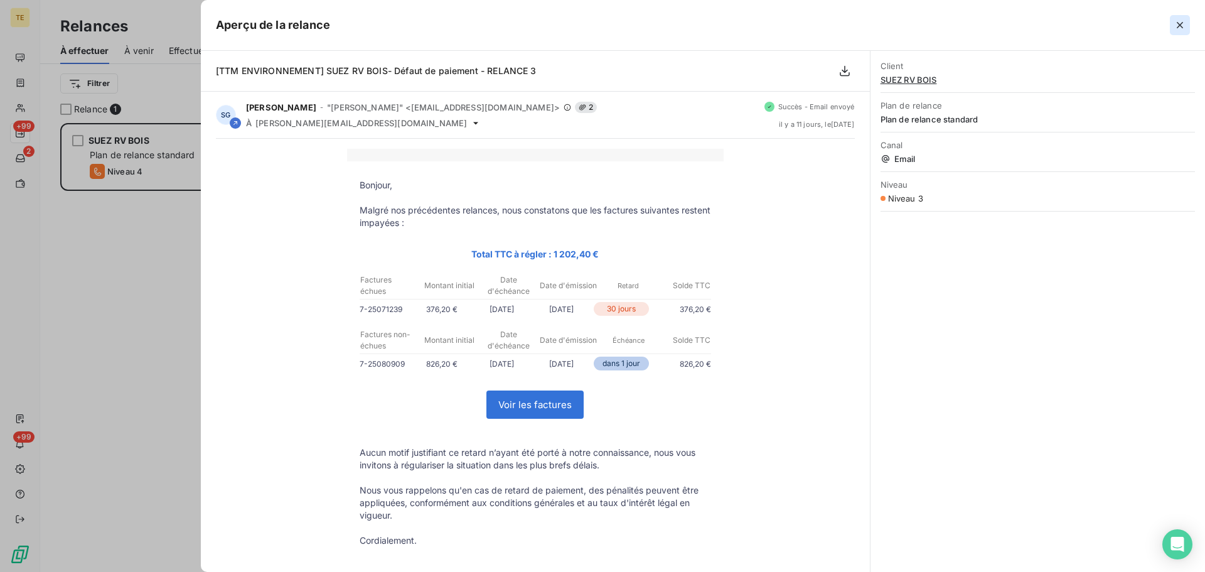
click at [1183, 23] on icon "button" at bounding box center [1179, 25] width 13 height 13
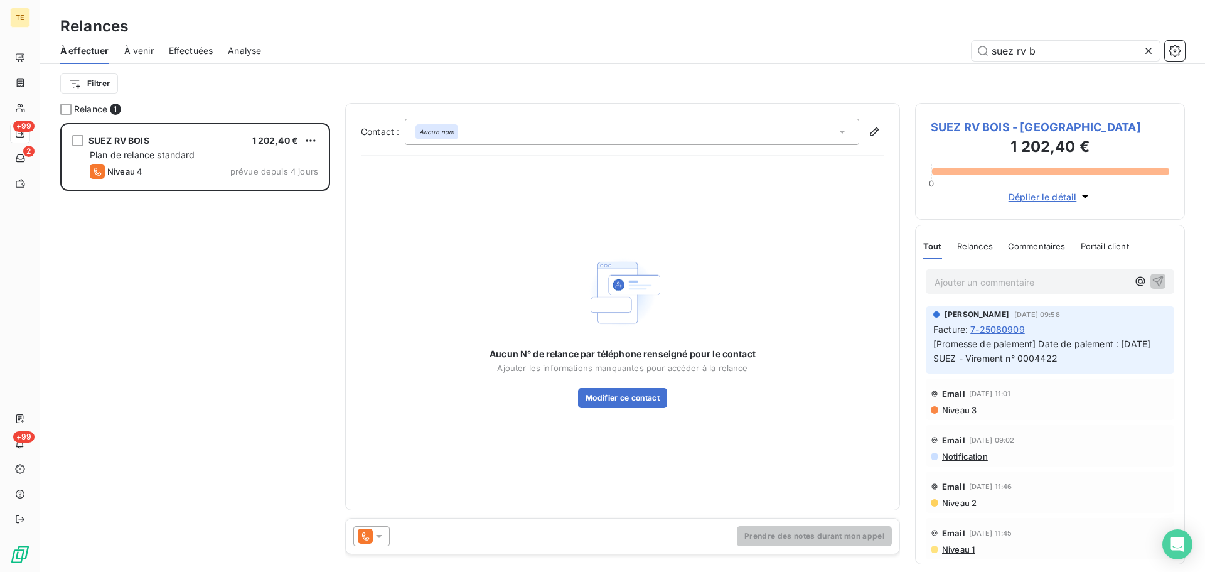
click at [373, 534] on div at bounding box center [371, 536] width 36 height 20
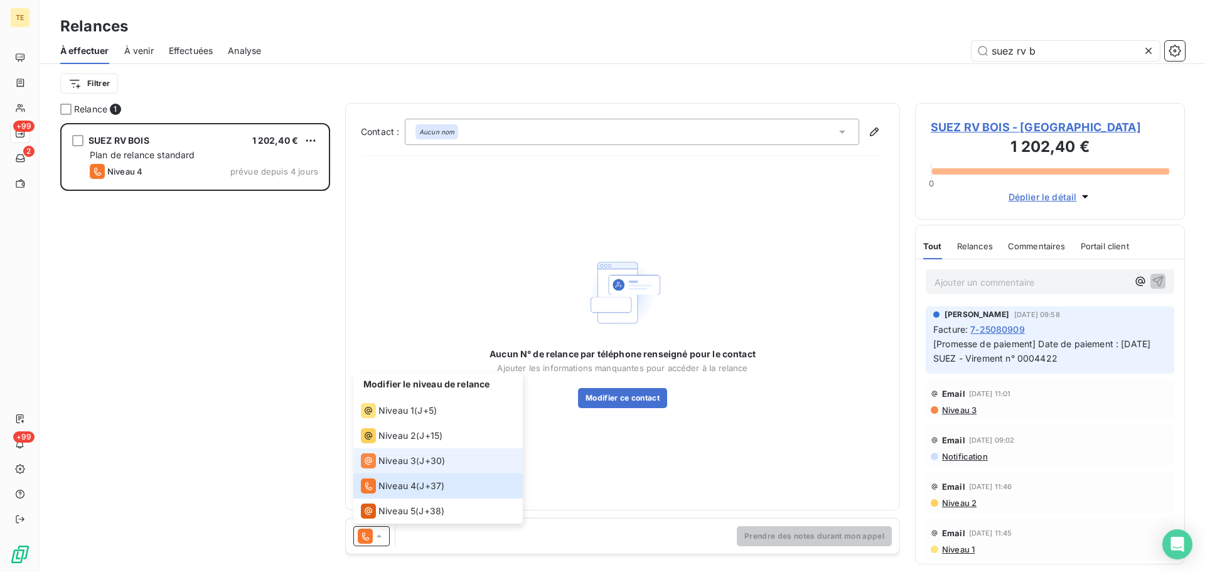
click at [404, 461] on span "Niveau 3" at bounding box center [397, 460] width 38 height 13
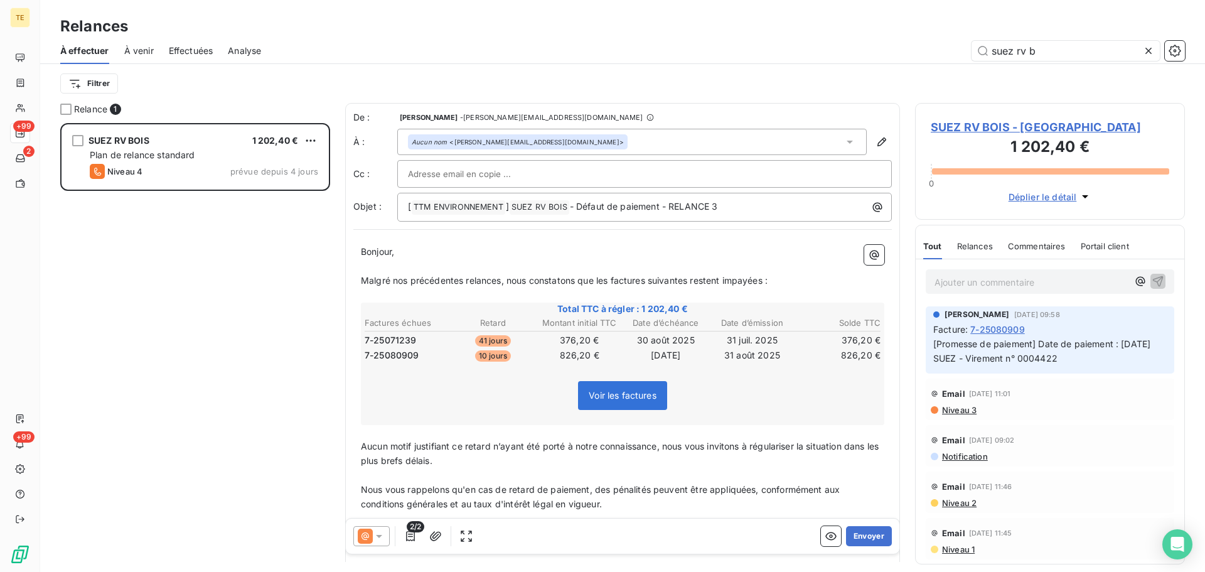
click at [409, 529] on span "2/2" at bounding box center [416, 526] width 18 height 11
click at [412, 534] on icon "button" at bounding box center [410, 536] width 9 height 10
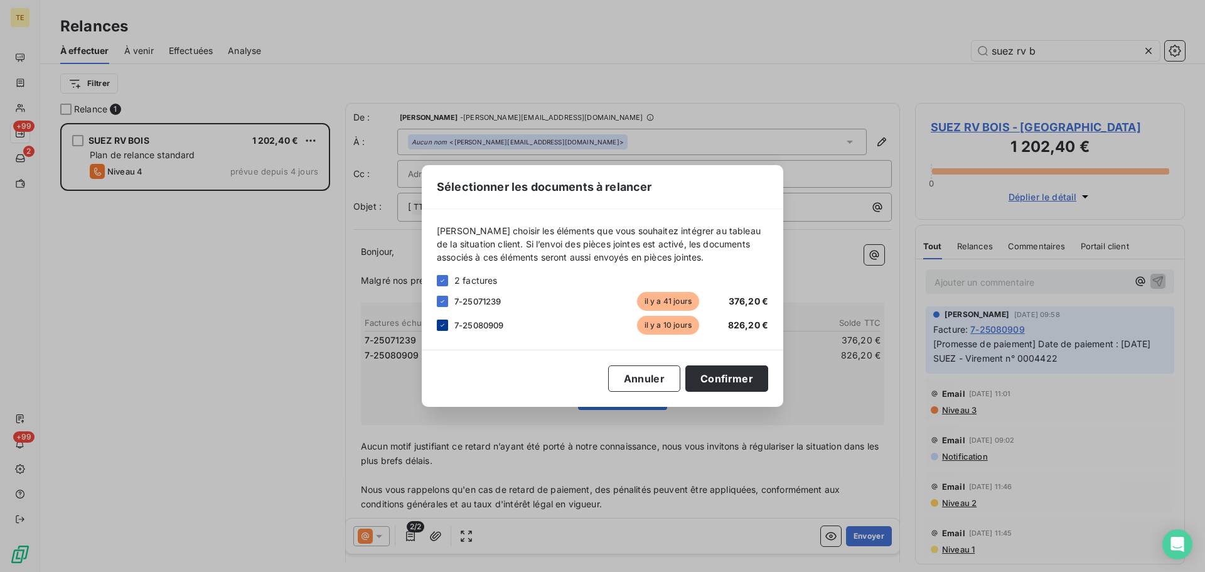
click at [442, 327] on icon at bounding box center [443, 325] width 8 height 8
click at [740, 377] on button "Confirmer" at bounding box center [726, 378] width 83 height 26
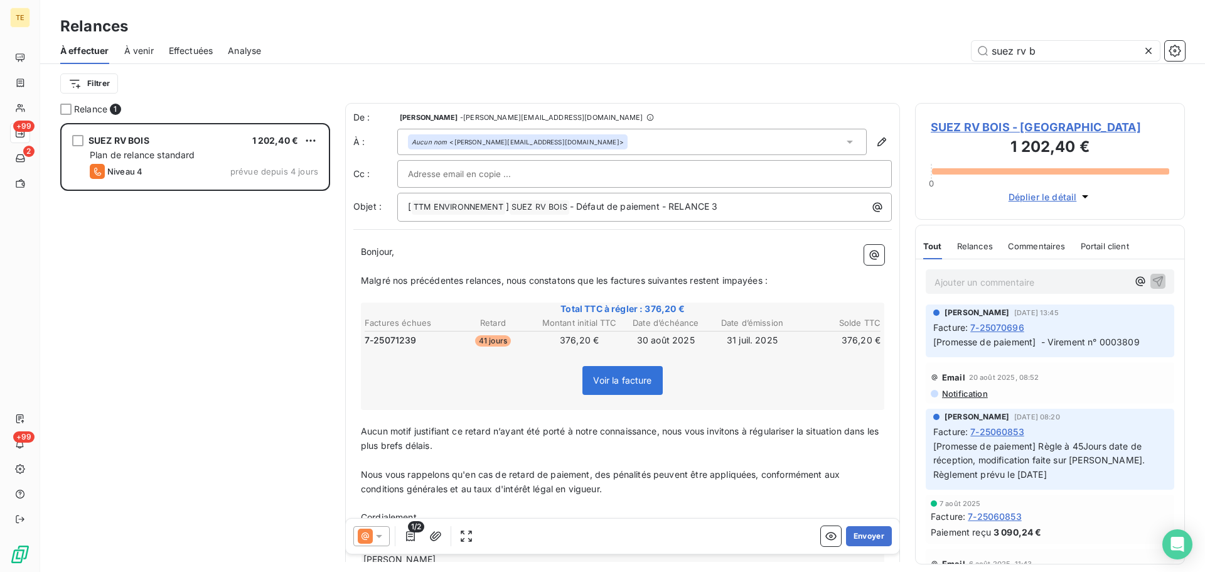
scroll to position [0, 0]
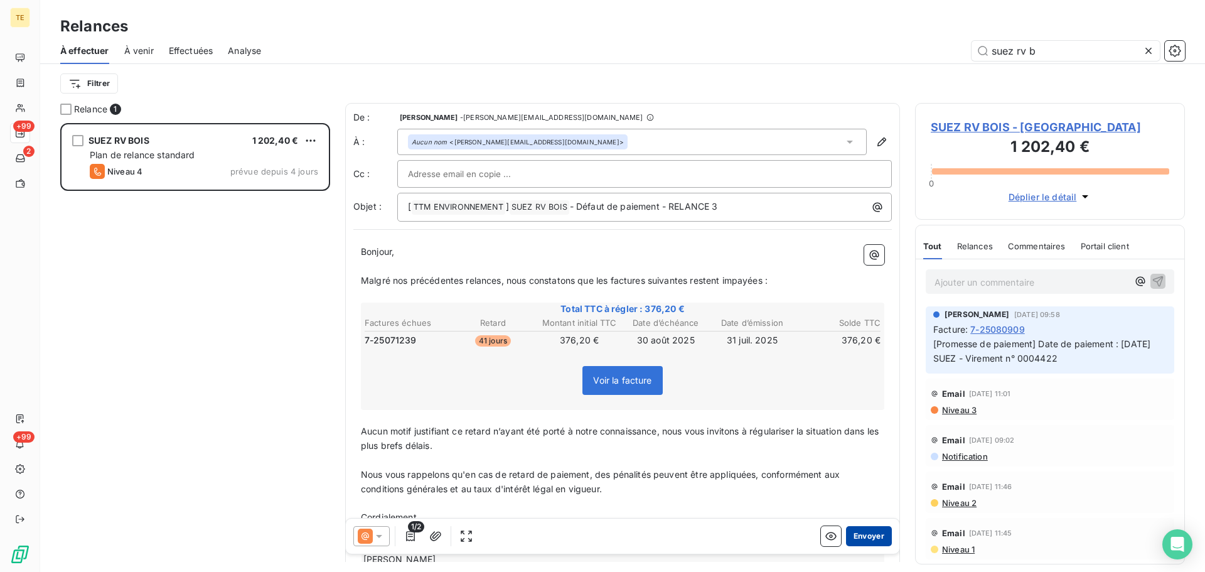
click at [863, 531] on button "Envoyer" at bounding box center [869, 536] width 46 height 20
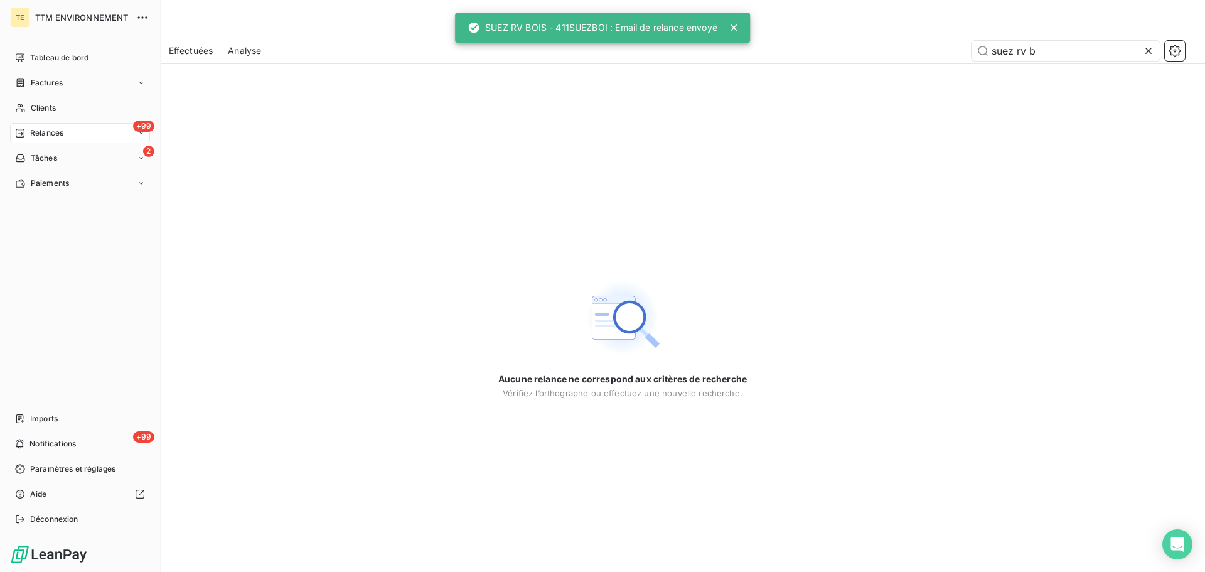
click at [41, 130] on span "Relances" at bounding box center [46, 132] width 33 height 11
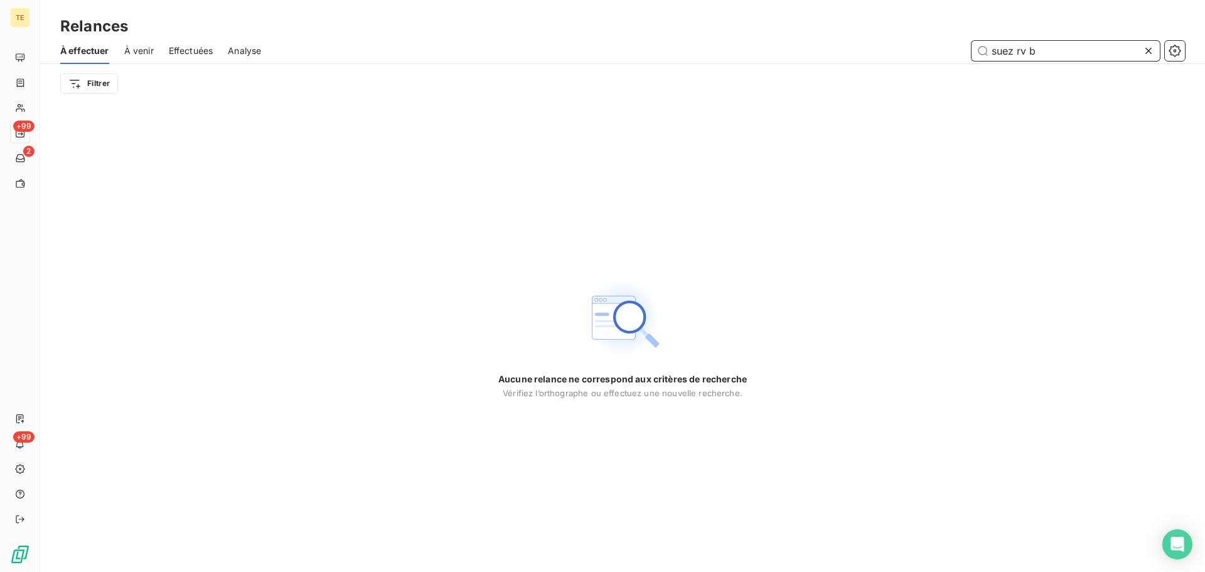
drag, startPoint x: 973, startPoint y: 53, endPoint x: 838, endPoint y: 56, distance: 135.6
click at [831, 56] on div "suez rv b" at bounding box center [730, 51] width 909 height 20
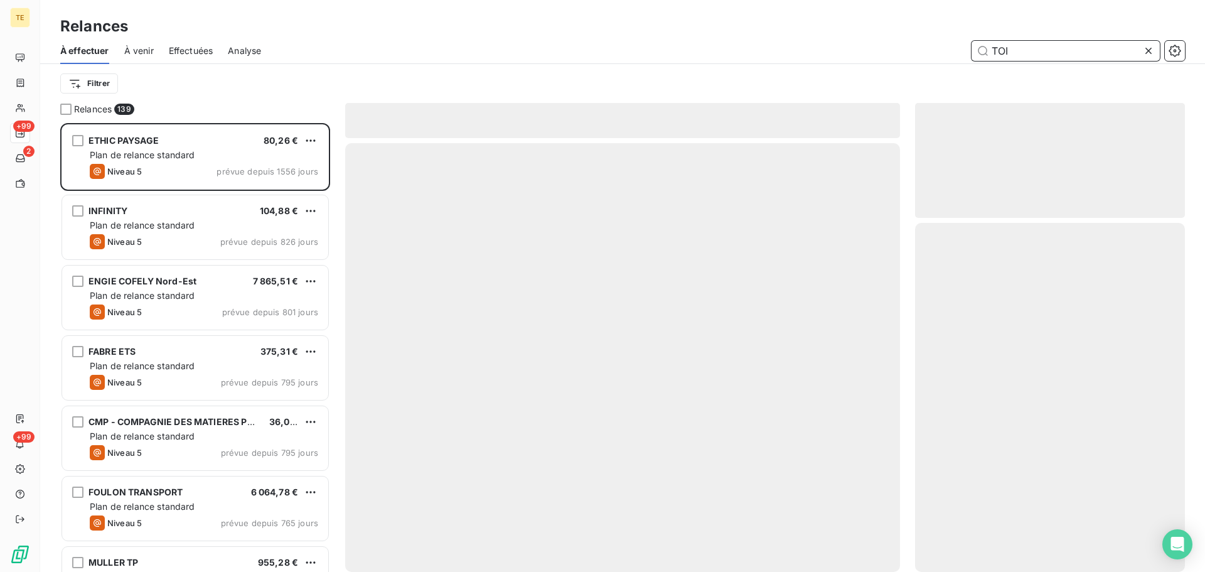
scroll to position [439, 260]
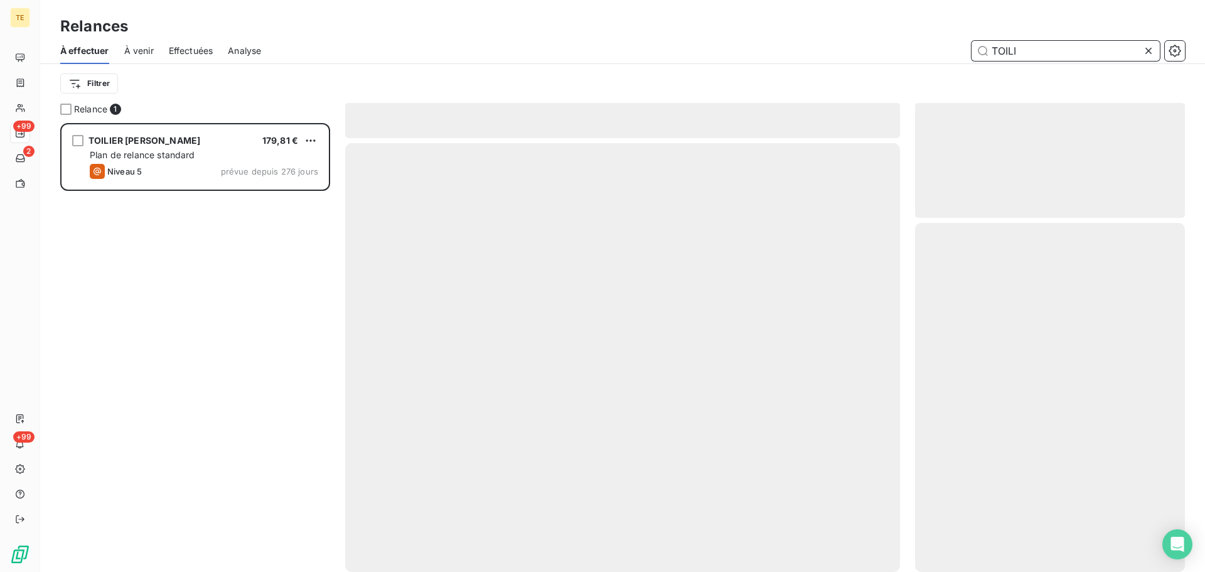
scroll to position [439, 260]
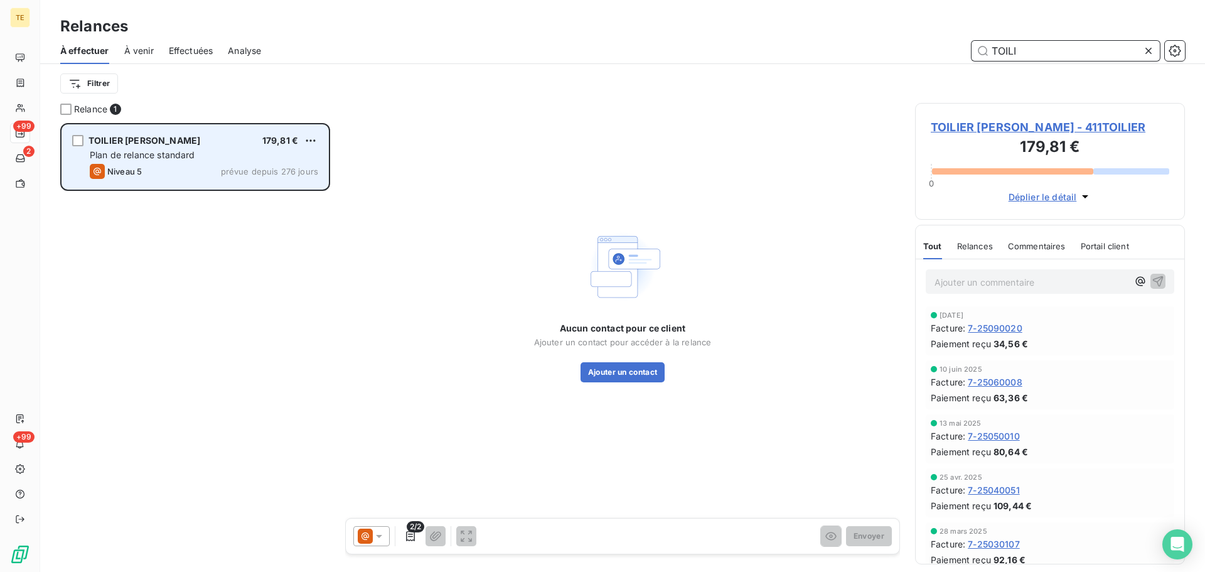
type input "TOILI"
click at [183, 142] on span "TOILIER [PERSON_NAME]" at bounding box center [144, 140] width 112 height 11
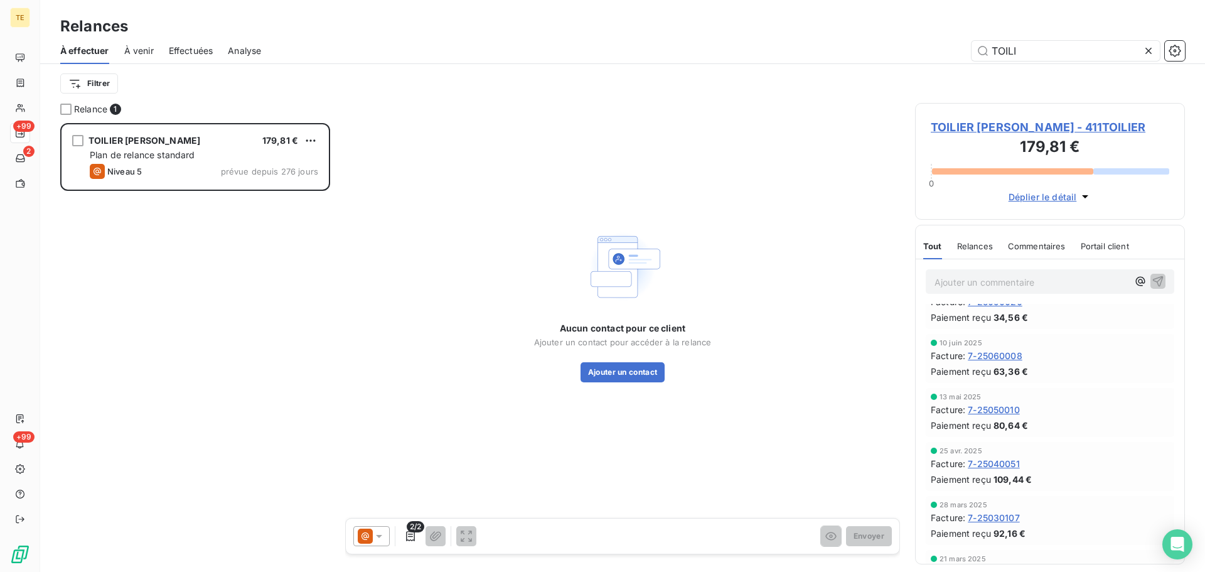
scroll to position [0, 0]
